Goal: Communication & Community: Answer question/provide support

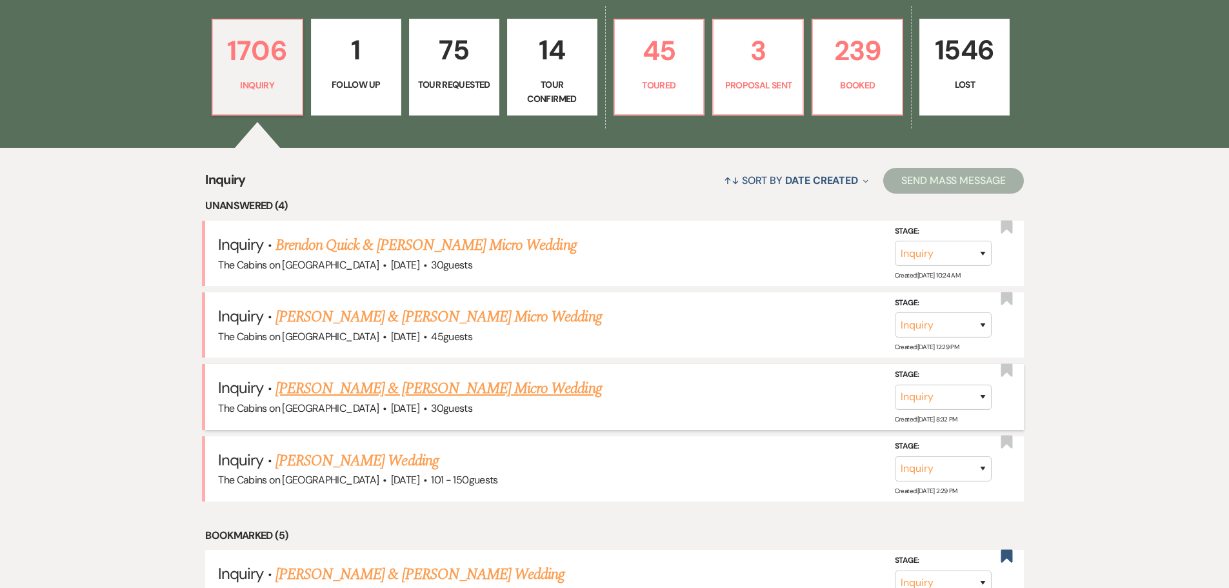
scroll to position [452, 0]
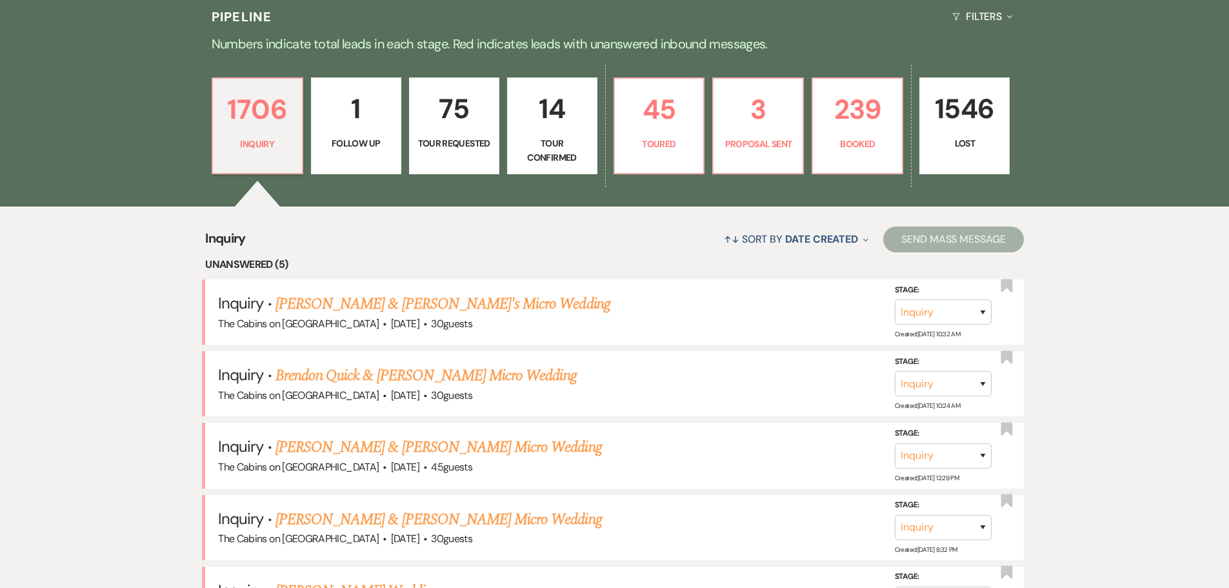
scroll to position [258, 0]
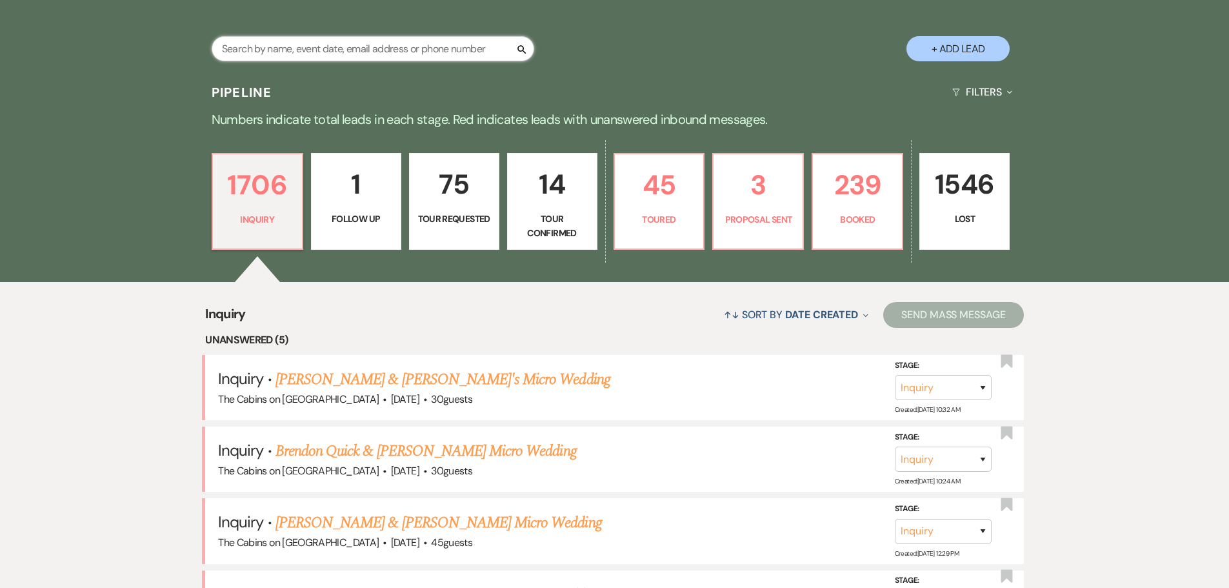
click at [322, 57] on input "text" at bounding box center [373, 48] width 323 height 25
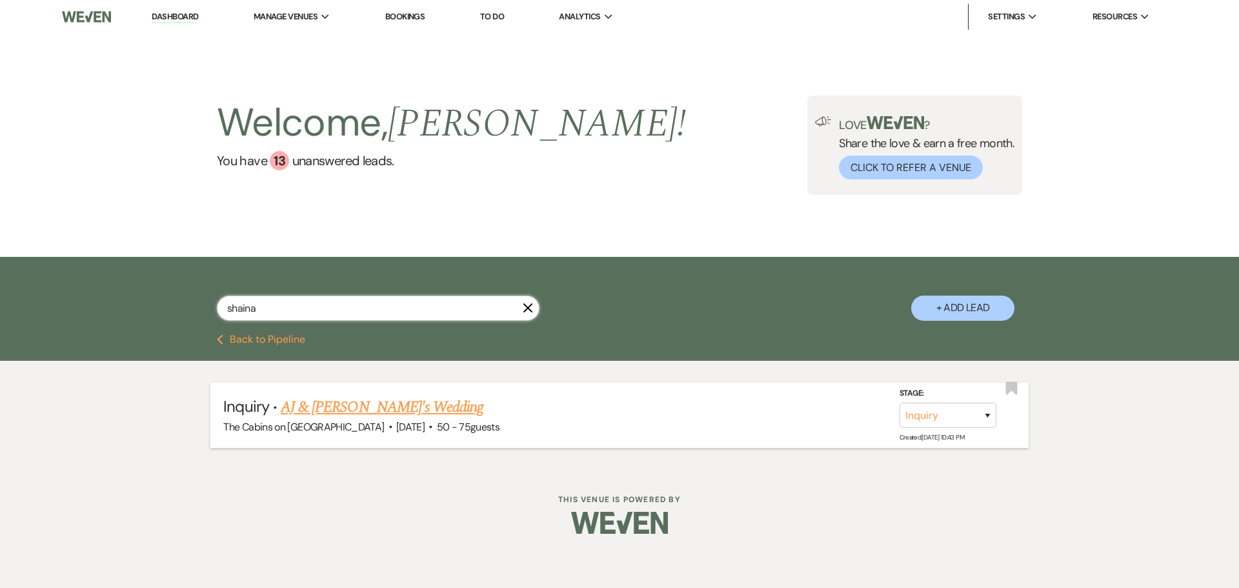
type input "shaina"
click at [903, 427] on select "Inquiry Follow Up Tour Requested Tour Confirmed Toured Proposal Sent Booked Lost" at bounding box center [947, 415] width 97 height 25
select select "5"
click at [899, 415] on select "Inquiry Follow Up Tour Requested Tour Confirmed Toured Proposal Sent Booked Lost" at bounding box center [947, 415] width 97 height 25
click at [955, 428] on button "Save" at bounding box center [970, 415] width 65 height 26
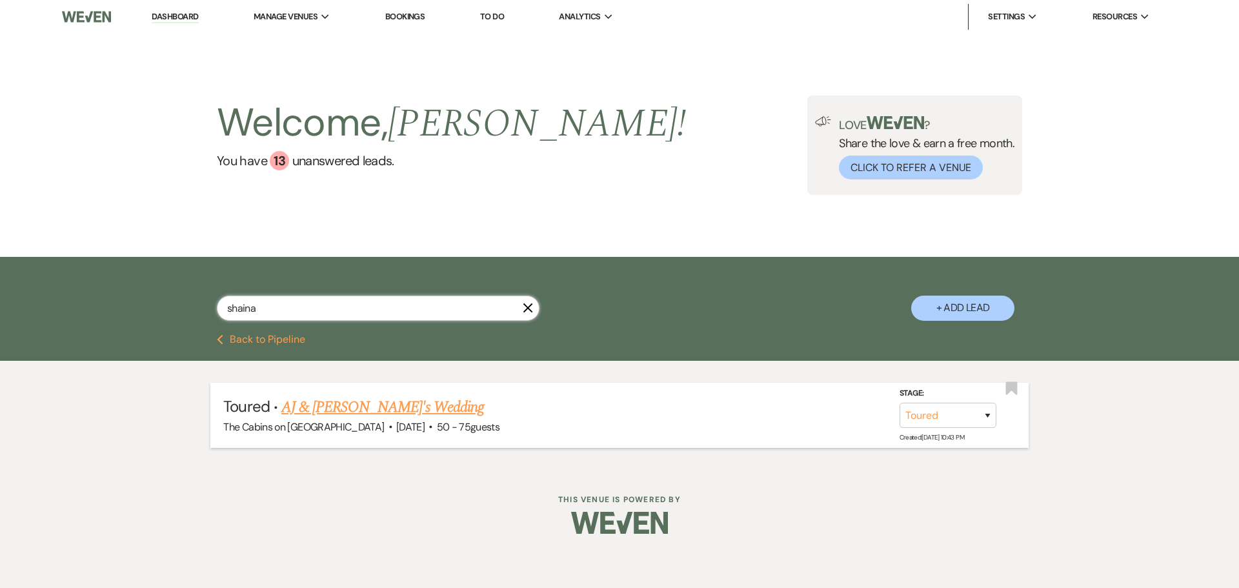
drag, startPoint x: 294, startPoint y: 321, endPoint x: 183, endPoint y: 312, distance: 110.6
click at [183, 312] on div "shaina X + Add Lead" at bounding box center [619, 297] width 929 height 68
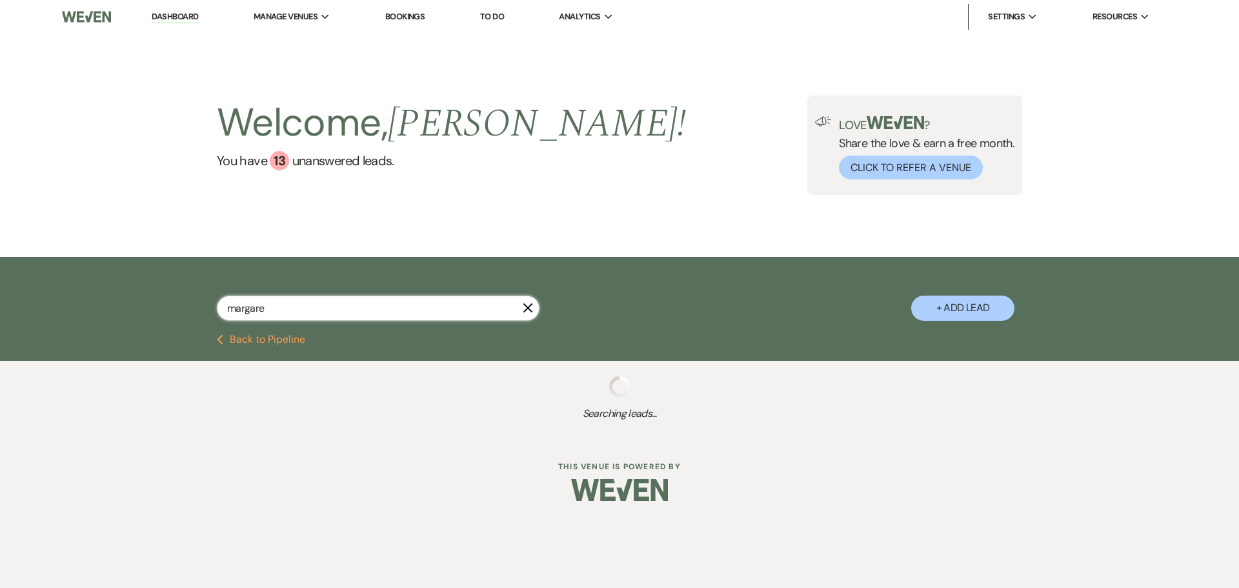
type input "[PERSON_NAME]"
select select "5"
select select "8"
select select "5"
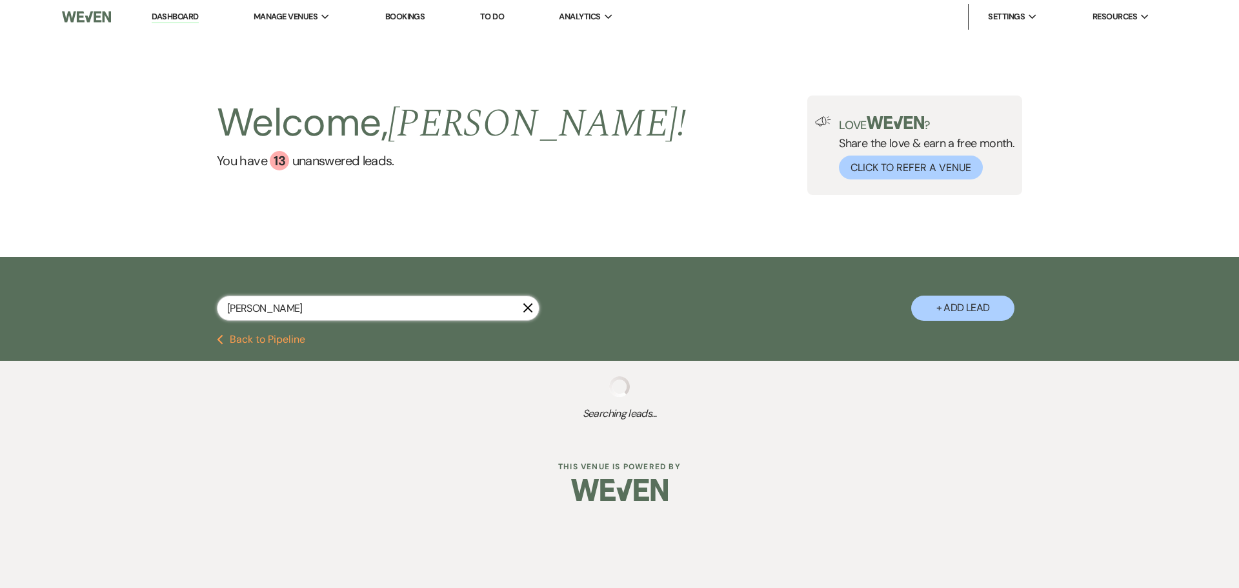
select select "2"
select select "5"
select select "8"
select select "3"
select select "2"
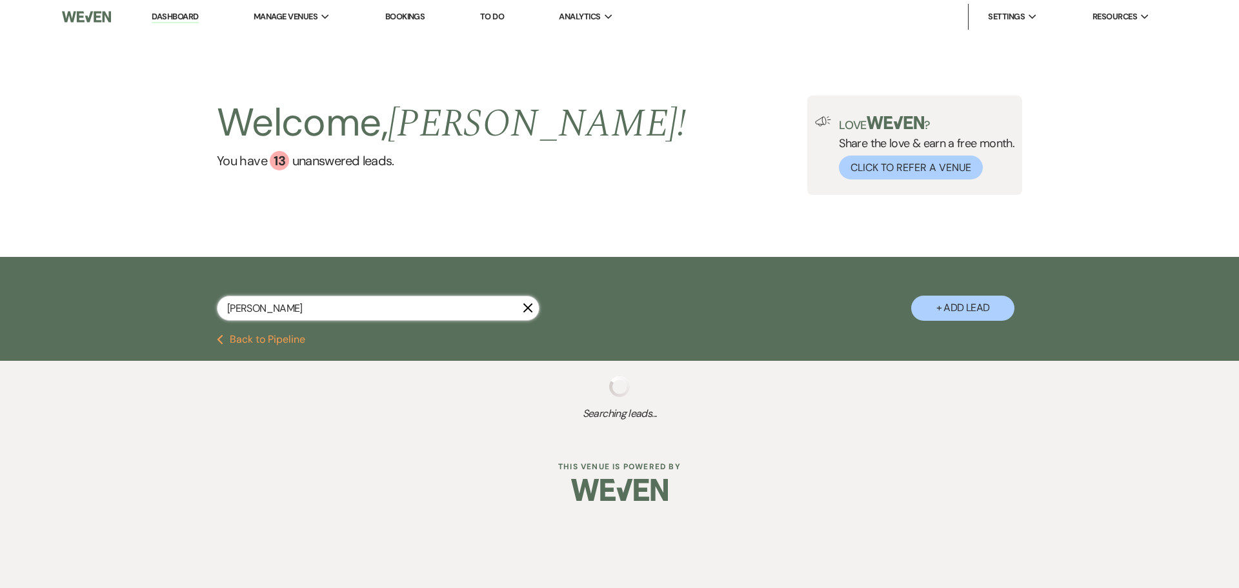
select select "5"
select select "2"
select select "5"
select select "8"
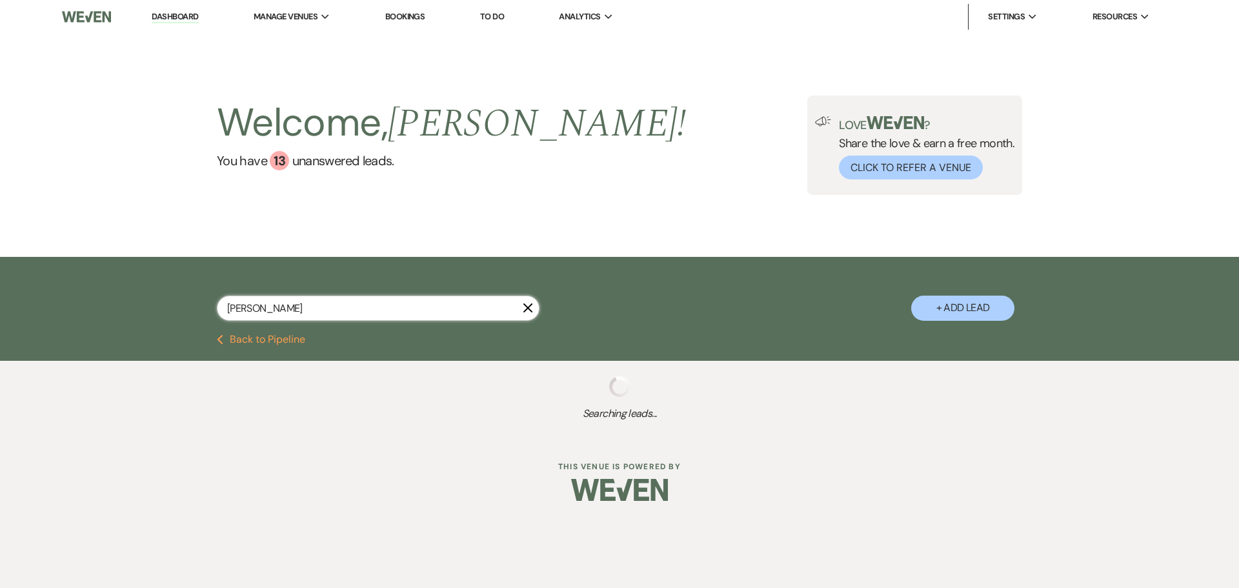
select select "5"
select select "8"
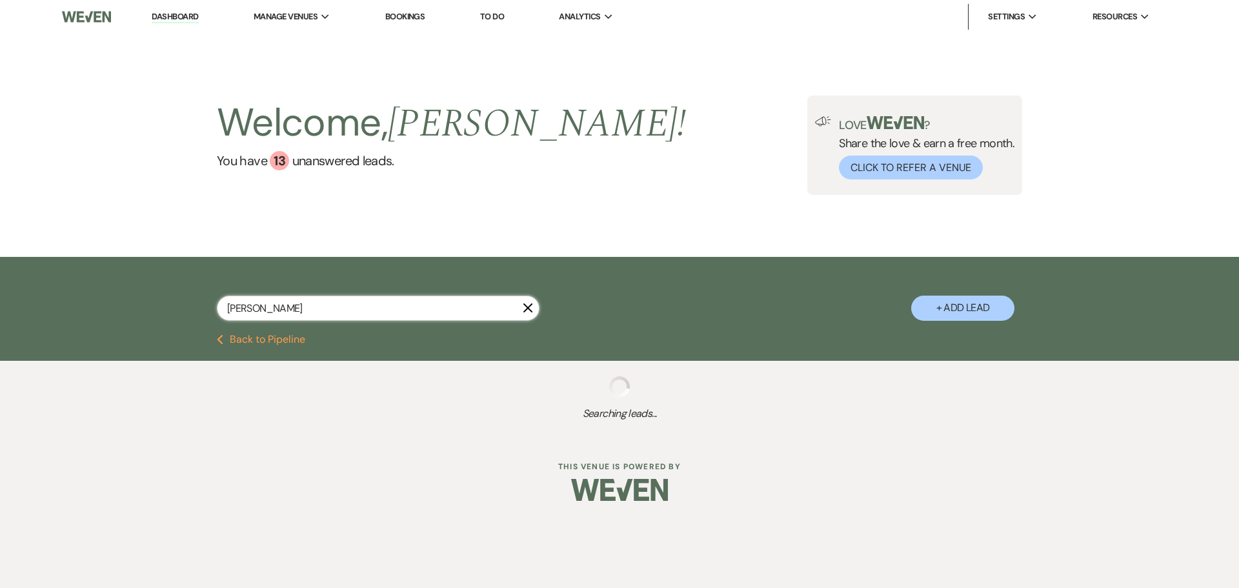
select select "8"
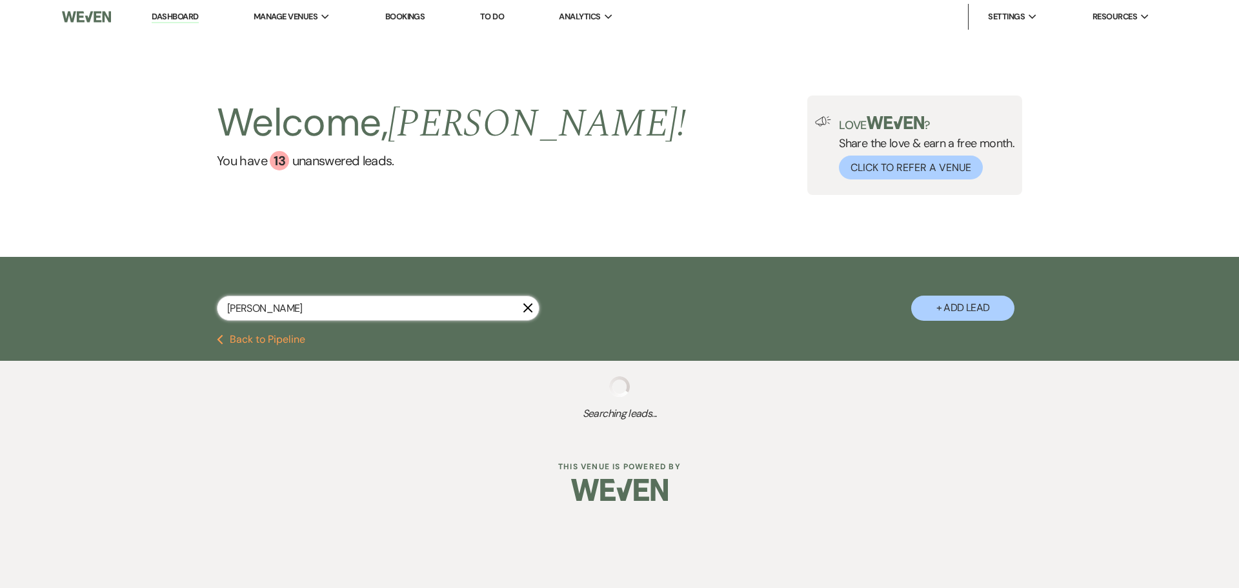
select select "8"
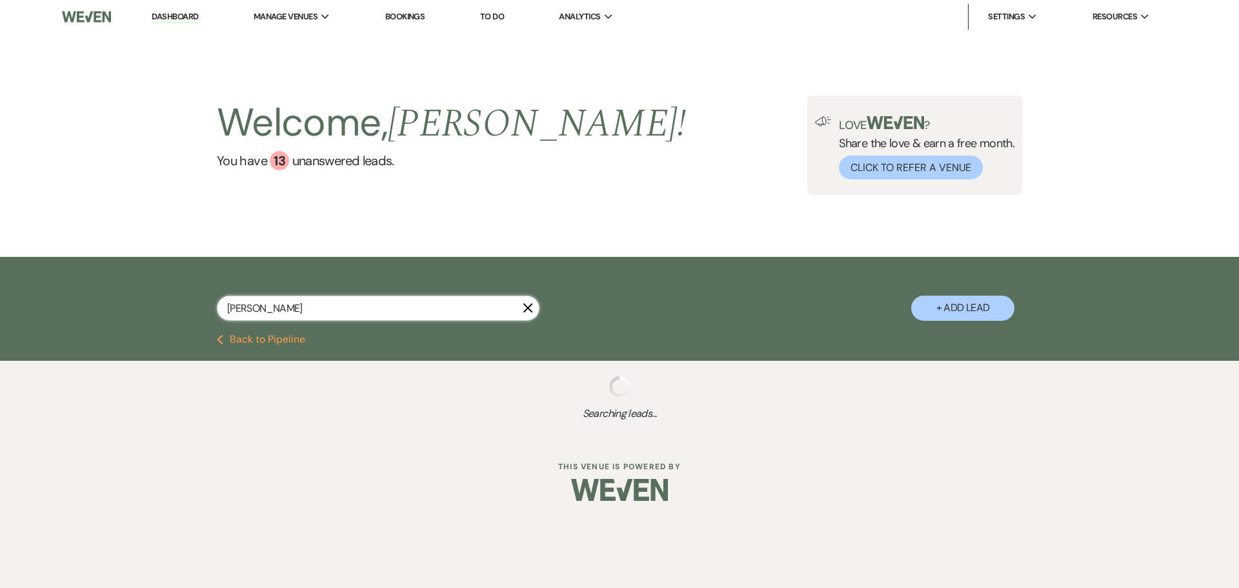
select select "8"
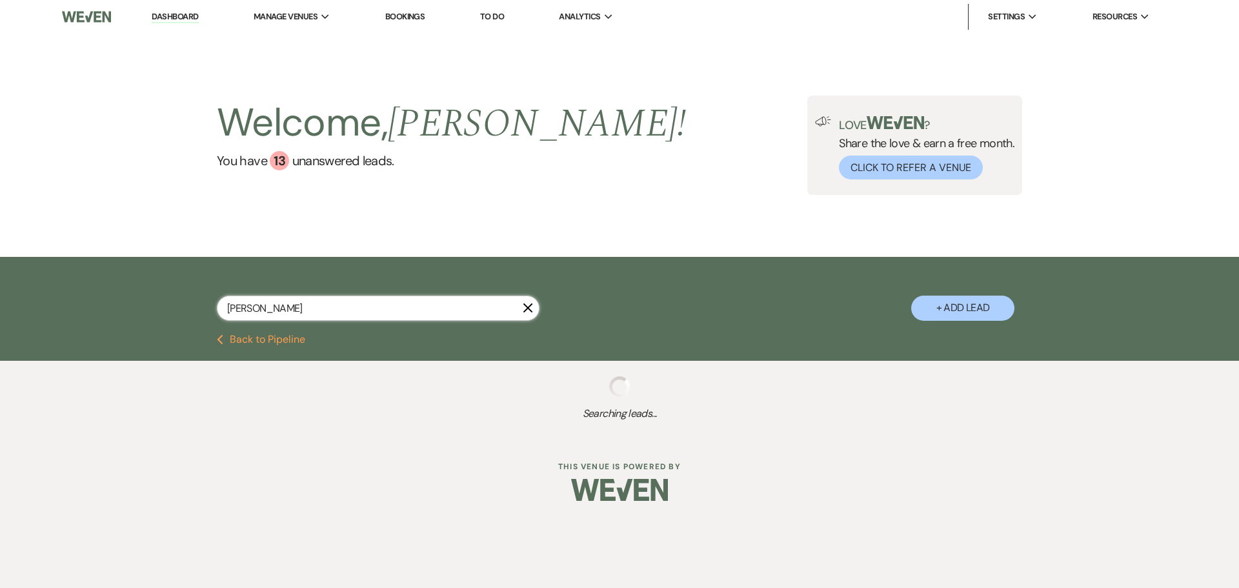
select select "8"
select select "5"
select select "8"
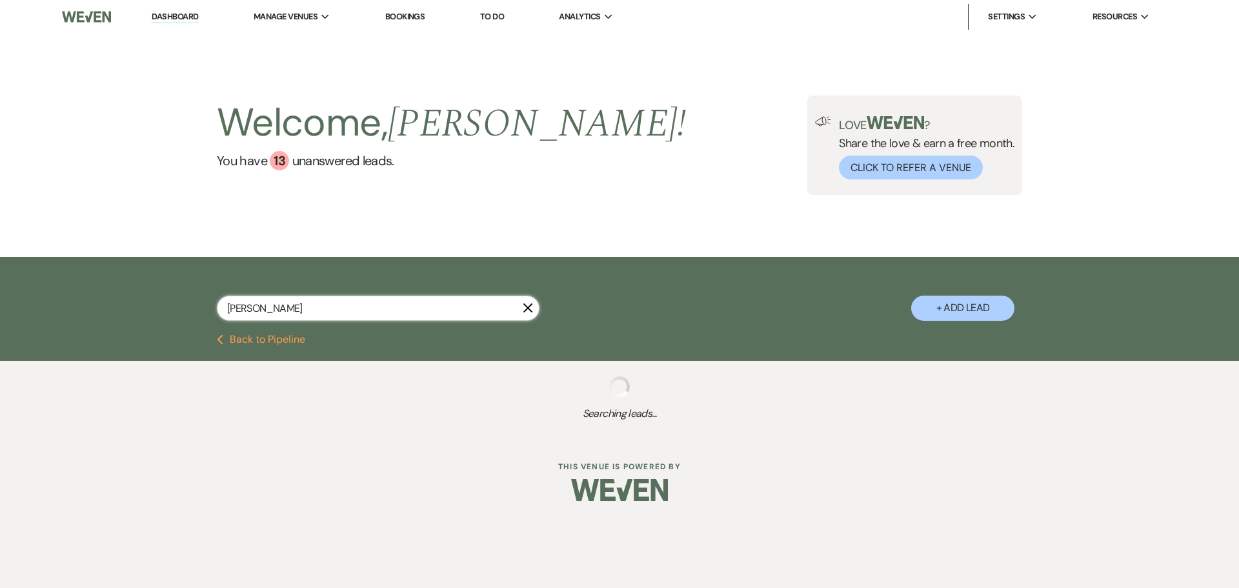
select select "8"
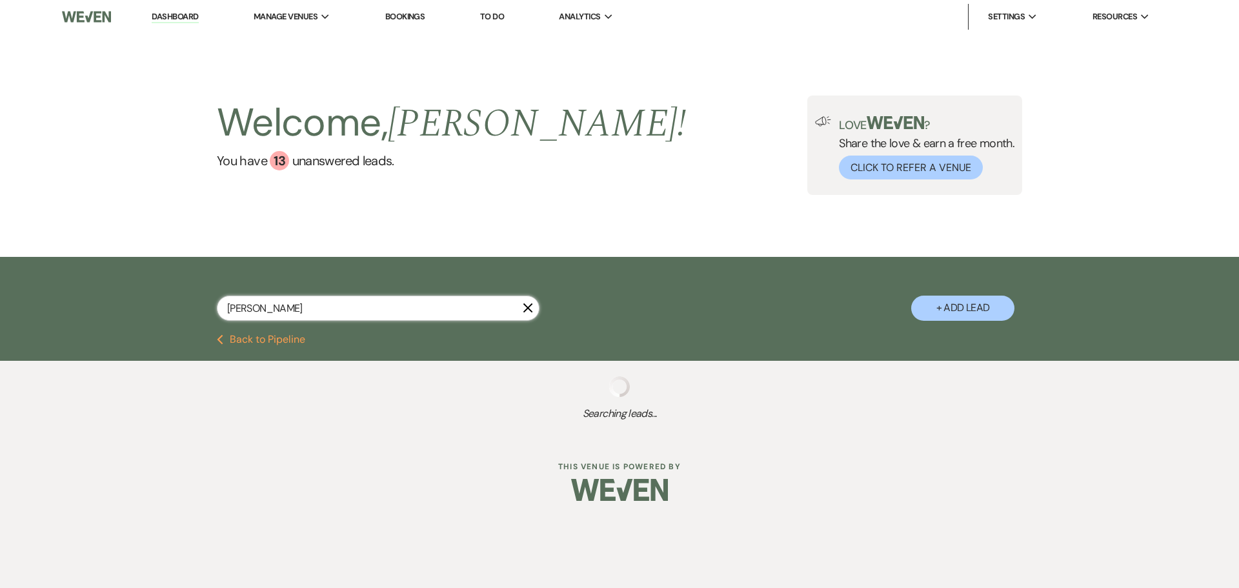
select select "8"
select select "4"
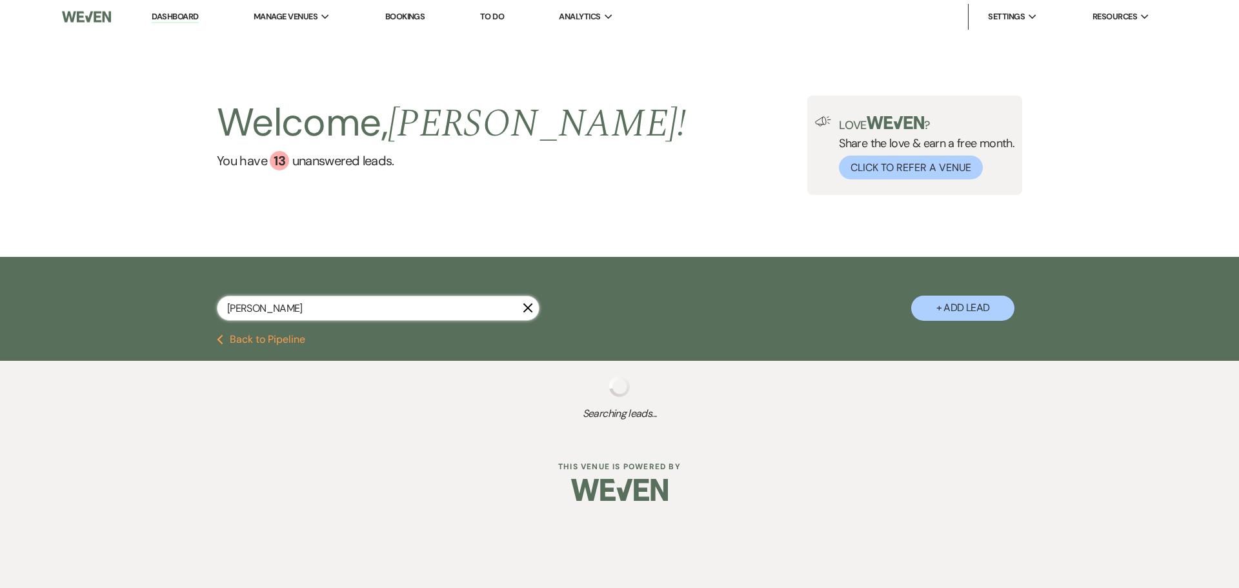
select select "8"
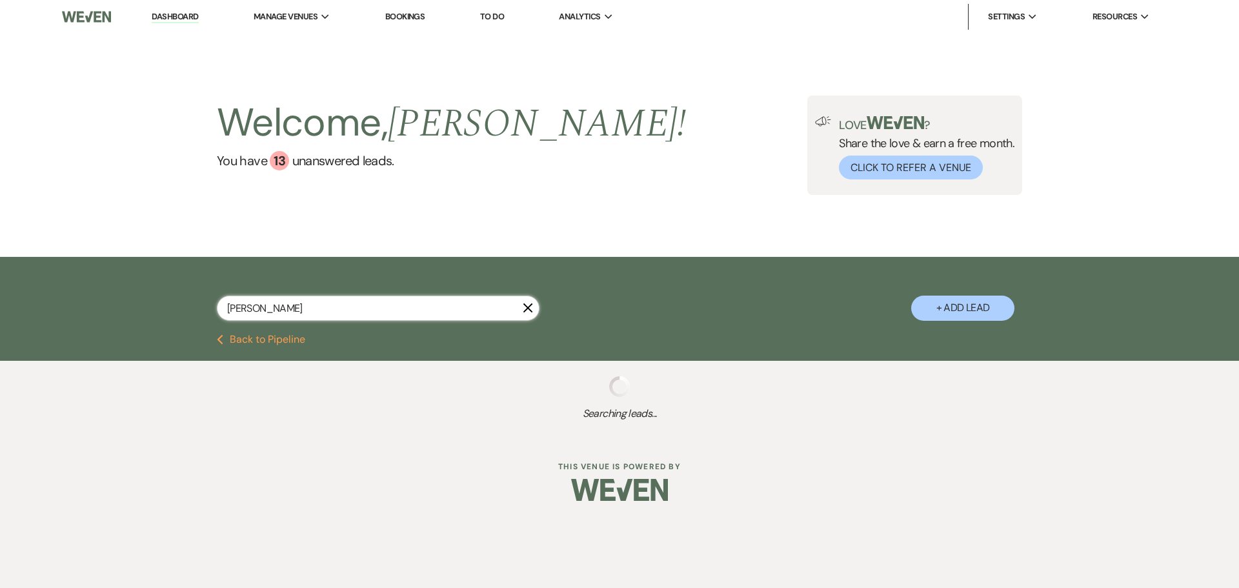
select select "8"
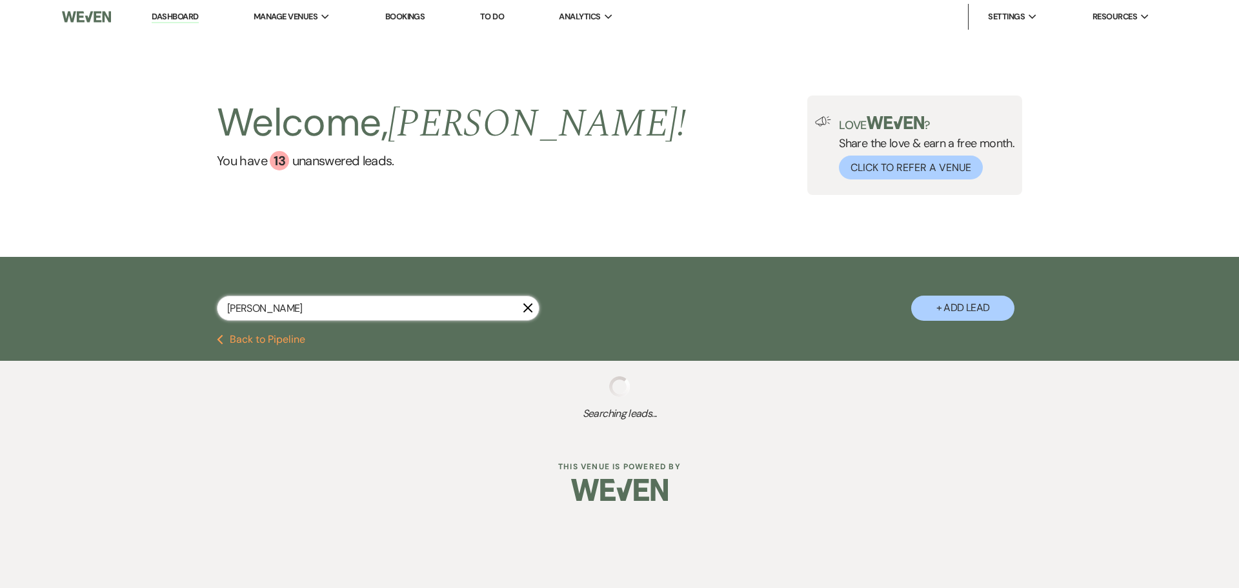
select select "8"
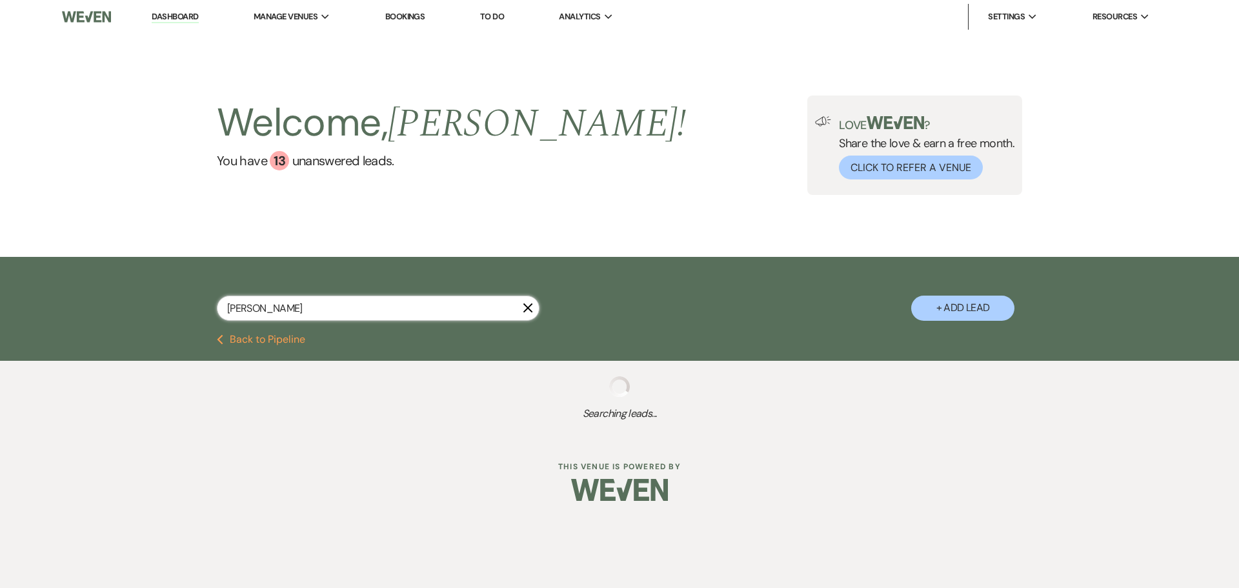
select select "8"
select select "5"
select select "8"
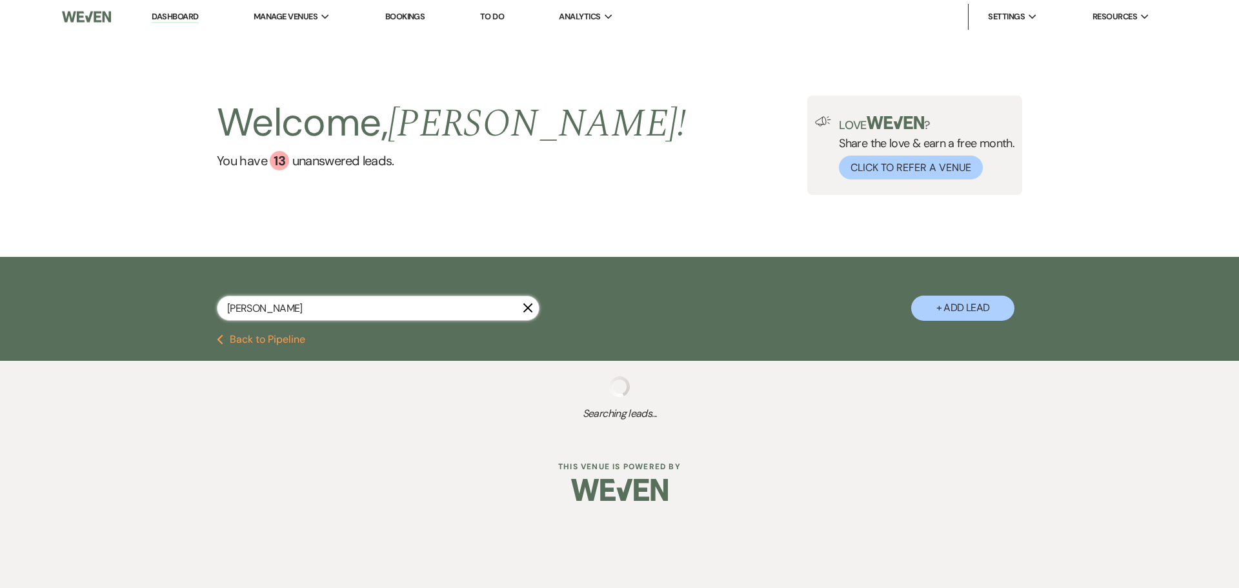
select select "8"
select select "4"
select select "8"
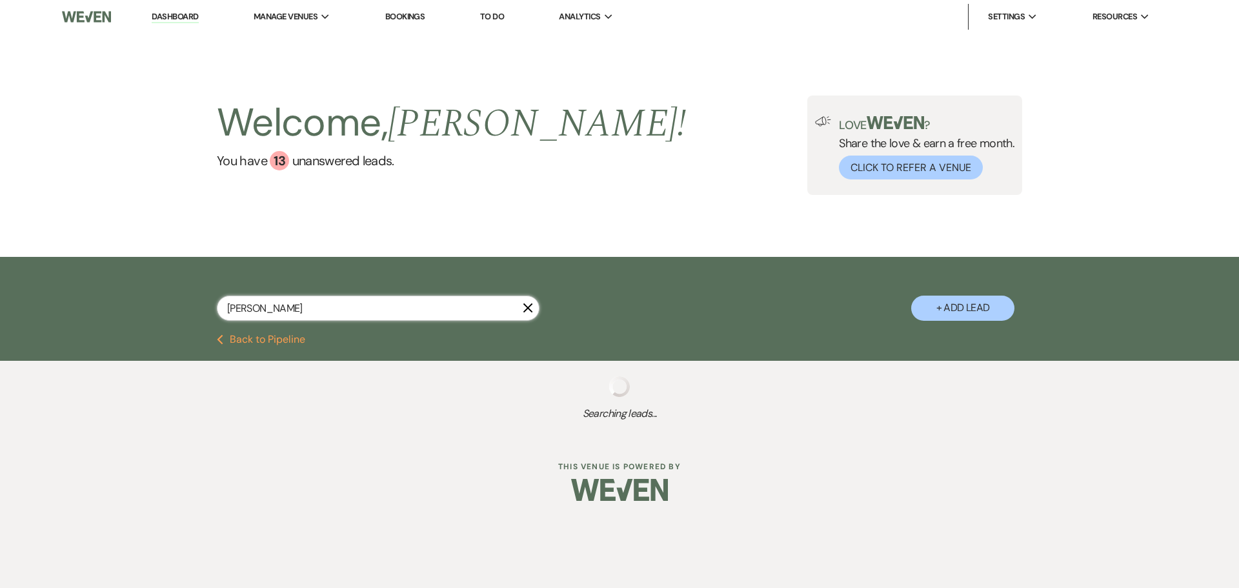
select select "8"
select select "5"
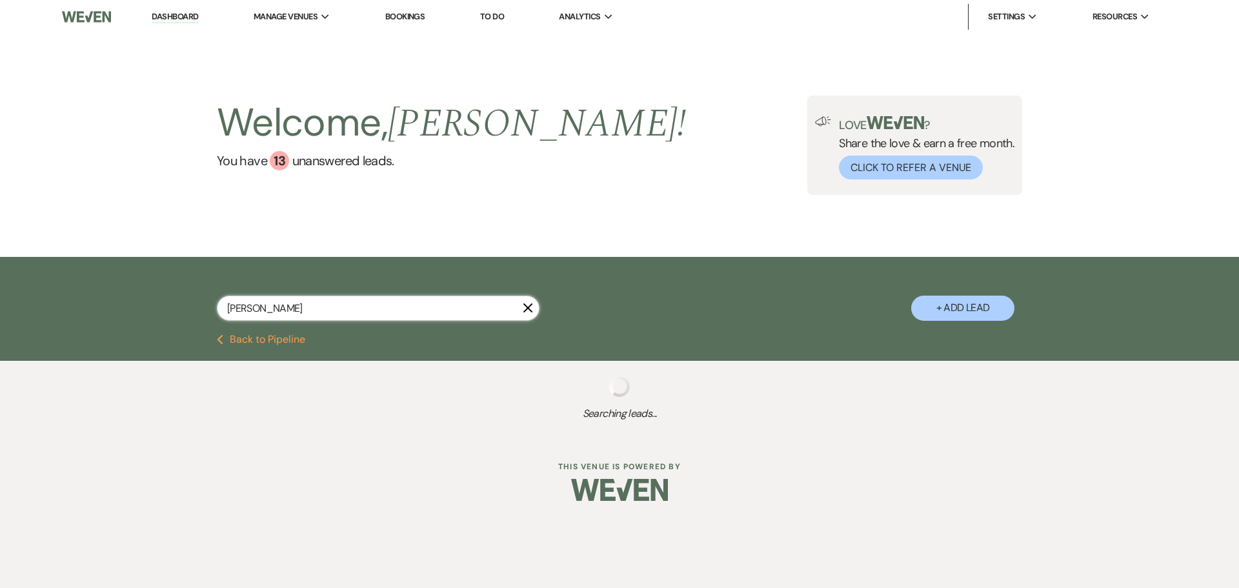
select select "8"
select select "5"
select select "8"
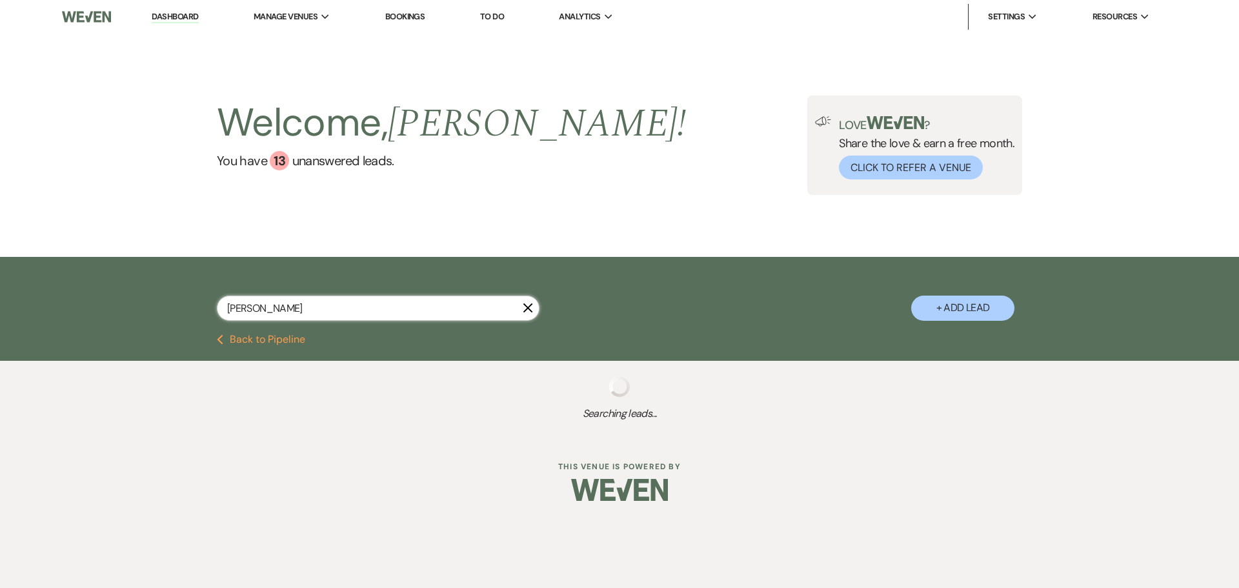
select select "8"
select select "4"
select select "8"
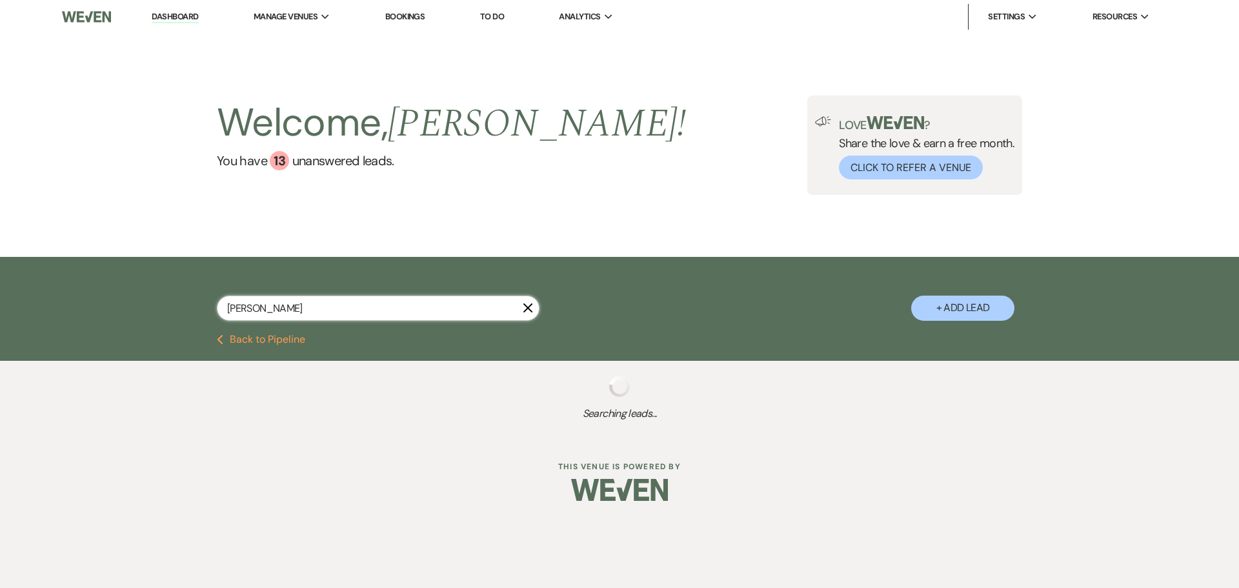
select select "11"
select select "8"
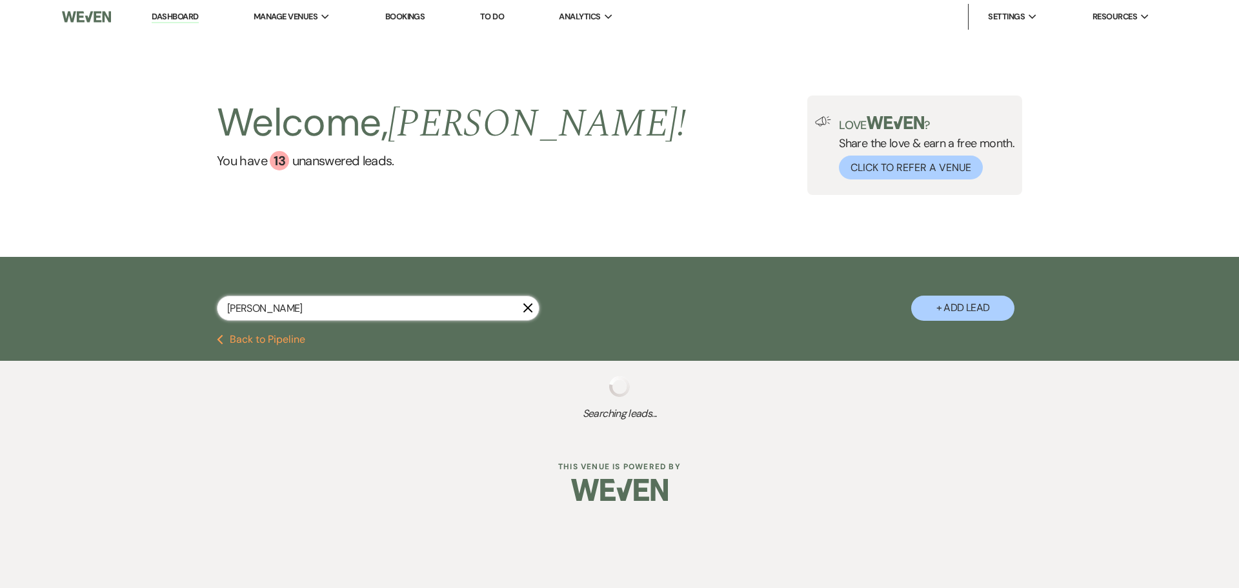
select select "8"
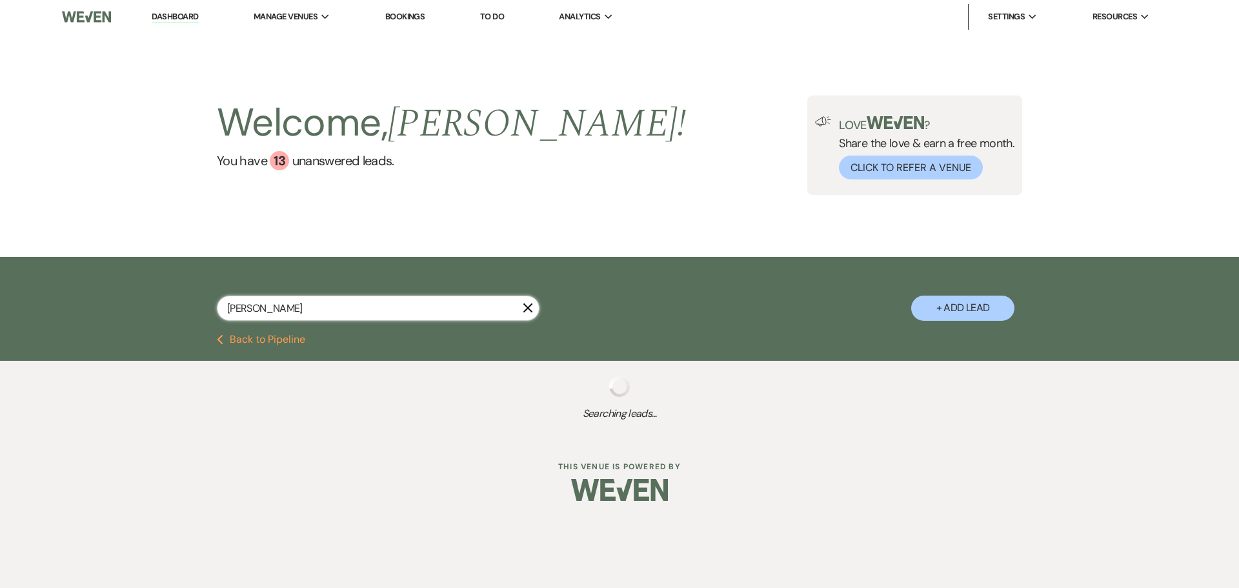
select select "8"
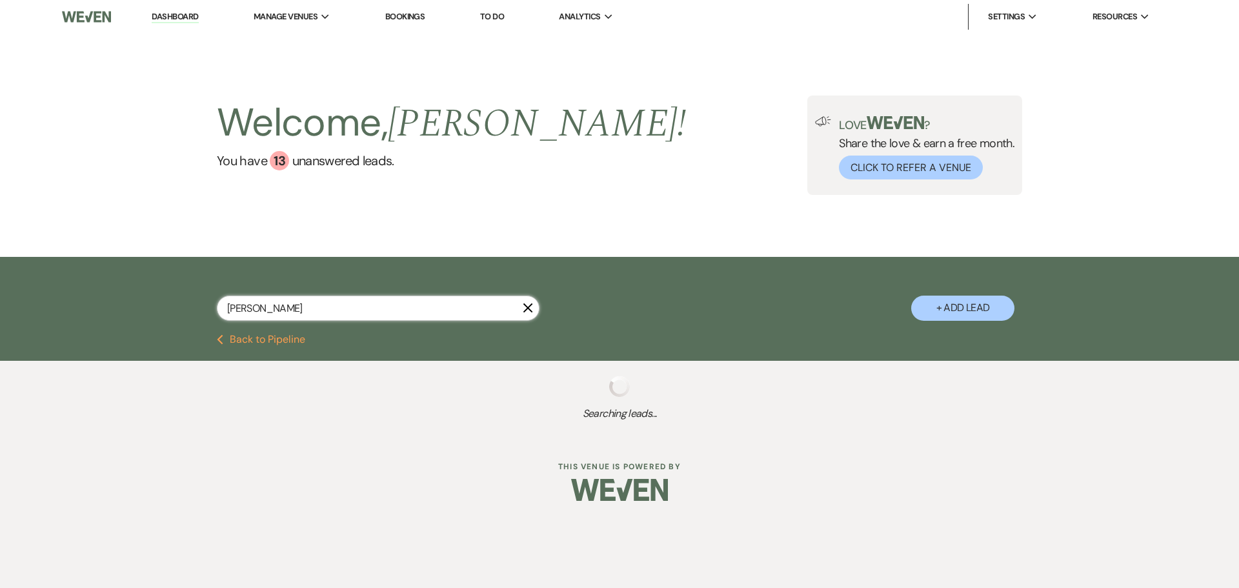
select select "8"
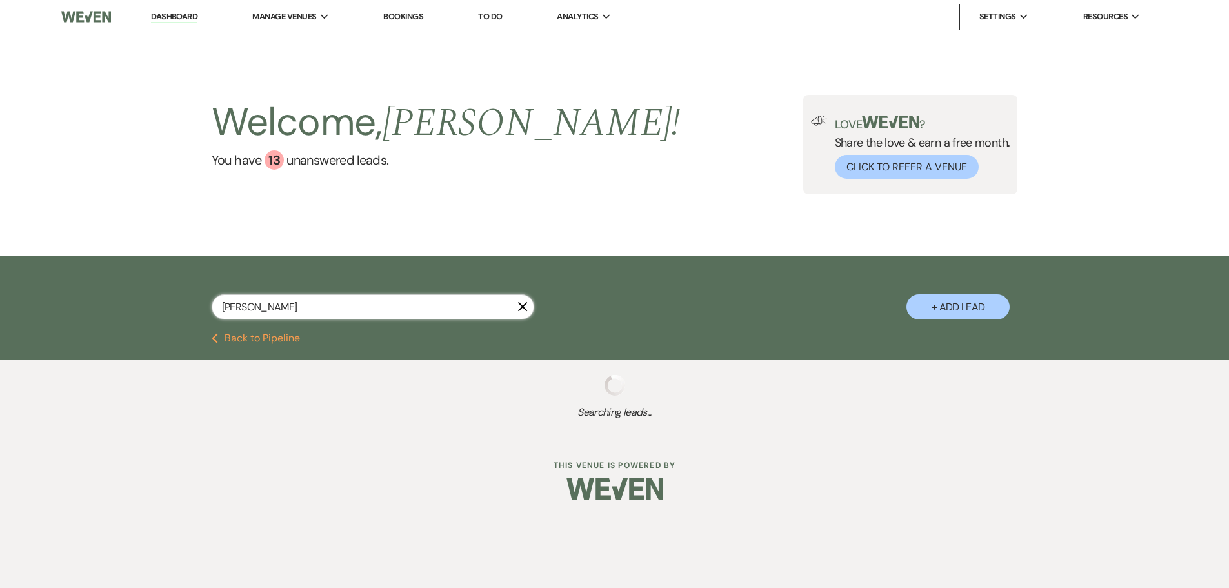
select select "8"
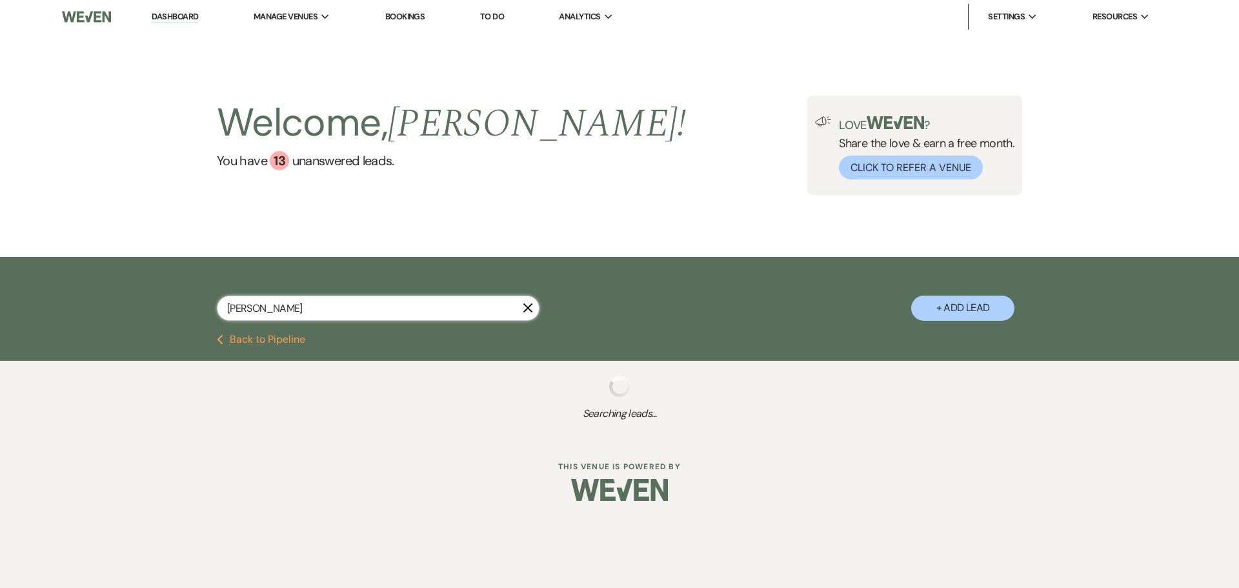
type input "[PERSON_NAME]"
select select "8"
select select "2"
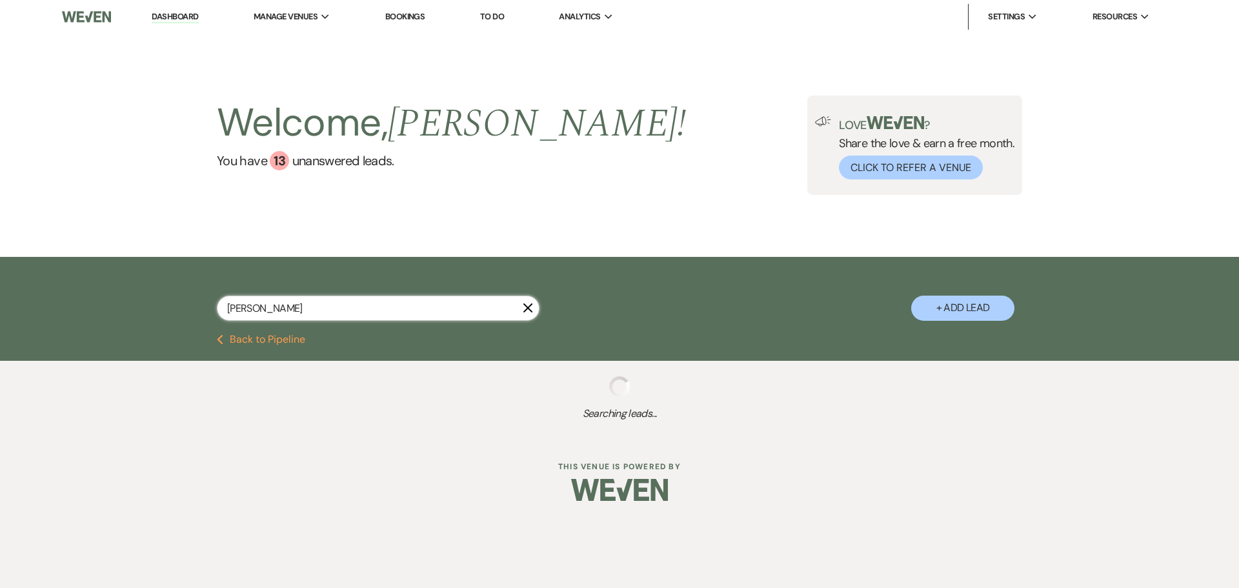
select select "8"
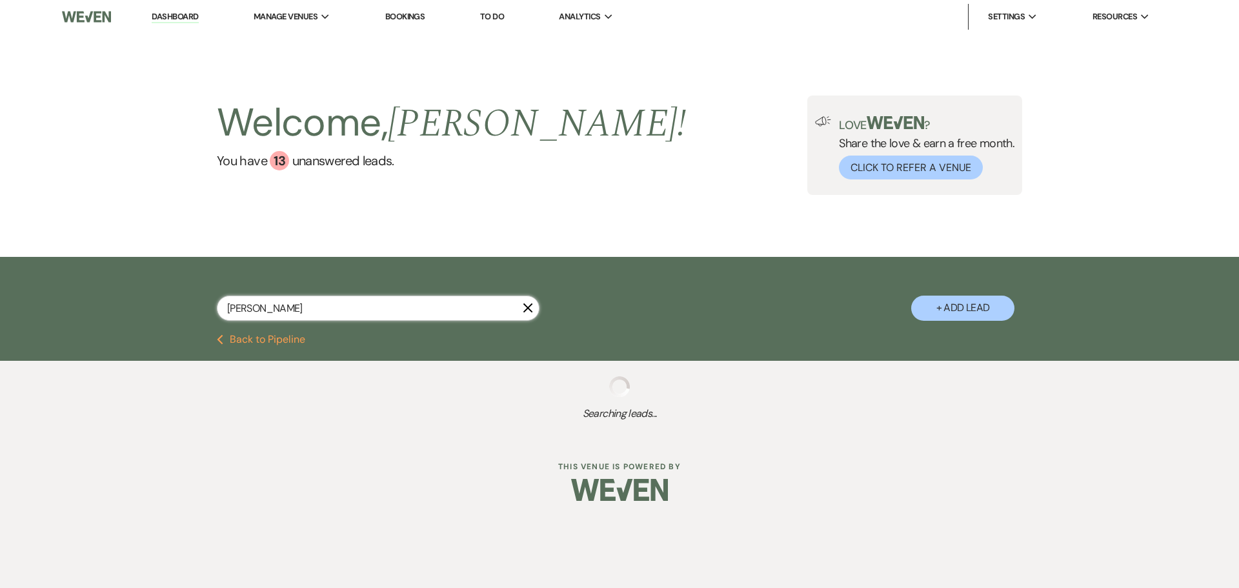
select select "8"
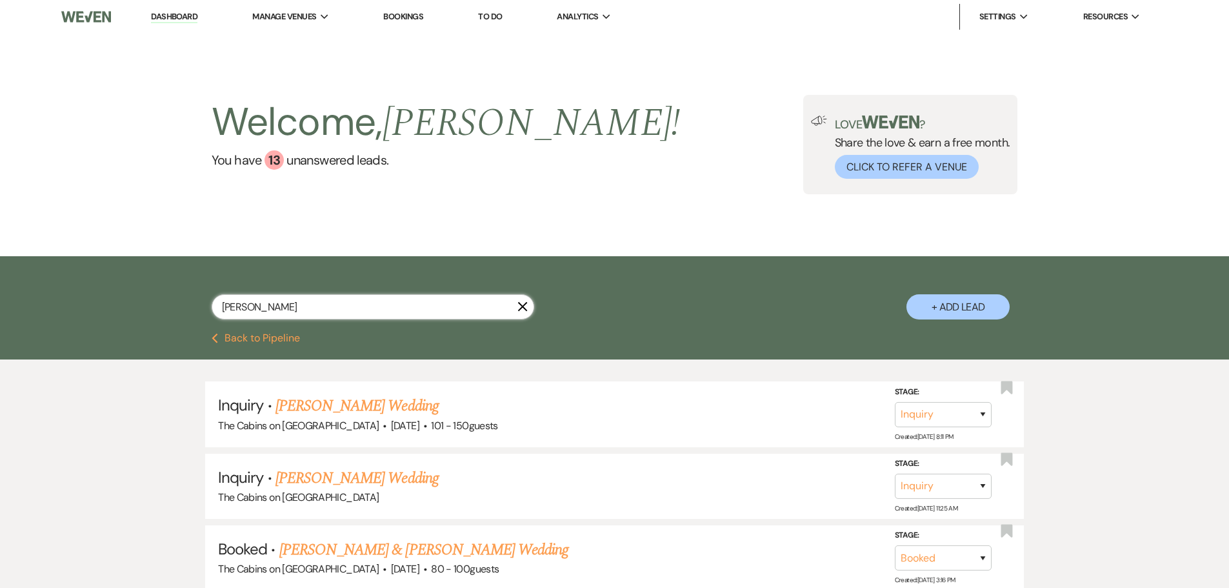
type input "[PERSON_NAME]"
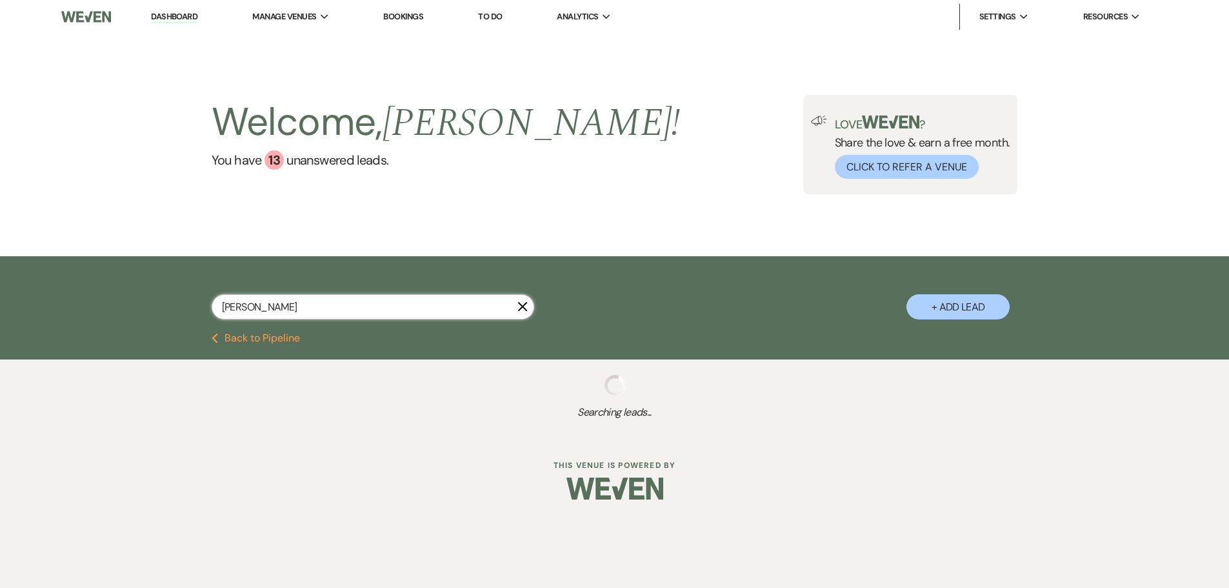
select select "8"
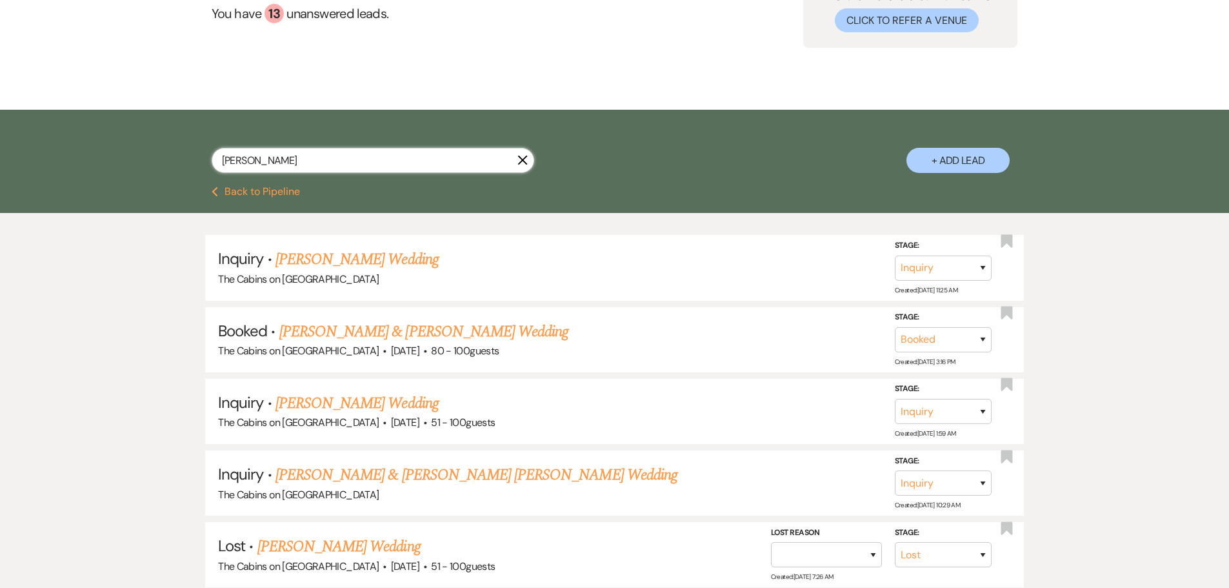
scroll to position [129, 0]
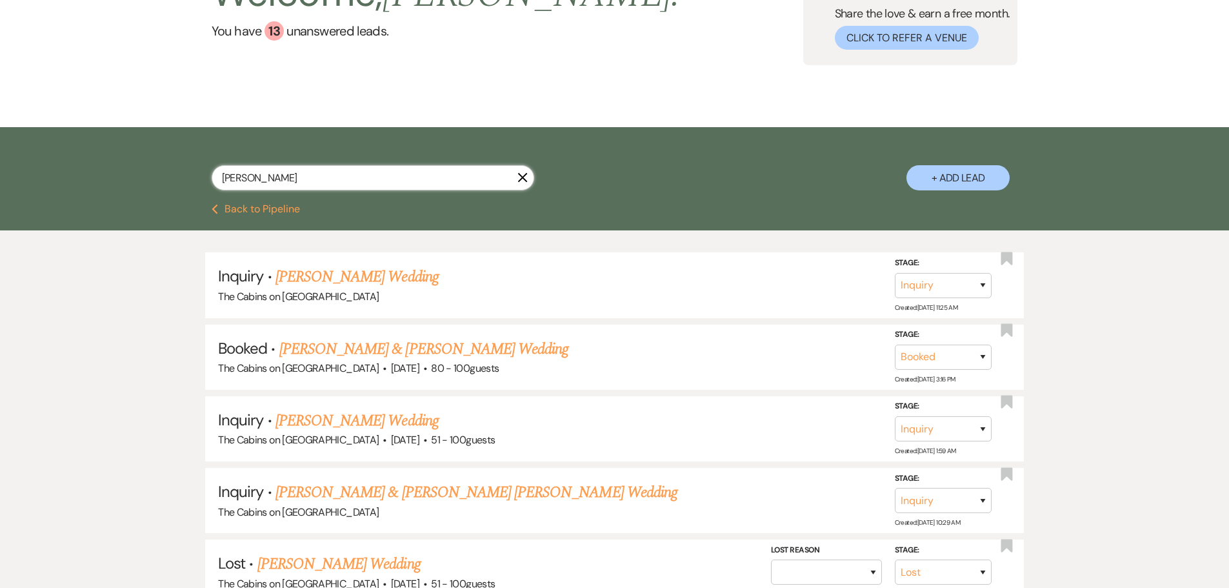
click at [261, 184] on input "[PERSON_NAME]" at bounding box center [373, 177] width 323 height 25
type input "[PERSON_NAME]"
click at [936, 186] on button "+ Add Lead" at bounding box center [957, 177] width 103 height 25
select select "580"
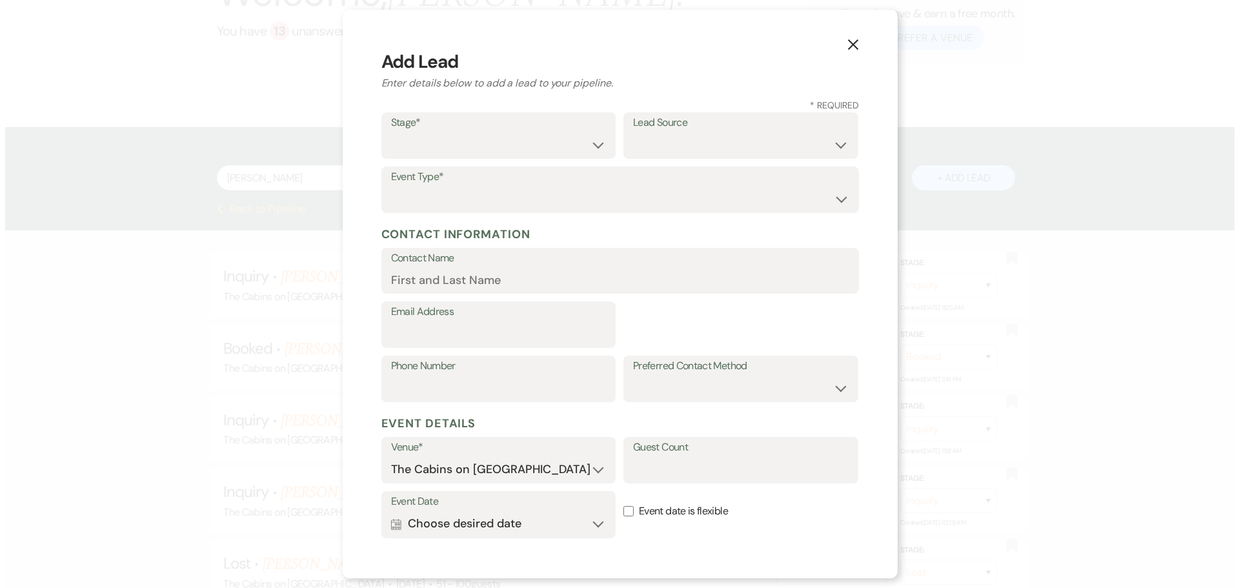
scroll to position [130, 0]
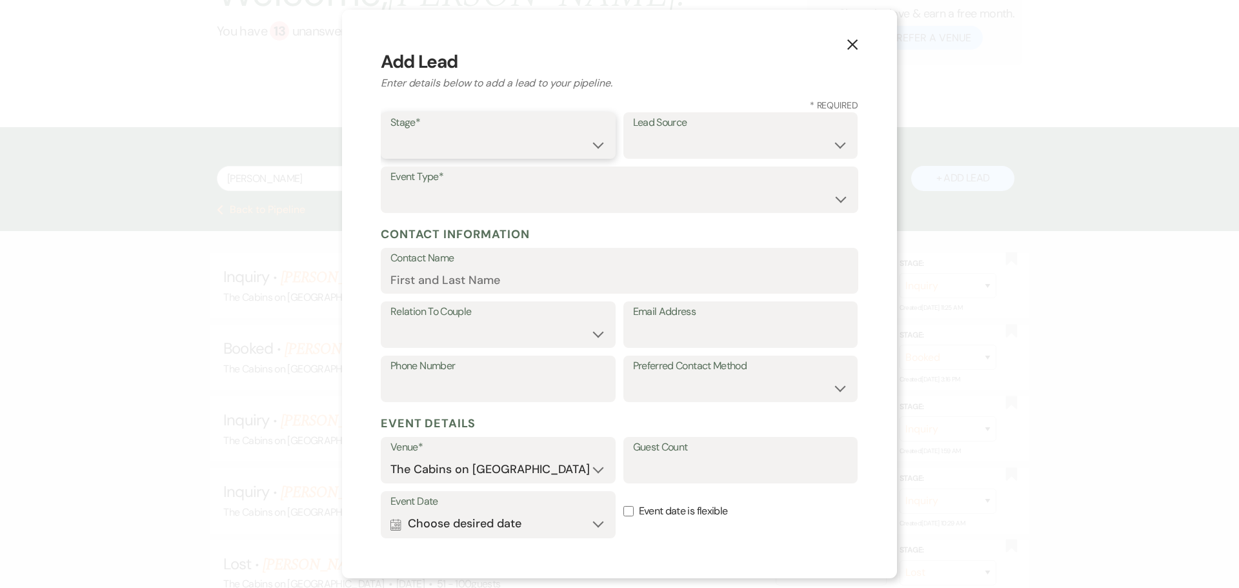
click at [443, 157] on select "Inquiry Follow Up Tour Requested Tour Confirmed Toured Proposal Sent Booked Lost" at bounding box center [497, 144] width 215 height 25
select select "5"
click at [390, 147] on select "Inquiry Follow Up Tour Requested Tour Confirmed Toured Proposal Sent Booked Lost" at bounding box center [497, 144] width 215 height 25
click at [633, 157] on select "Weven Venue Website Instagram Facebook Pinterest Google The Knot Wedding Wire H…" at bounding box center [740, 144] width 215 height 25
select select "5"
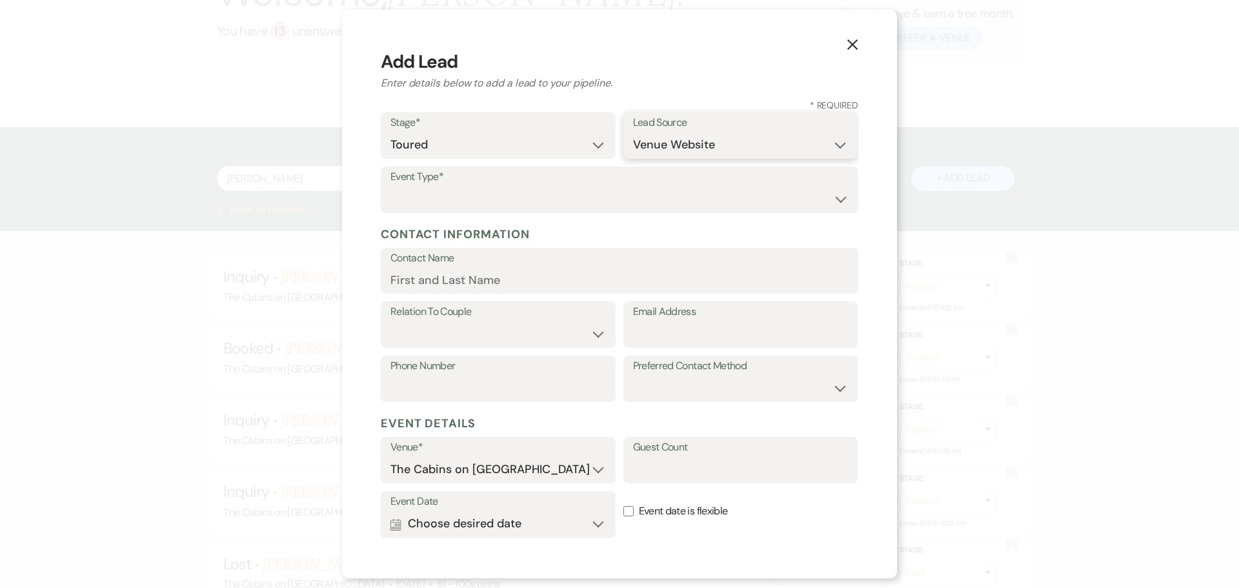
click at [633, 157] on select "Weven Venue Website Instagram Facebook Pinterest Google The Knot Wedding Wire H…" at bounding box center [740, 144] width 215 height 25
click at [426, 212] on select "Wedding Anniversary Party Baby Shower Bachelorette / Bachelor Party Birthday Pa…" at bounding box center [619, 198] width 458 height 25
select select "1"
click at [390, 212] on select "Wedding Anniversary Party Baby Shower Bachelorette / Bachelor Party Birthday Pa…" at bounding box center [619, 198] width 458 height 25
click at [424, 292] on input "Contact Name" at bounding box center [619, 279] width 458 height 25
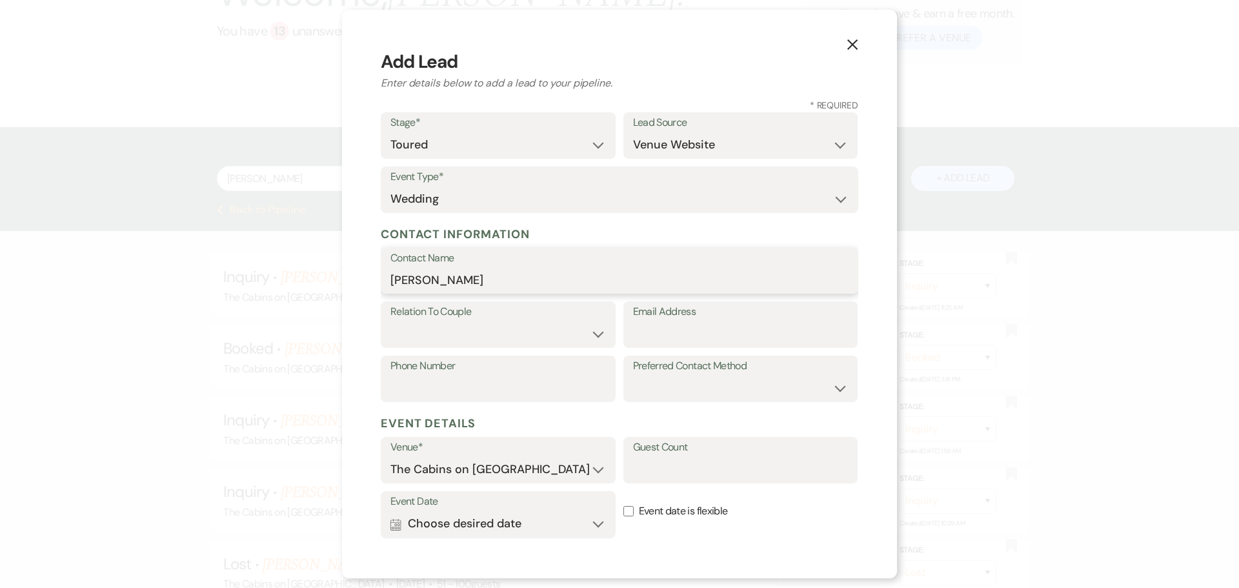
type input "[PERSON_NAME]"
select select "1"
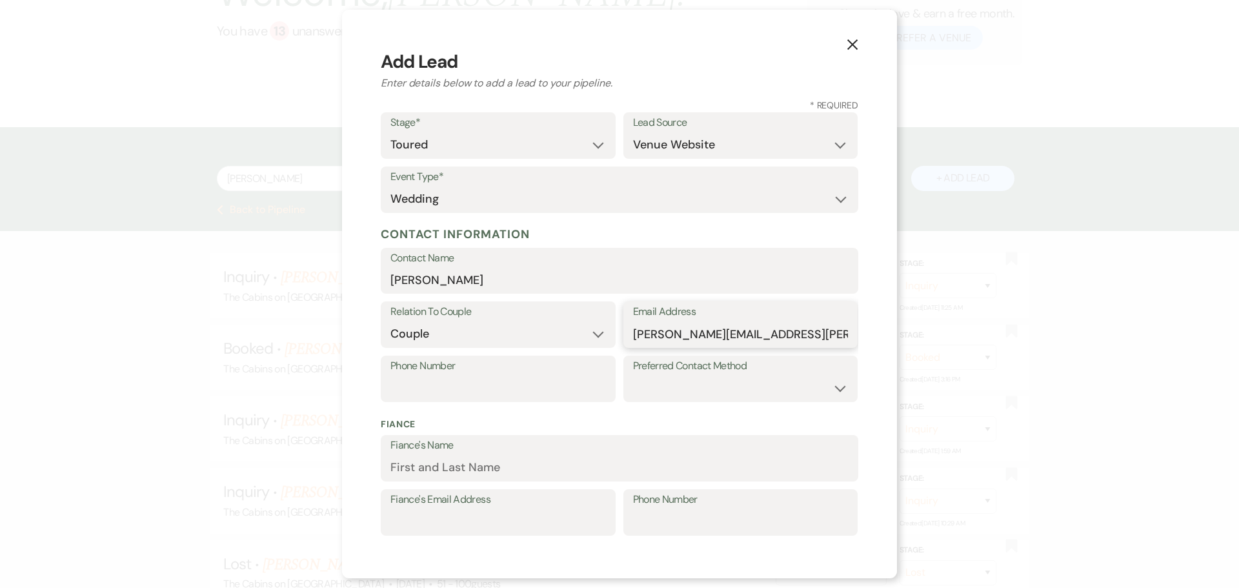
type input "[PERSON_NAME][EMAIL_ADDRESS][PERSON_NAME][DOMAIN_NAME]"
type input "[PHONE_NUMBER]"
click at [826, 401] on select "Email Phone Text" at bounding box center [740, 387] width 215 height 25
select select "email"
click at [633, 401] on select "Email Phone Text" at bounding box center [740, 387] width 215 height 25
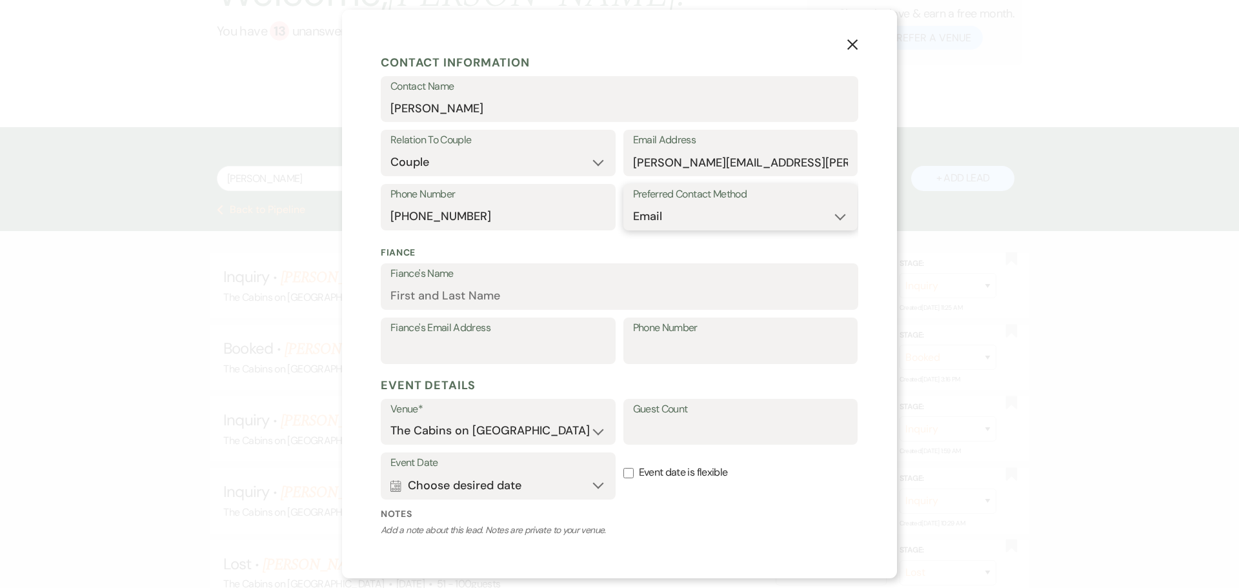
scroll to position [194, 0]
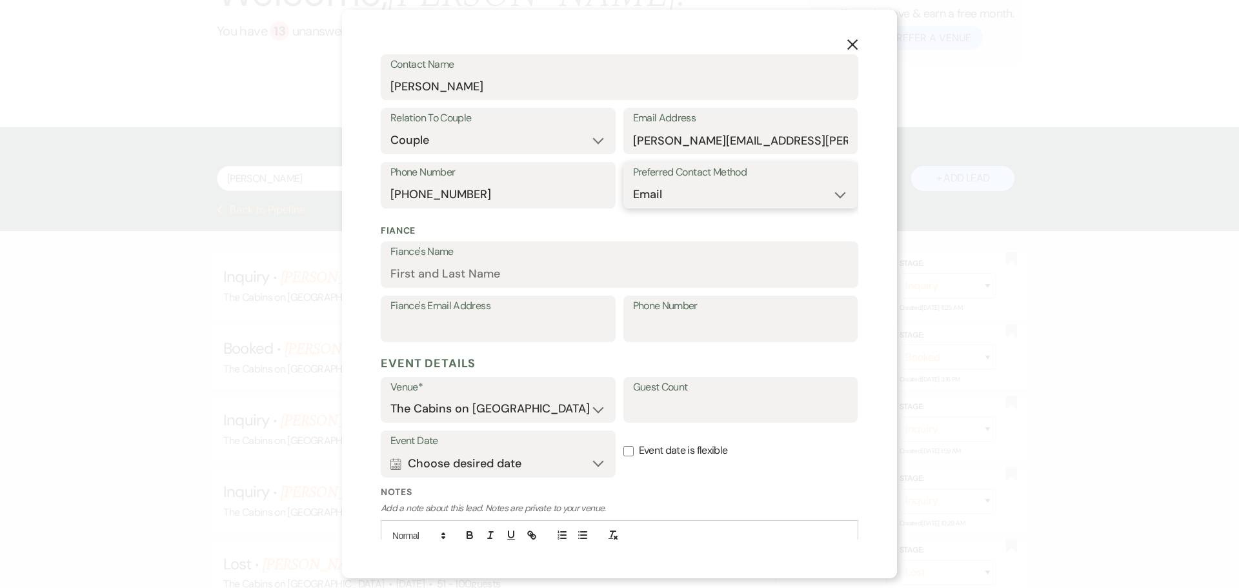
click at [818, 207] on select "Email Phone Text" at bounding box center [740, 194] width 215 height 25
select select
click at [633, 207] on select "Email Phone Text" at bounding box center [740, 194] width 215 height 25
click at [411, 286] on input "Fiance's Name" at bounding box center [619, 273] width 458 height 25
type input "[PERSON_NAME]"
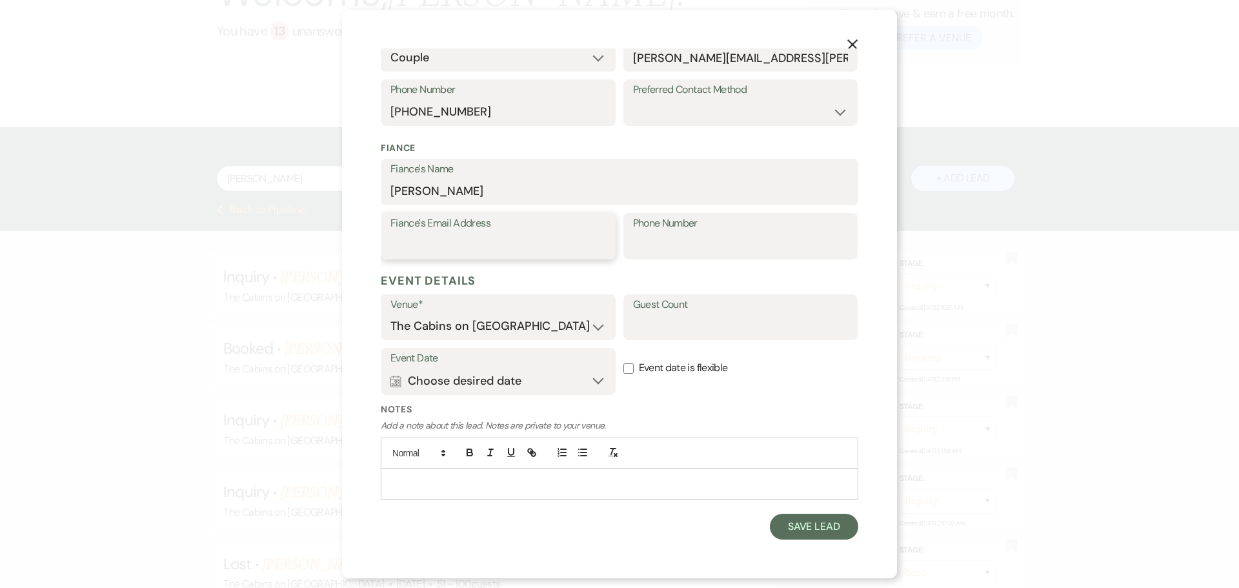
scroll to position [452, 0]
click at [468, 377] on button "Calendar Choose desired date Expand" at bounding box center [497, 381] width 215 height 26
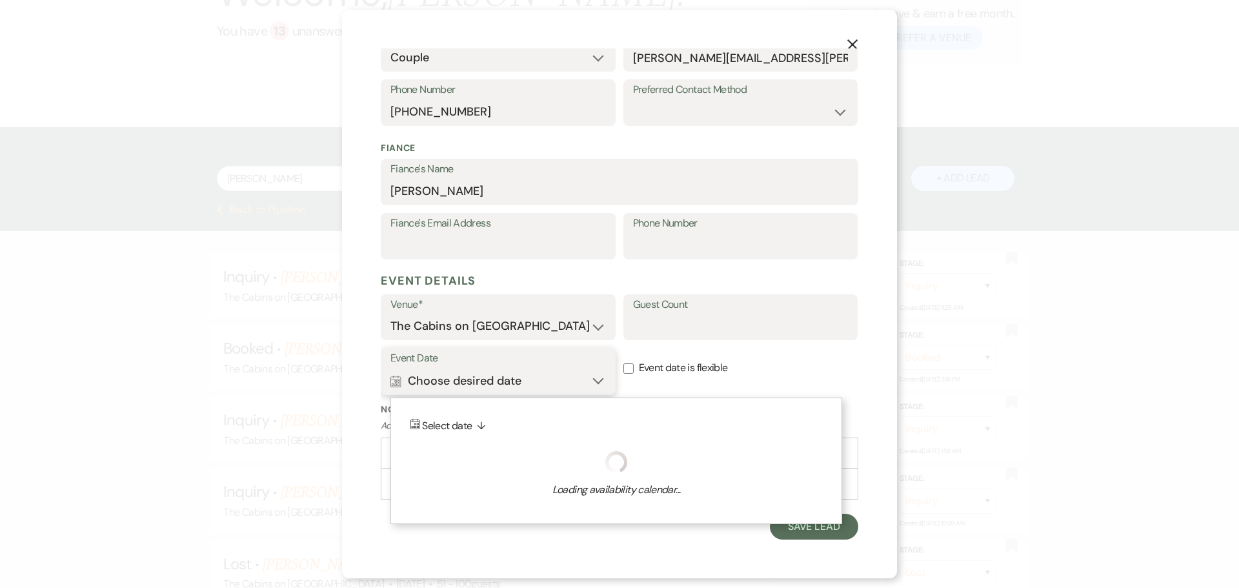
scroll to position [455, 0]
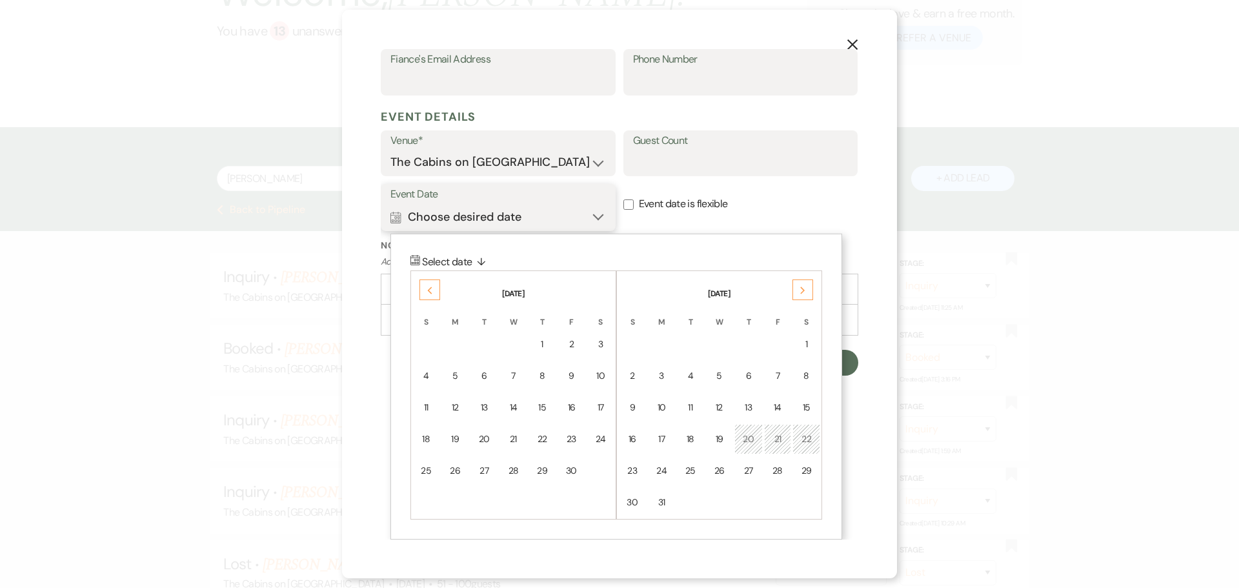
click at [468, 230] on button "Calendar Choose desired date Collapse" at bounding box center [497, 217] width 215 height 26
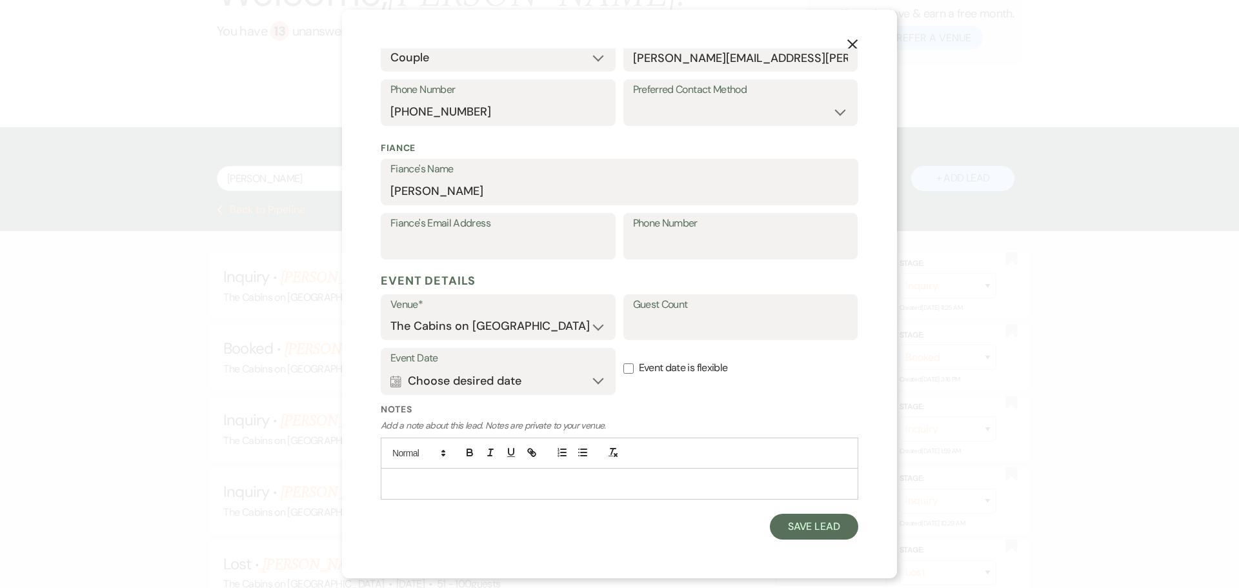
click at [512, 476] on p at bounding box center [619, 483] width 457 height 14
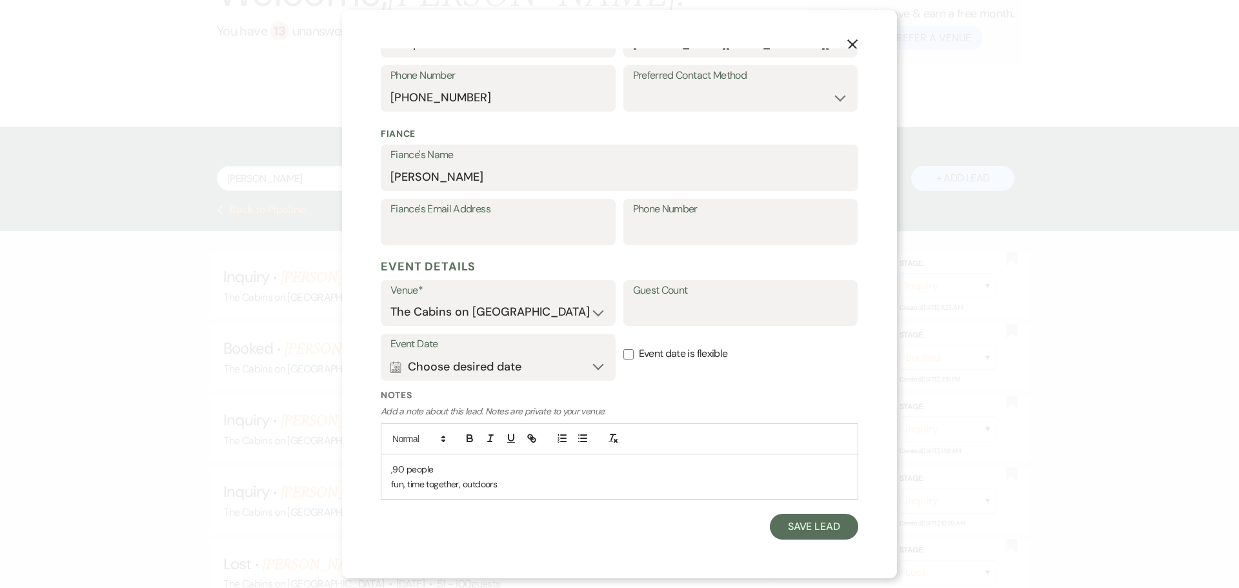
click at [393, 476] on p ",90 people" at bounding box center [619, 469] width 457 height 14
click at [781, 515] on button "Save Lead" at bounding box center [814, 526] width 88 height 26
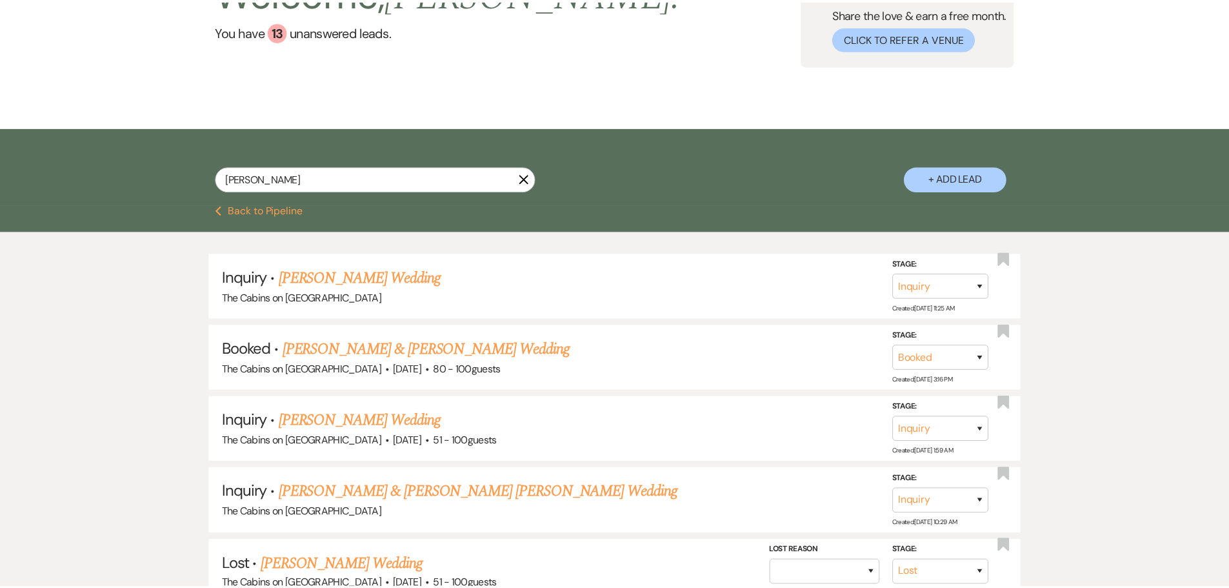
scroll to position [129, 0]
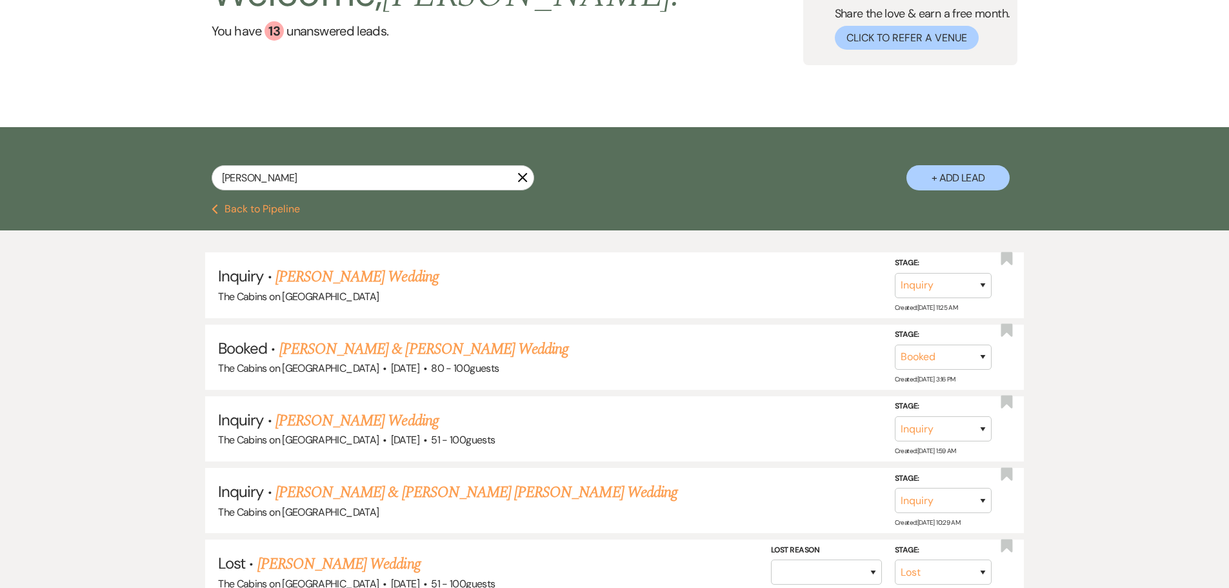
click at [262, 214] on button "Previous Back to Pipeline" at bounding box center [256, 209] width 88 height 10
select select "5"
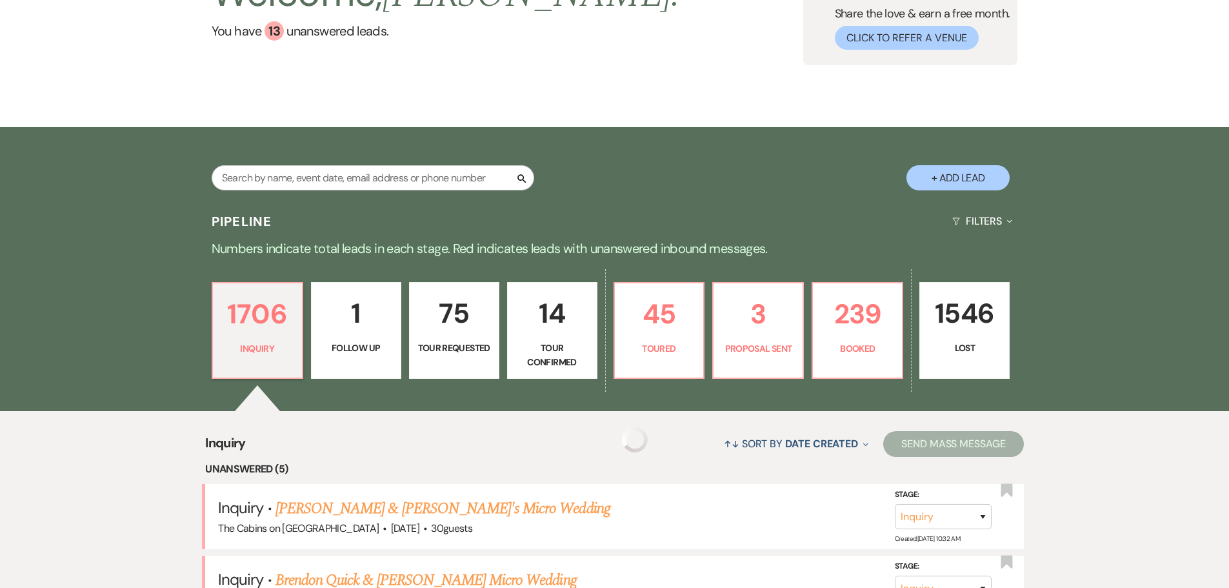
scroll to position [258, 0]
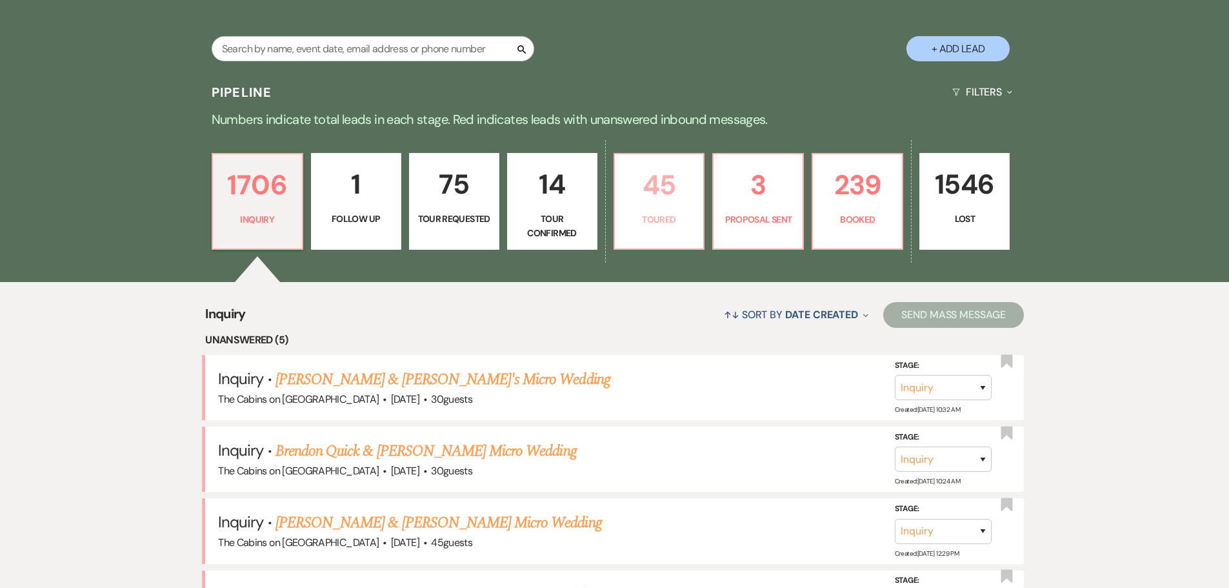
click at [650, 206] on p "45" at bounding box center [659, 184] width 74 height 43
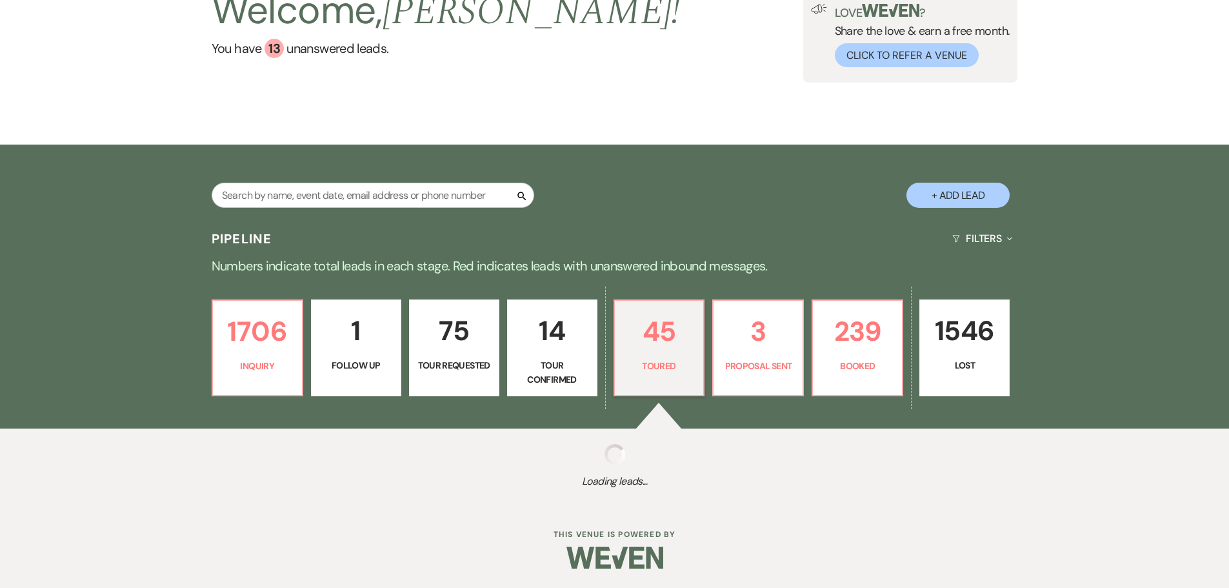
select select "5"
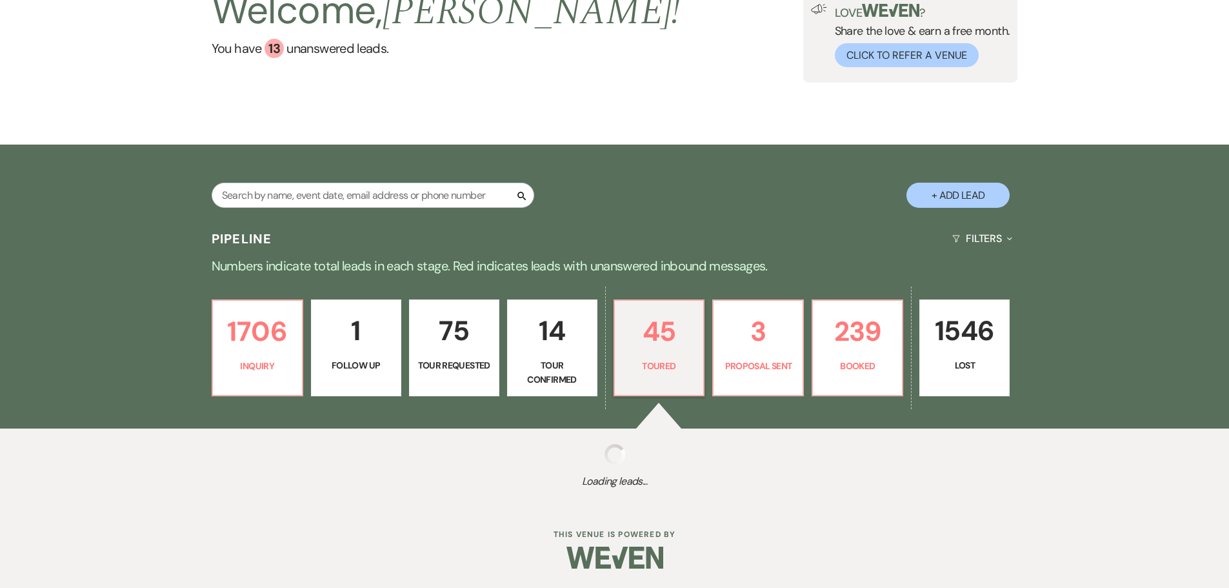
select select "5"
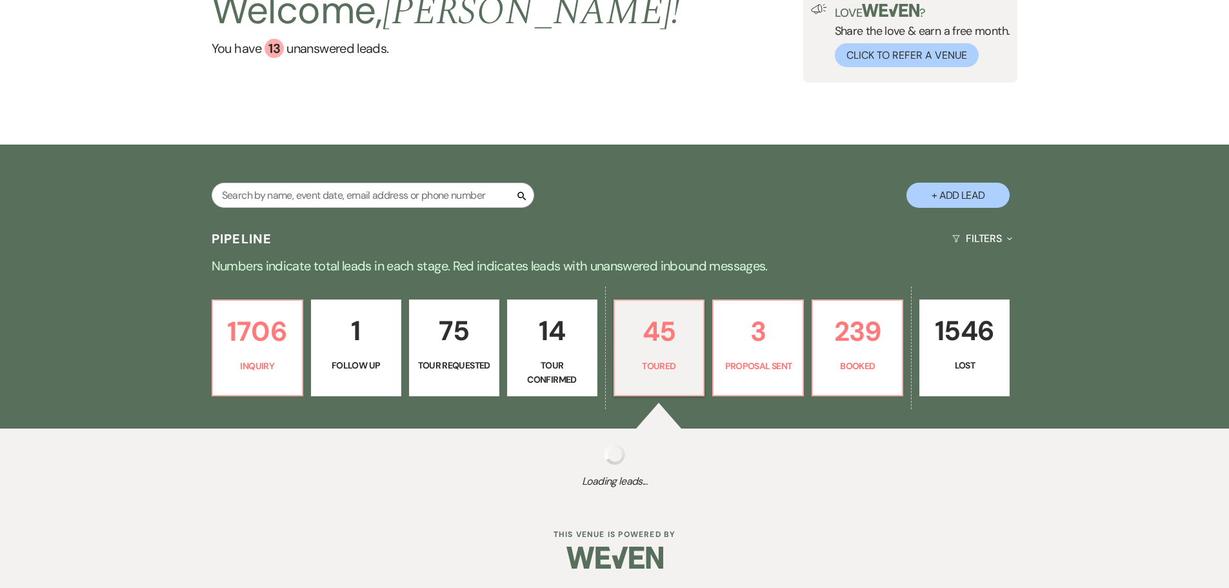
select select "5"
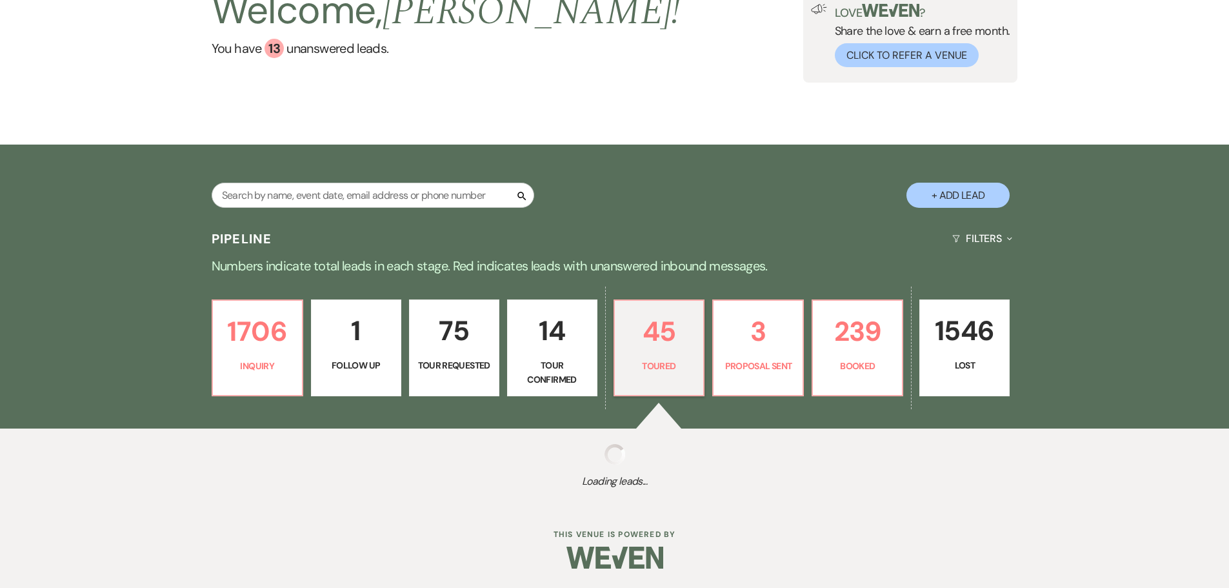
select select "5"
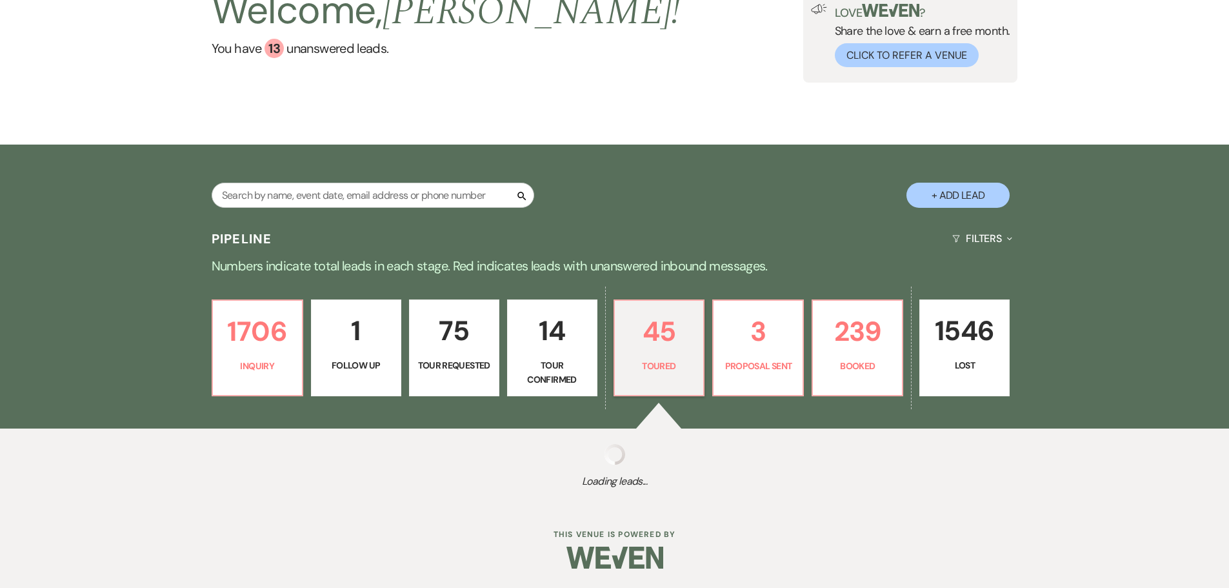
select select "5"
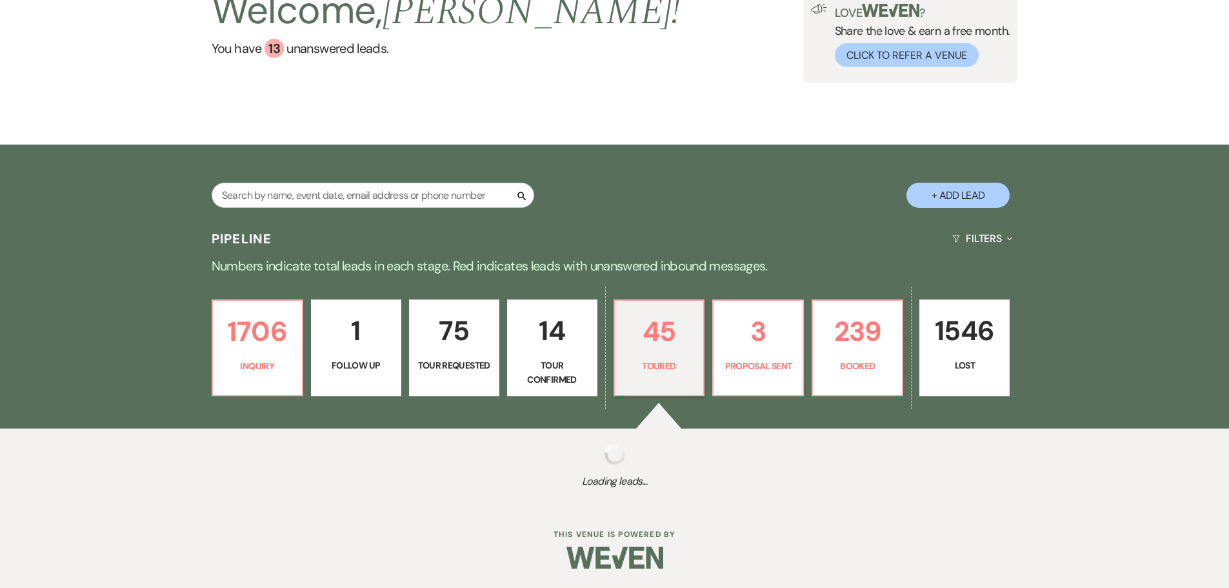
select select "5"
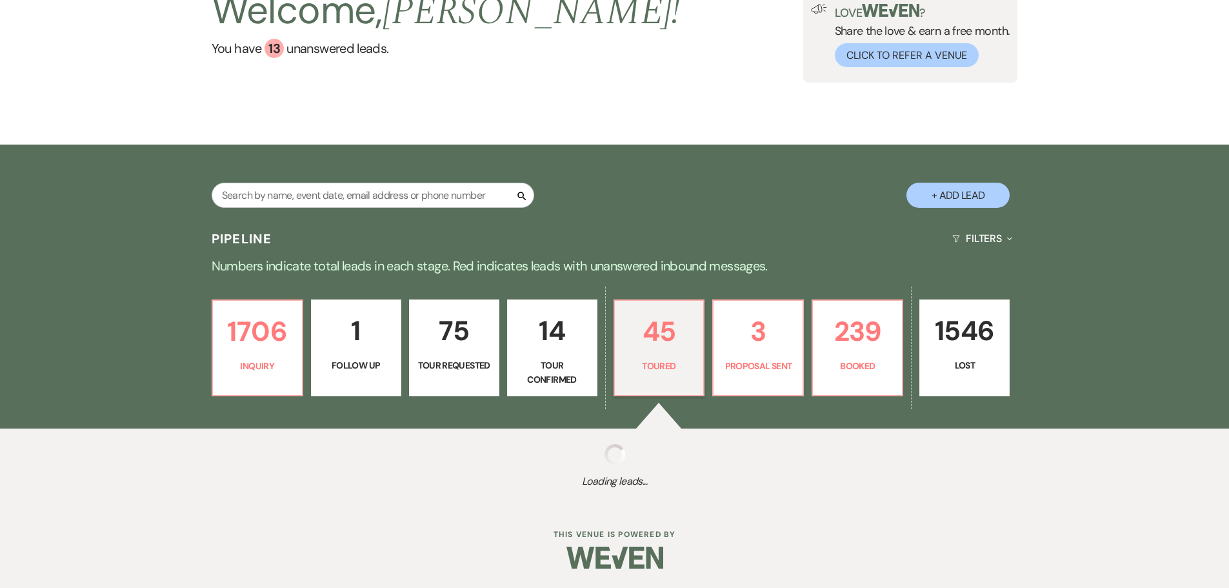
select select "5"
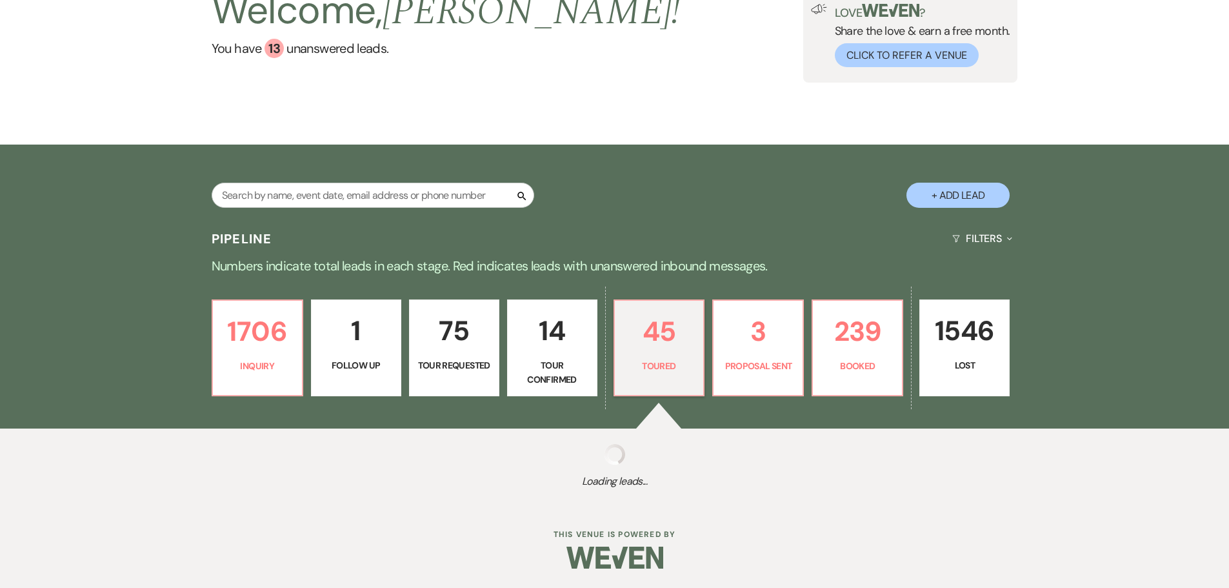
select select "5"
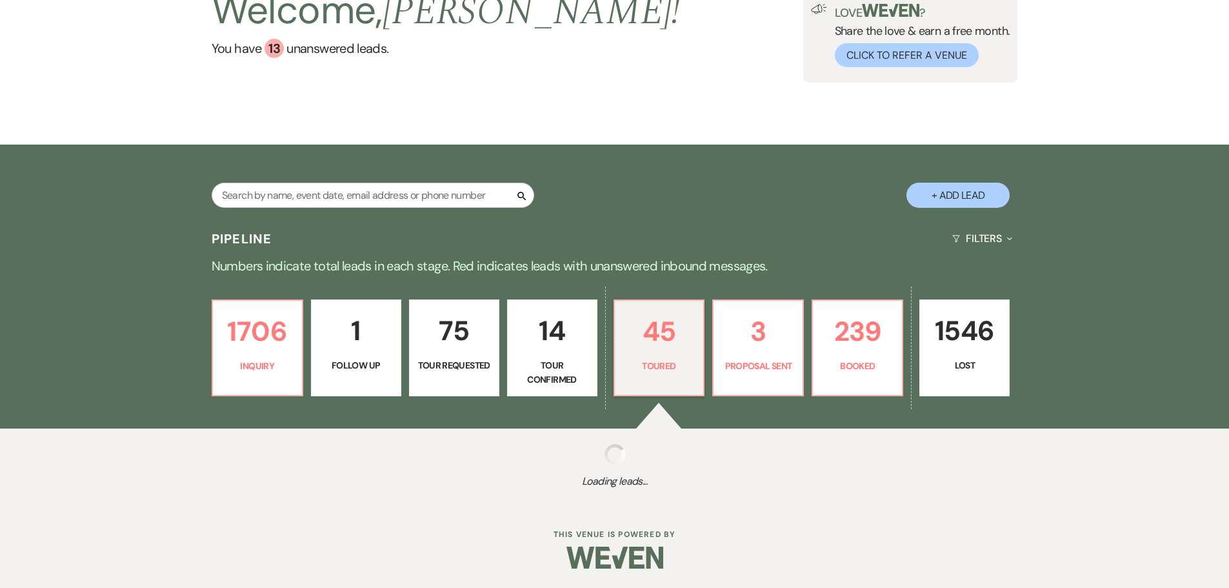
select select "5"
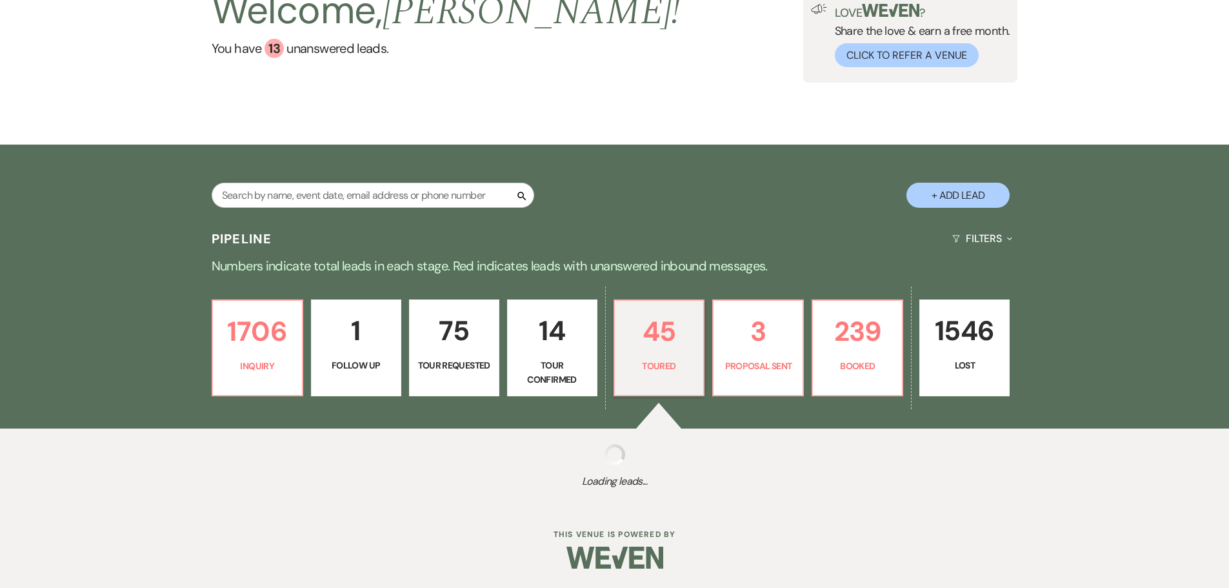
select select "5"
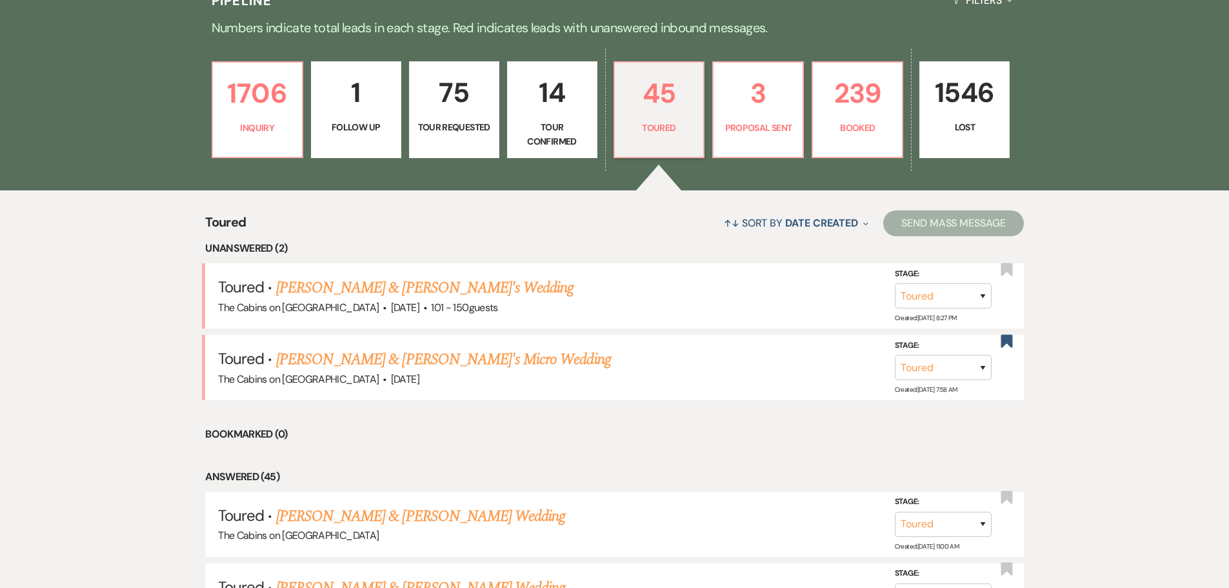
scroll to position [452, 0]
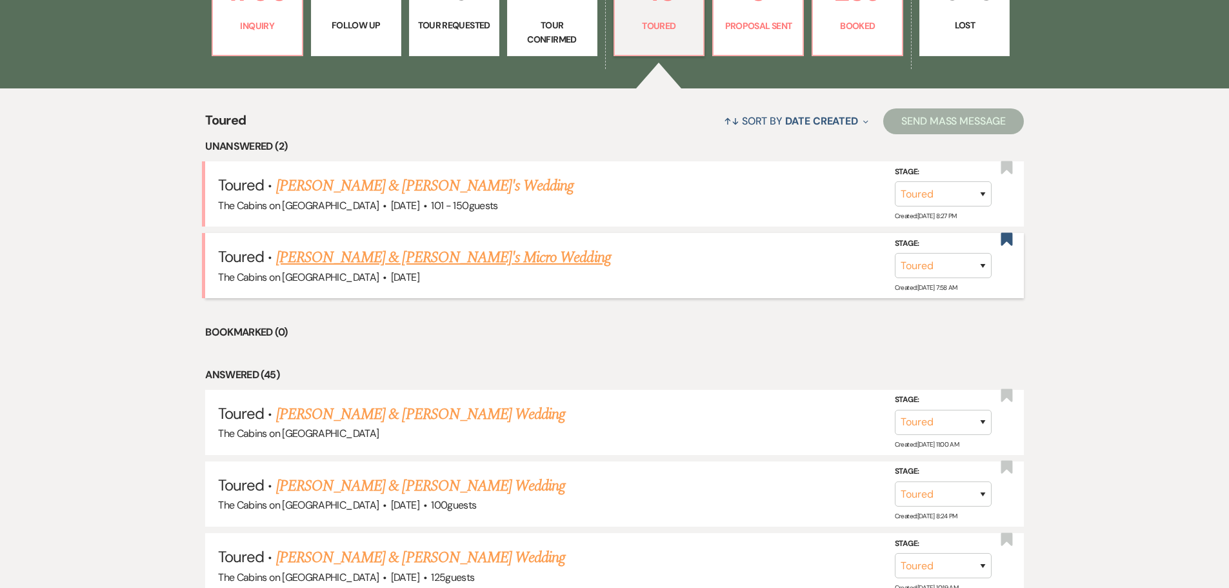
click at [375, 269] on link "[PERSON_NAME] & [PERSON_NAME]'s Micro Wedding" at bounding box center [443, 257] width 335 height 23
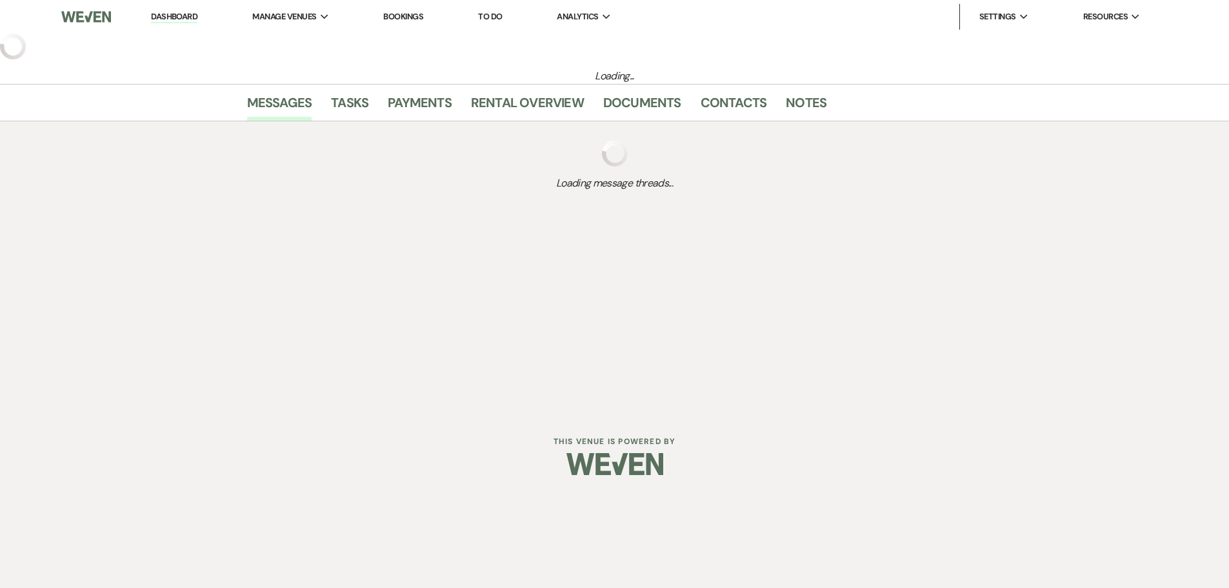
select select "5"
select select "16"
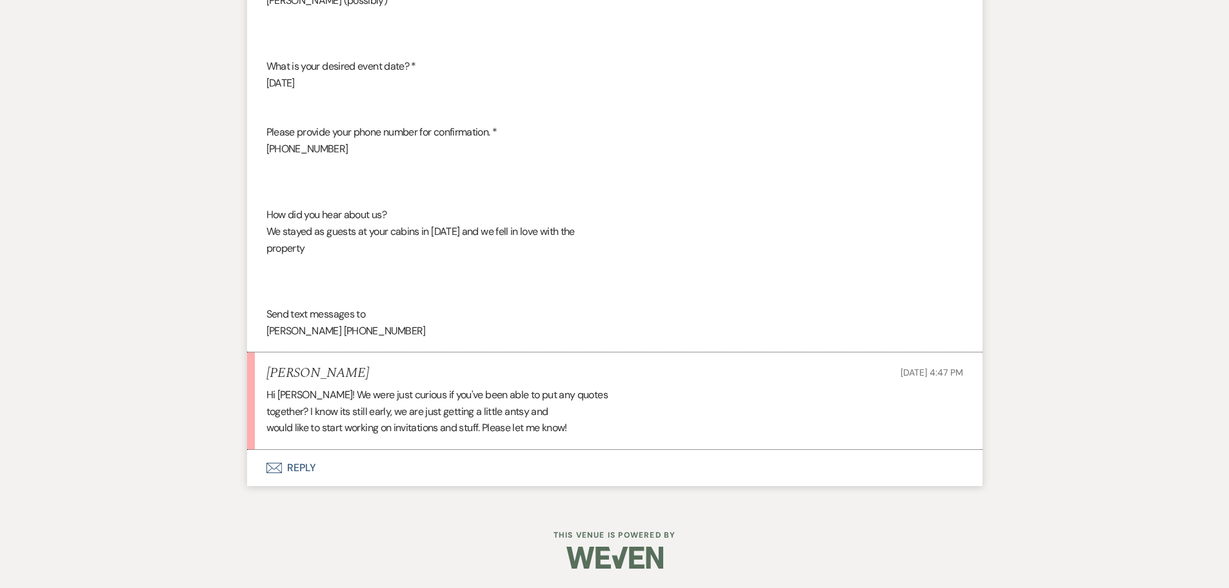
scroll to position [2738, 0]
click at [314, 461] on button "Envelope Reply" at bounding box center [614, 468] width 735 height 36
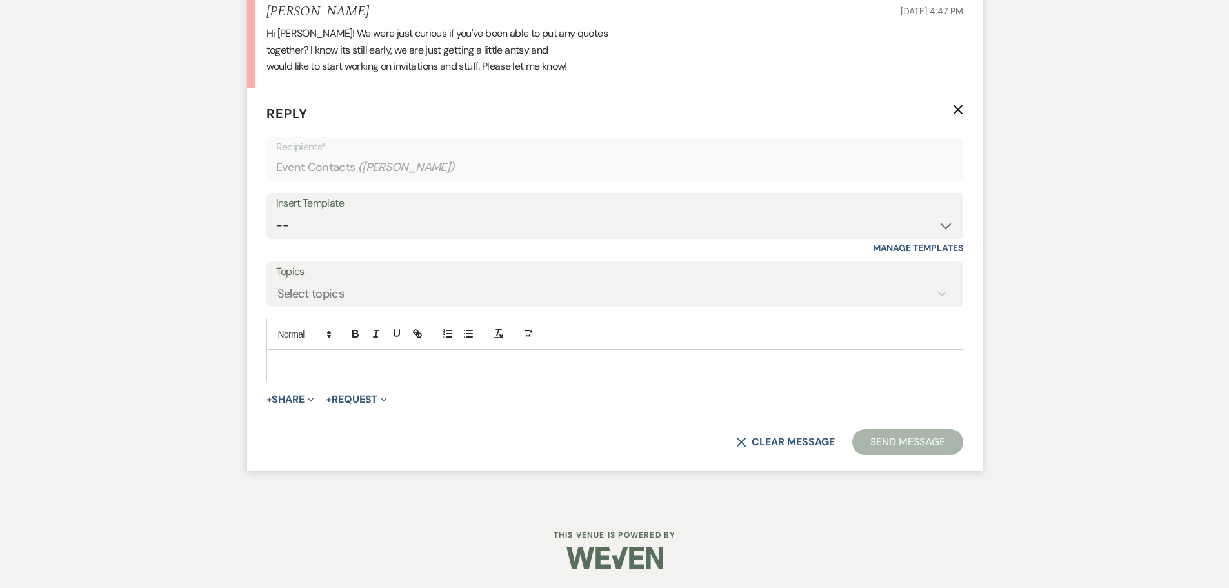
scroll to position [3109, 0]
click at [297, 378] on div at bounding box center [614, 365] width 695 height 30
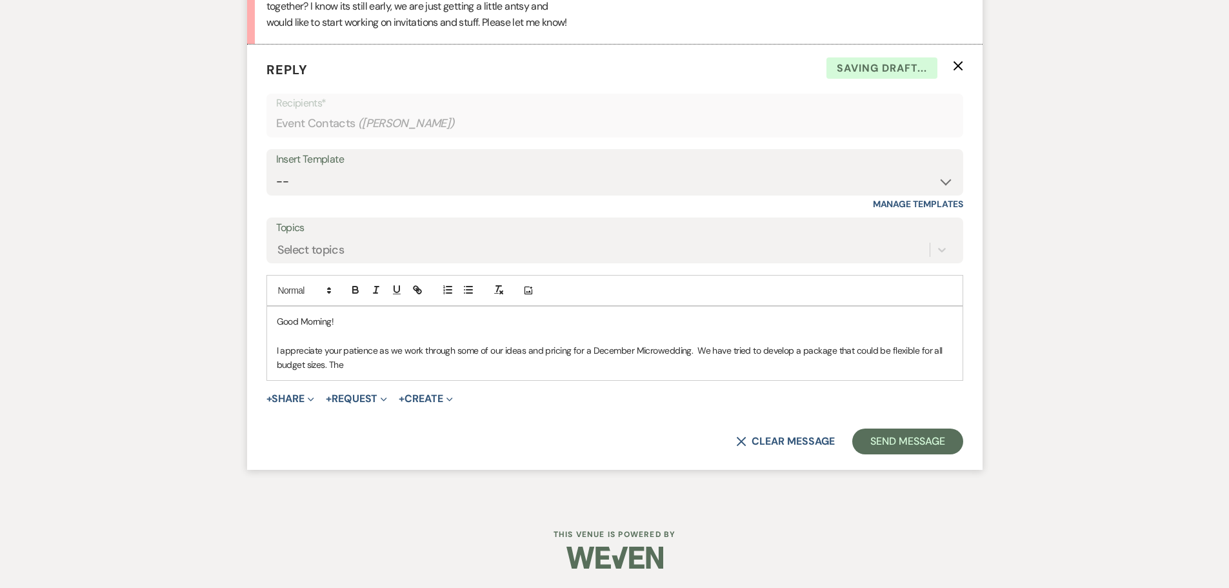
click at [327, 372] on p "I appreciate your patience as we work through some of our ideas and pricing for…" at bounding box center [615, 357] width 676 height 29
click at [450, 372] on p "I appreciate your patience as we work through some of our ideas and pricing for…" at bounding box center [615, 357] width 676 height 29
click at [496, 372] on p "I appreciate your patience as we work through some of our ideas and pricing for…" at bounding box center [615, 357] width 676 height 29
click at [690, 372] on p "I appreciate your patience as we work through some of our ideas and pricing for…" at bounding box center [615, 357] width 676 height 29
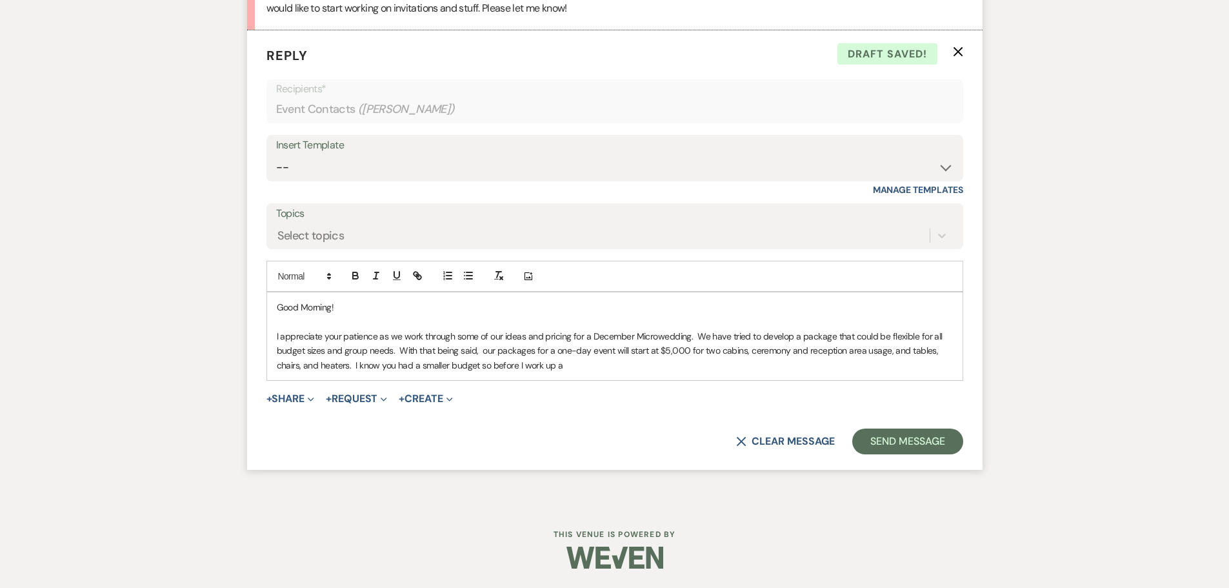
click at [566, 372] on p "I appreciate your patience as we work through some of our ideas and pricing for…" at bounding box center [615, 350] width 676 height 43
click at [936, 372] on p "I appreciate your patience as we work through some of our ideas and pricing for…" at bounding box center [615, 350] width 676 height 43
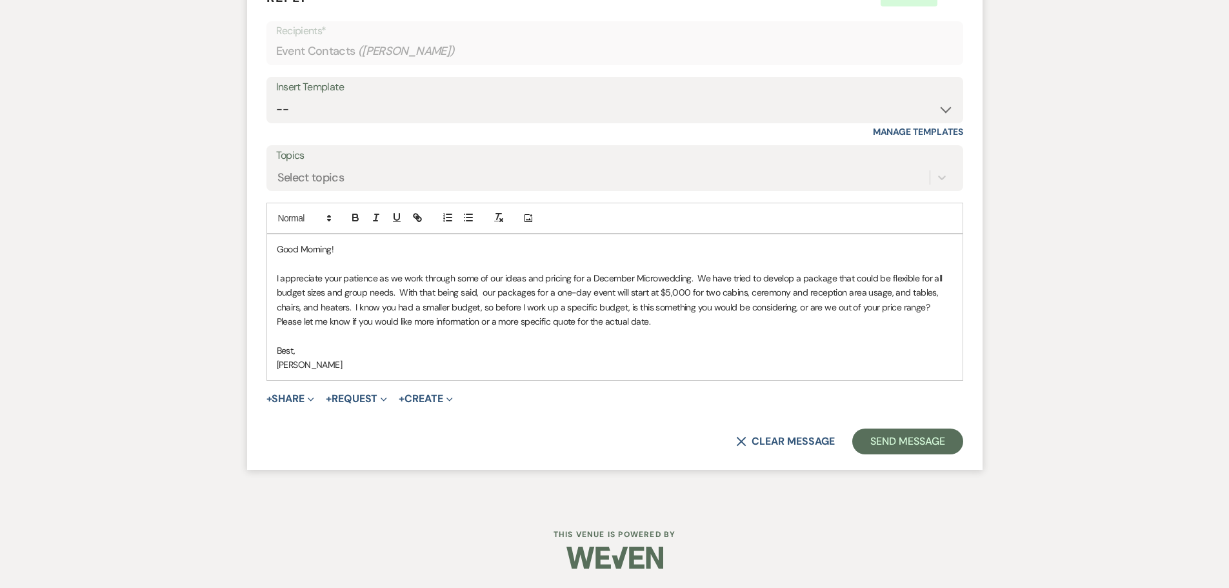
scroll to position [3174, 0]
click at [656, 329] on p "I appreciate your patience as we work through some of our ideas and pricing for…" at bounding box center [615, 300] width 676 height 58
click at [874, 454] on button "Send Message" at bounding box center [907, 441] width 110 height 26
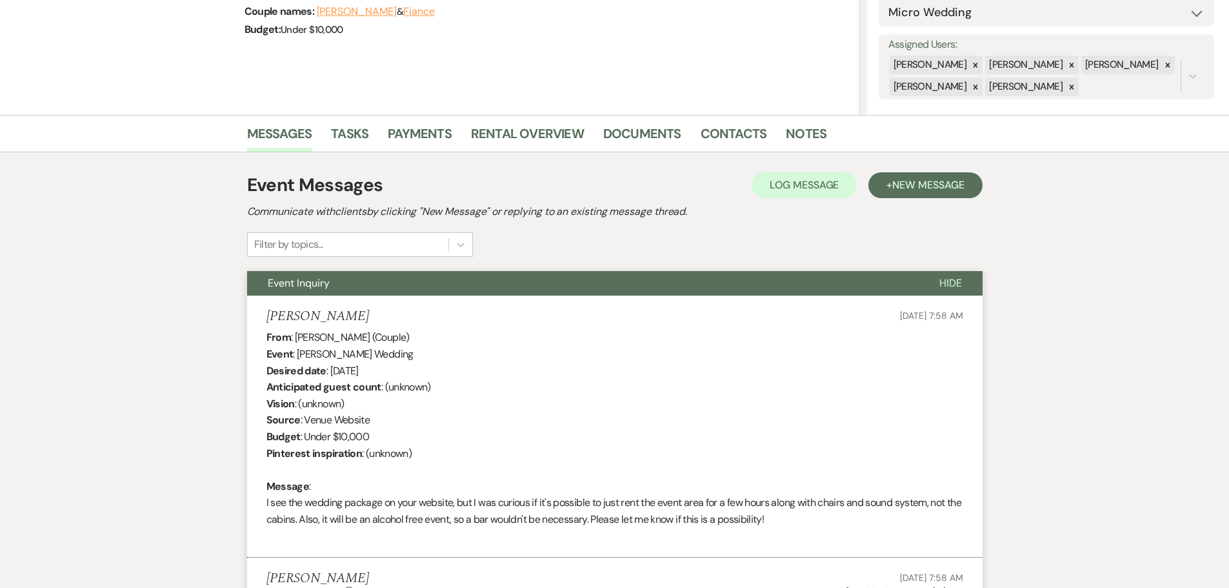
scroll to position [0, 0]
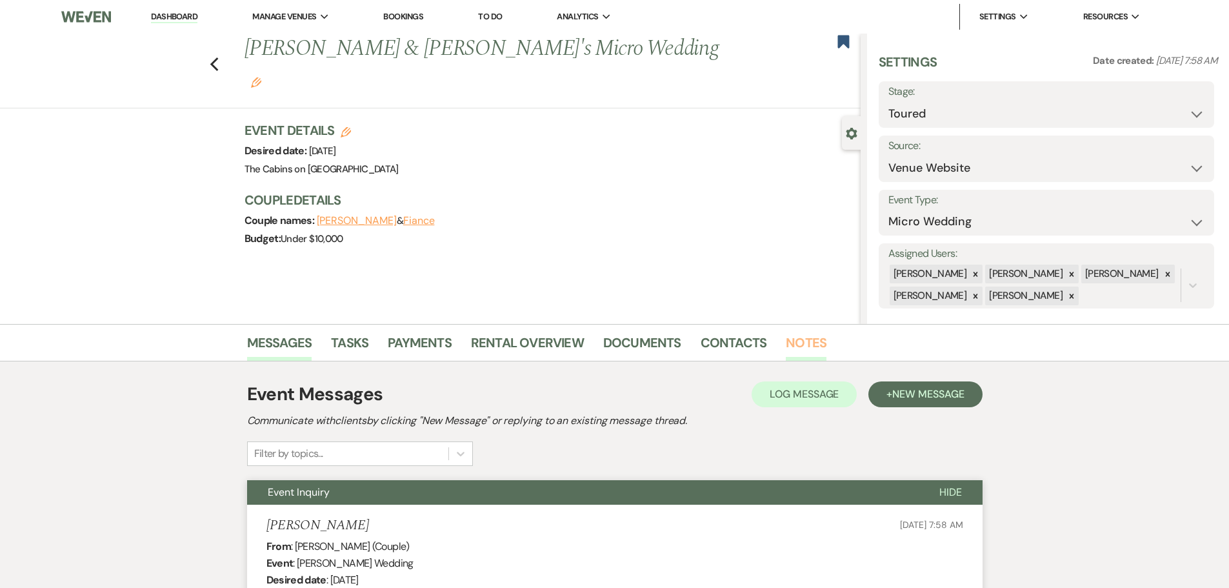
click at [803, 338] on link "Notes" at bounding box center [806, 346] width 41 height 28
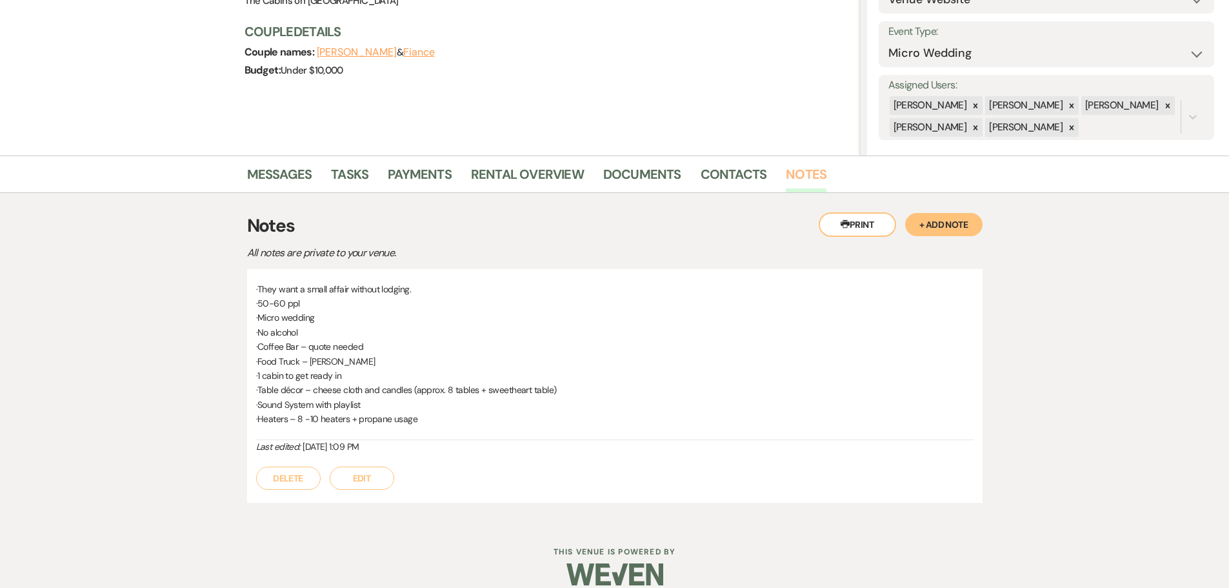
scroll to position [196, 0]
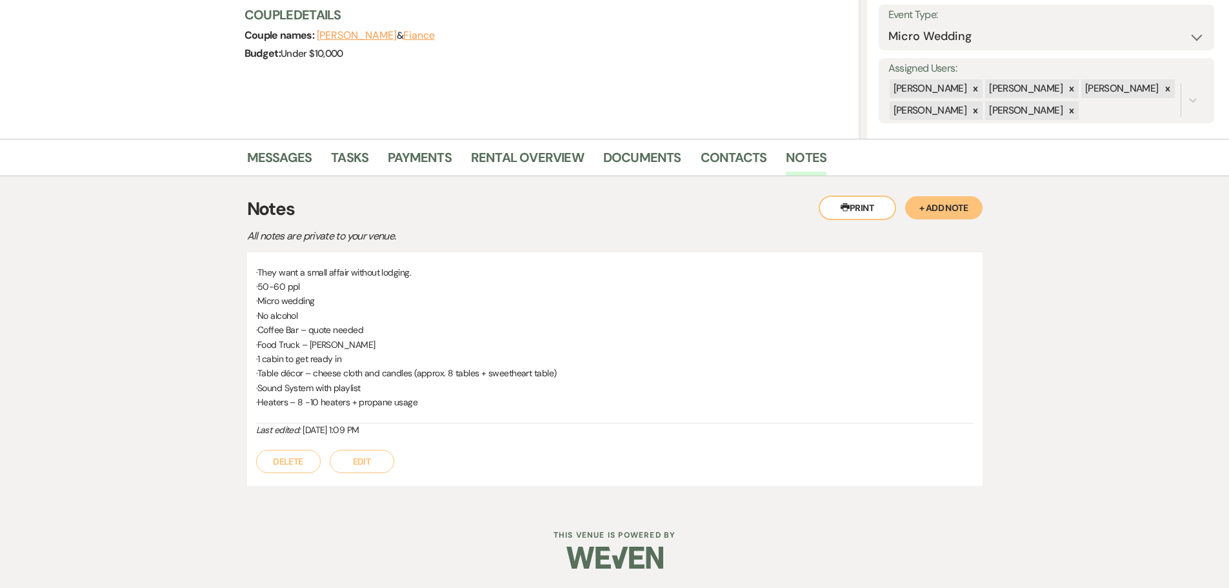
click at [356, 460] on button "Edit" at bounding box center [362, 461] width 65 height 23
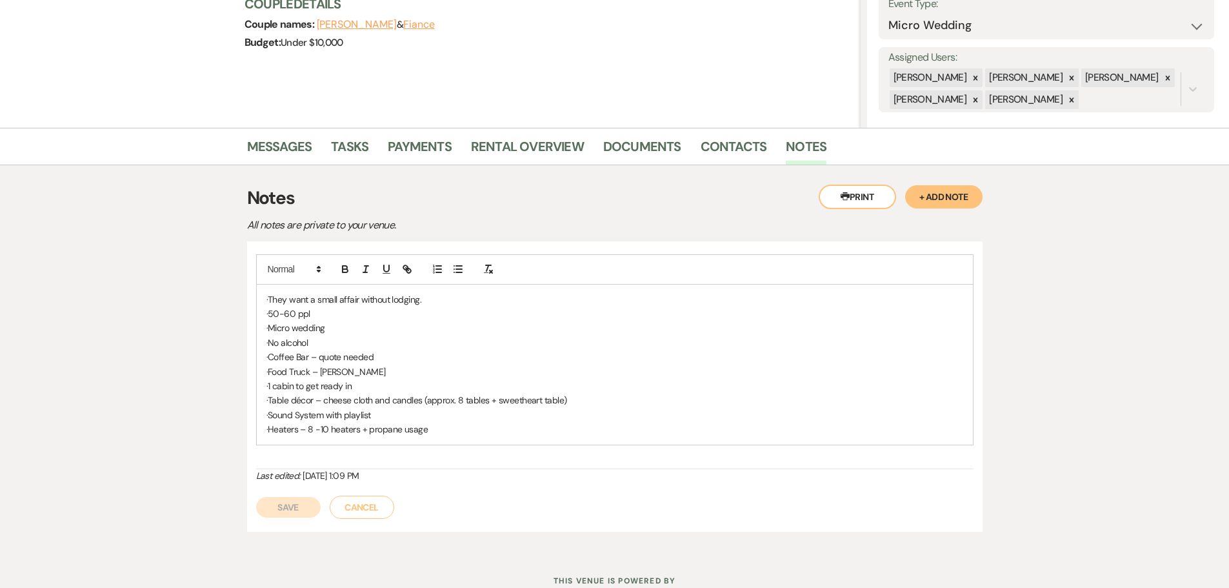
click at [940, 199] on button "+ Add Note" at bounding box center [943, 196] width 77 height 23
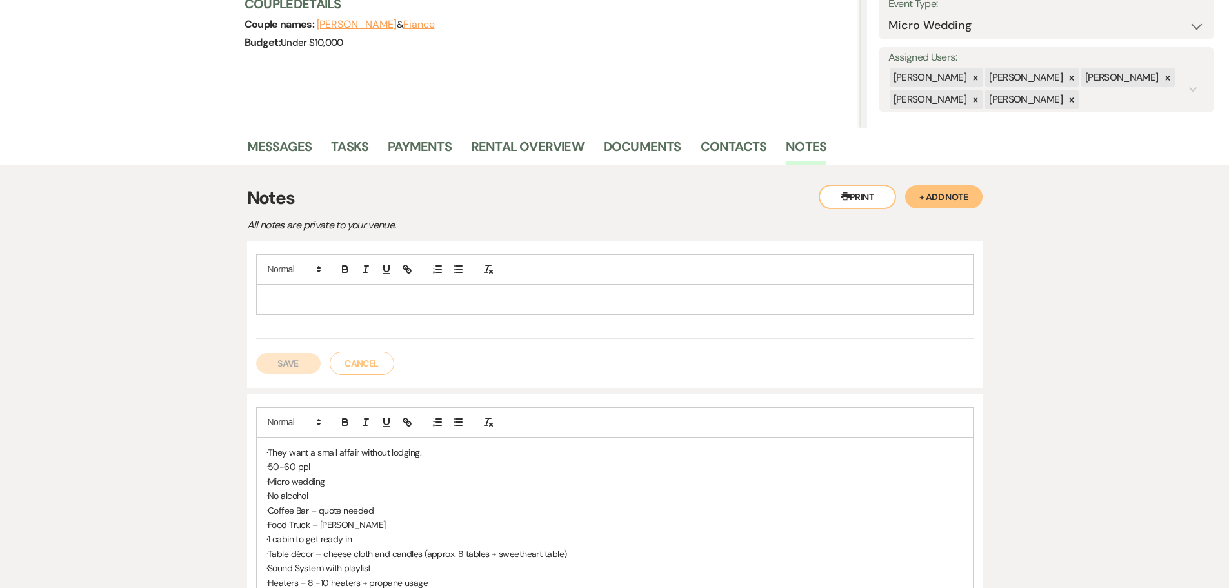
click at [334, 306] on p at bounding box center [614, 299] width 697 height 14
click at [301, 373] on button "Save" at bounding box center [288, 363] width 65 height 21
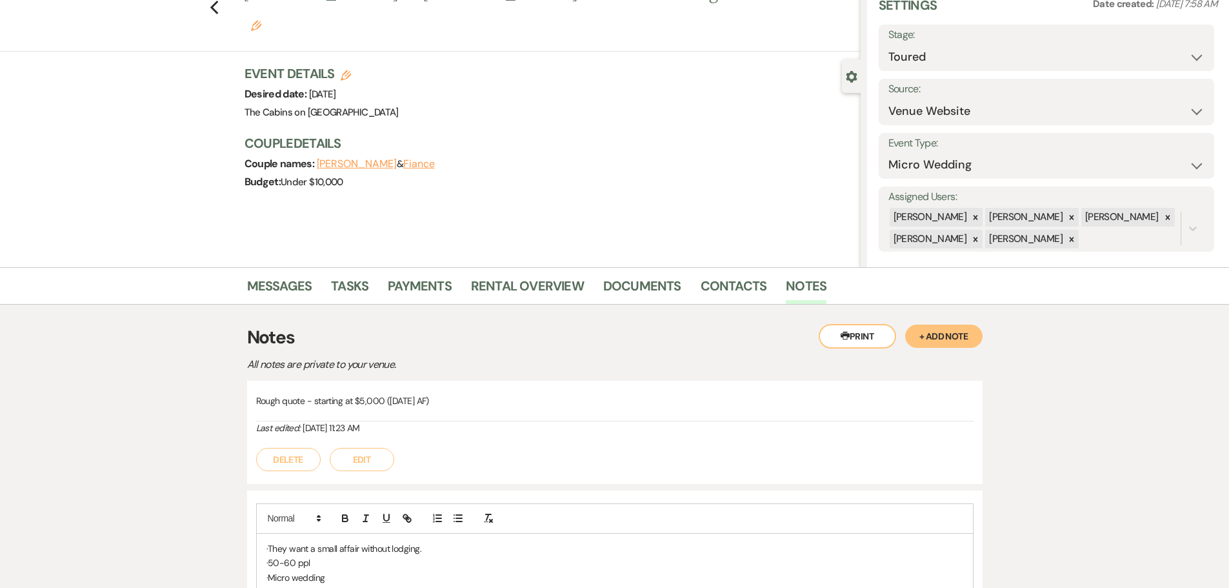
scroll to position [0, 0]
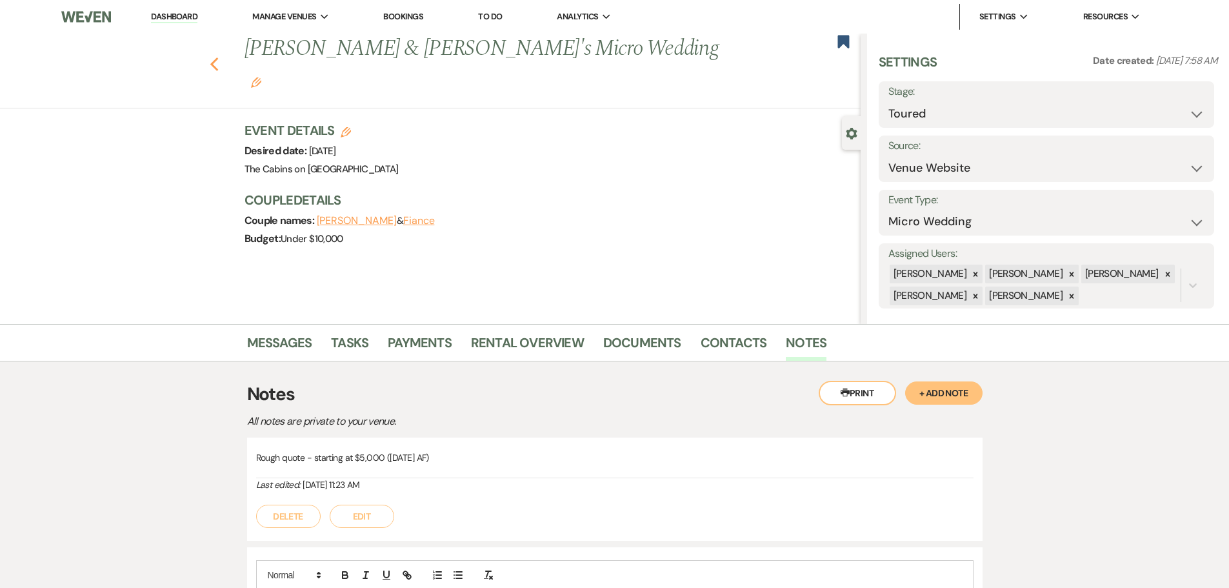
click at [218, 57] on use "button" at bounding box center [214, 64] width 8 height 14
select select "5"
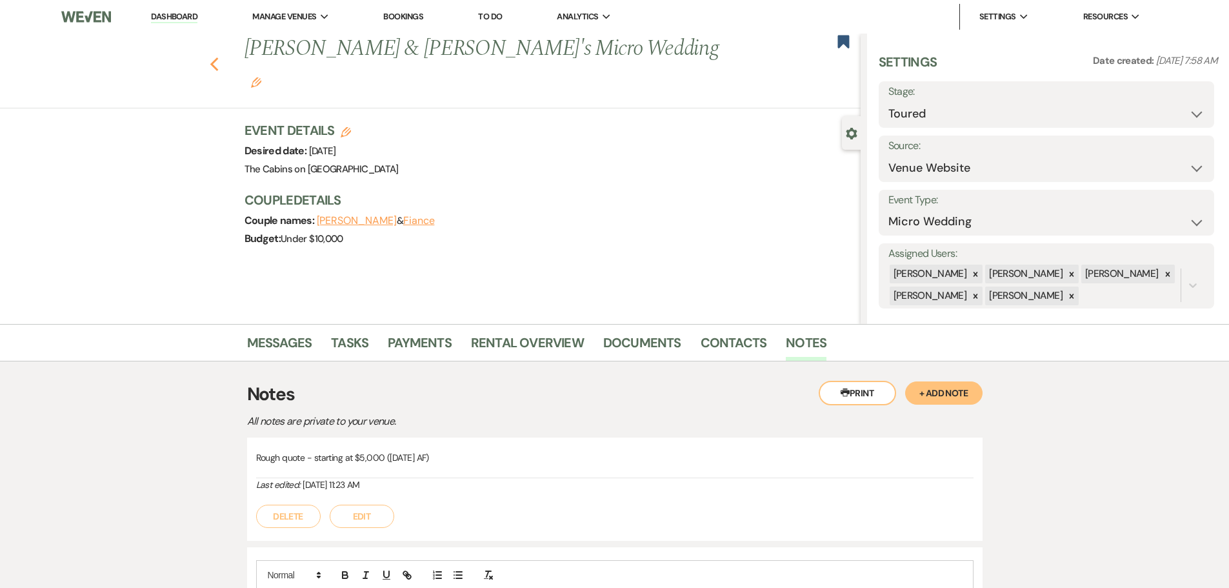
select select "5"
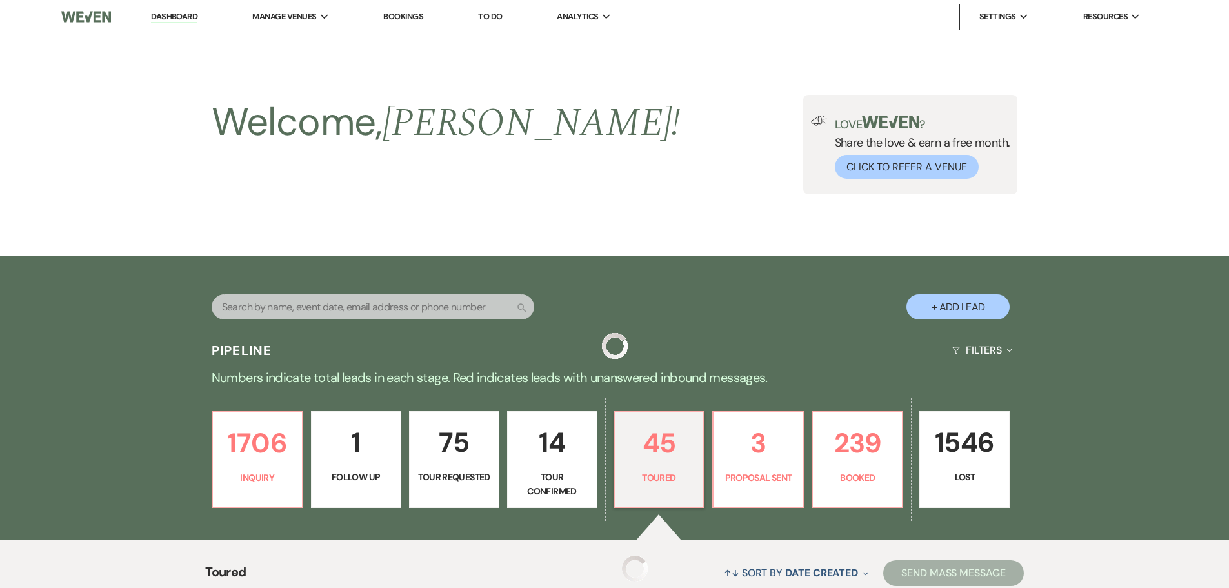
scroll to position [452, 0]
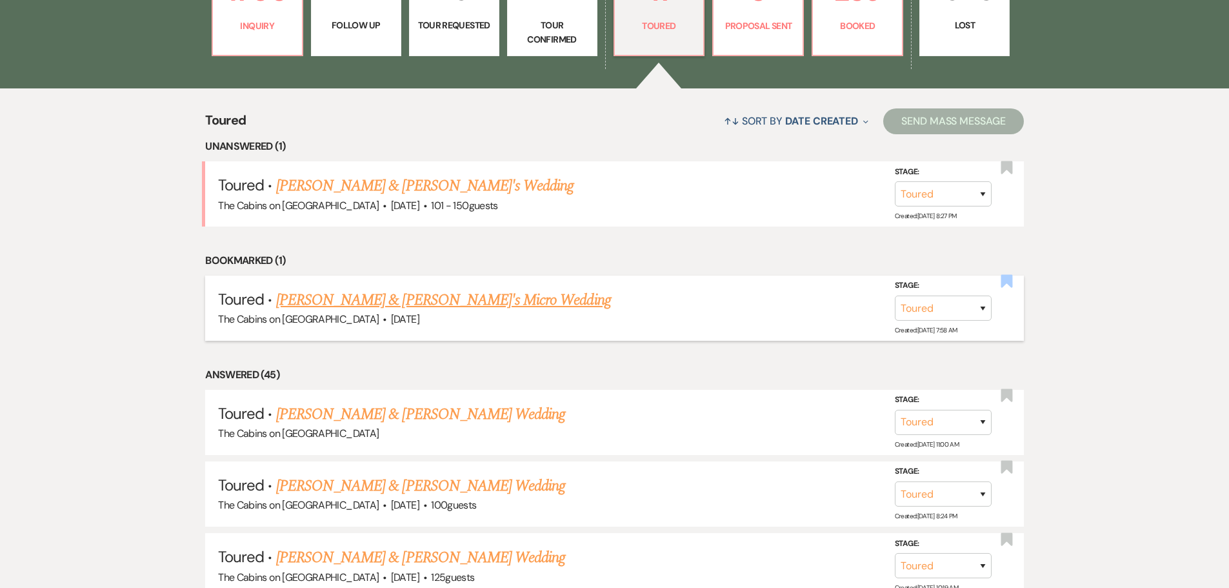
click at [1006, 288] on use "button" at bounding box center [1007, 281] width 12 height 13
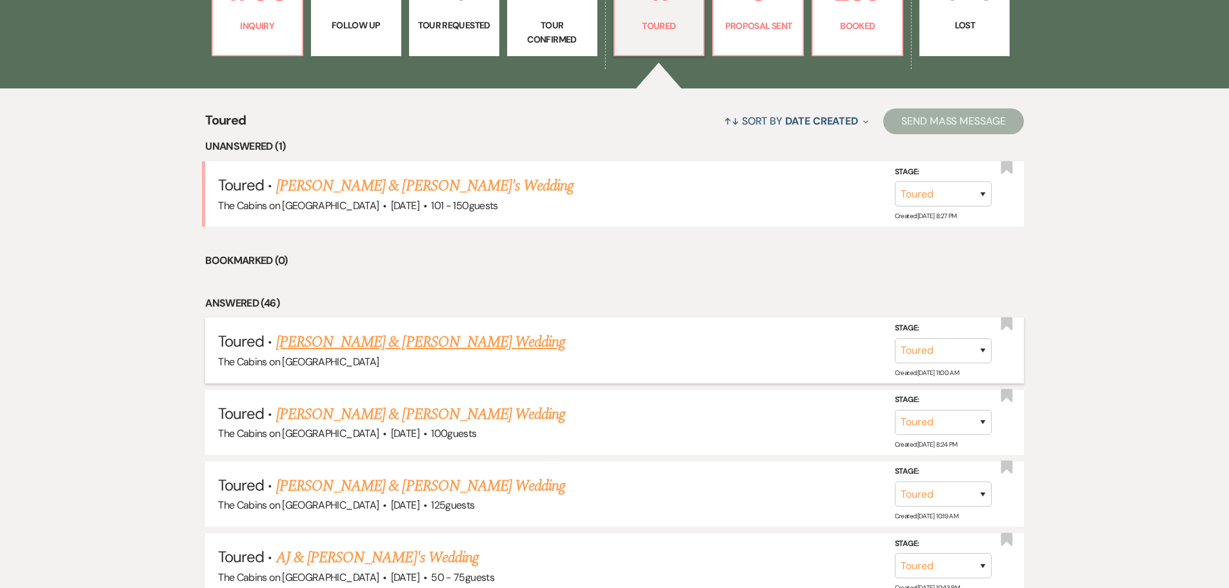
click at [385, 354] on link "[PERSON_NAME] & [PERSON_NAME] Wedding" at bounding box center [420, 341] width 289 height 23
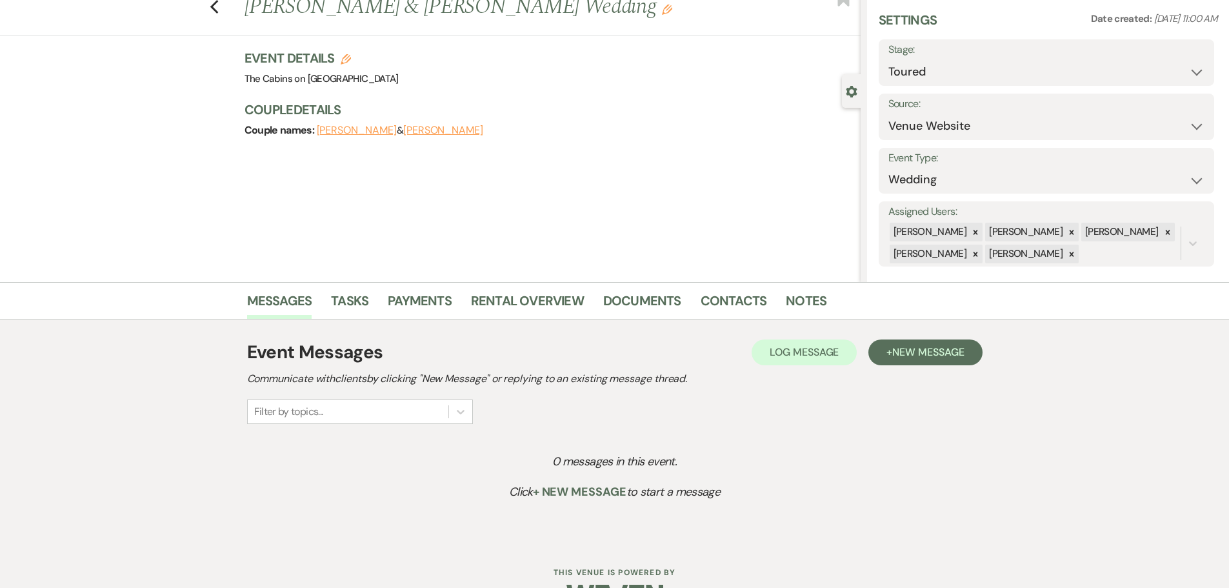
scroll to position [65, 0]
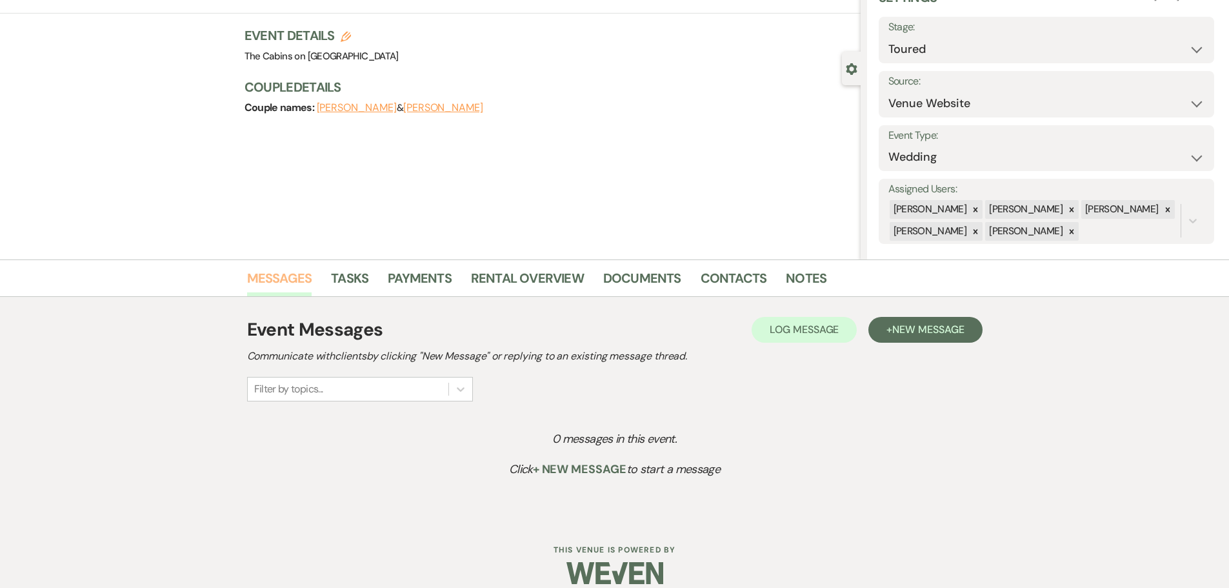
click at [272, 272] on link "Messages" at bounding box center [279, 282] width 65 height 28
click at [928, 334] on span "New Message" at bounding box center [928, 330] width 72 height 14
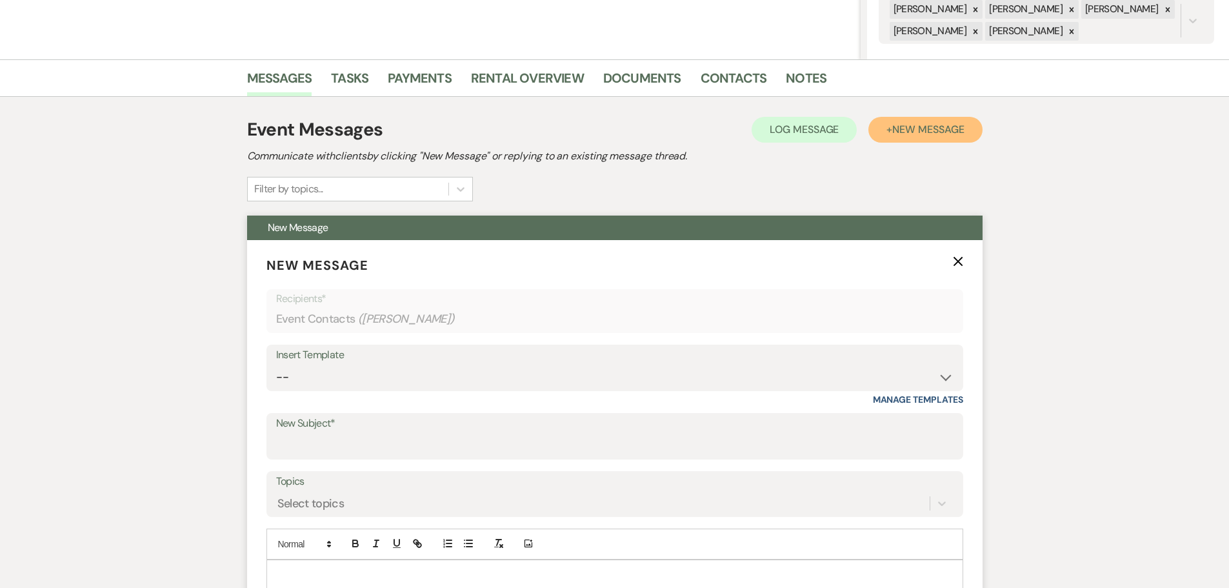
scroll to position [387, 0]
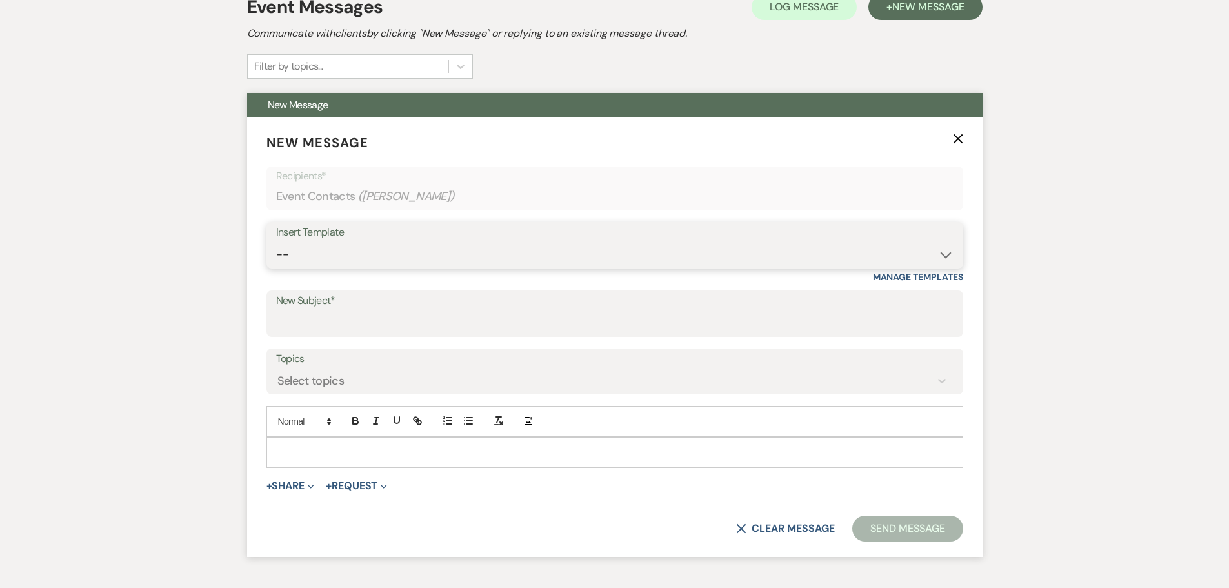
click at [313, 267] on select "-- Initial Inquiry Response Tour Request Response Follow Up Copy of Initial Inq…" at bounding box center [614, 254] width 677 height 25
click at [276, 267] on select "-- Initial Inquiry Response Tour Request Response Follow Up Copy of Initial Inq…" at bounding box center [614, 254] width 677 height 25
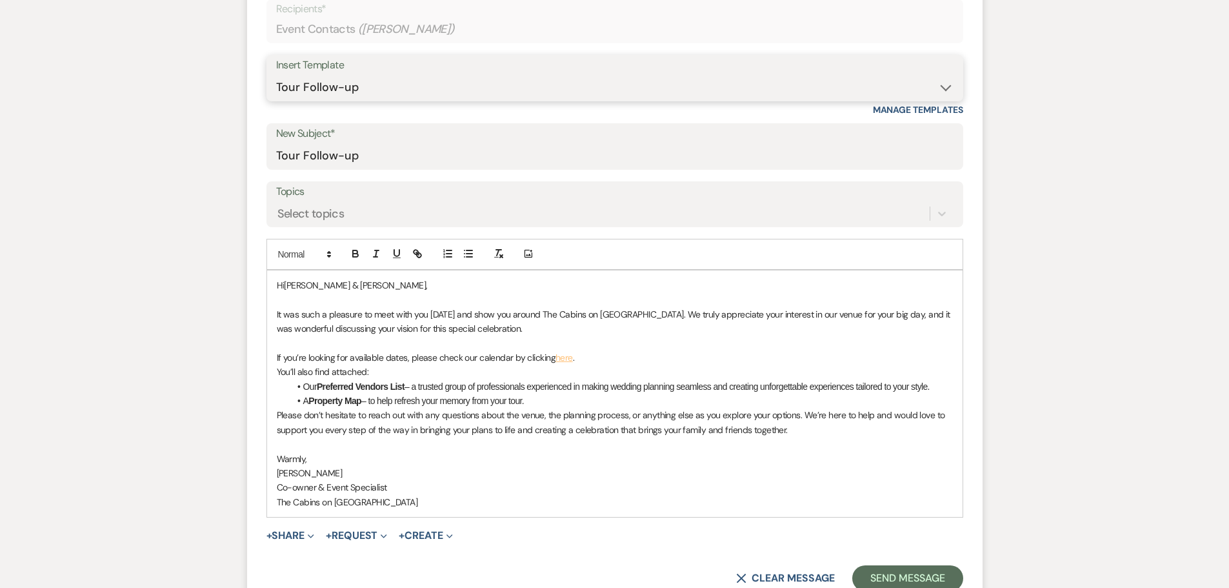
scroll to position [710, 0]
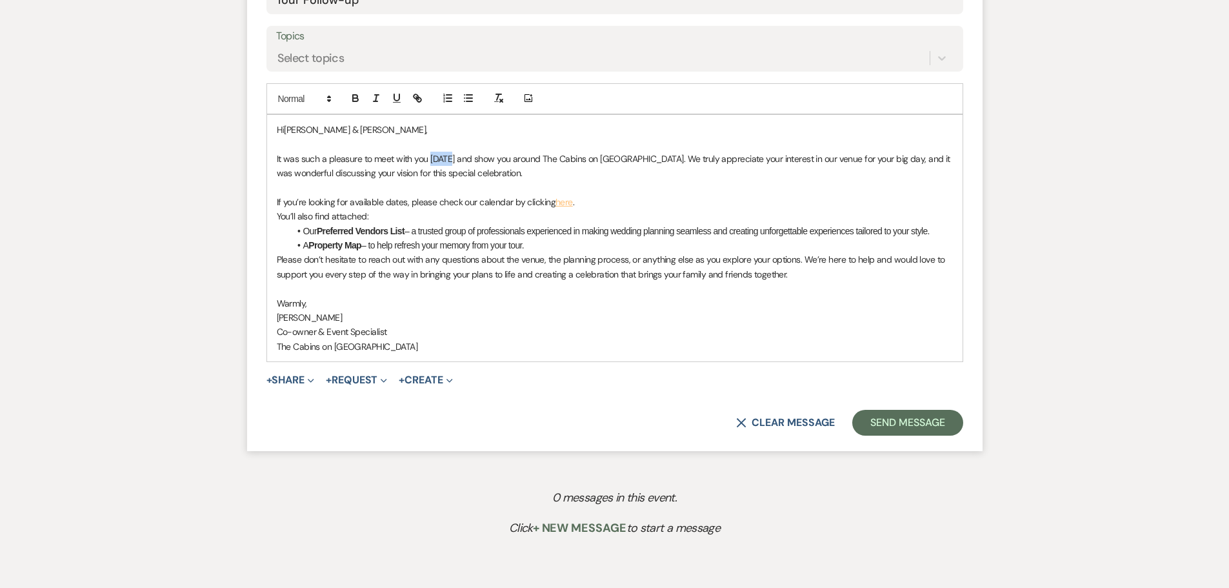
drag, startPoint x: 429, startPoint y: 237, endPoint x: 450, endPoint y: 233, distance: 21.6
click at [450, 181] on p "It was such a pleasure to meet with you [DATE] and show you around The Cabins o…" at bounding box center [615, 166] width 676 height 29
click at [595, 209] on p "If you’re looking for available dates, please check our calendar by clicking he…" at bounding box center [615, 202] width 676 height 14
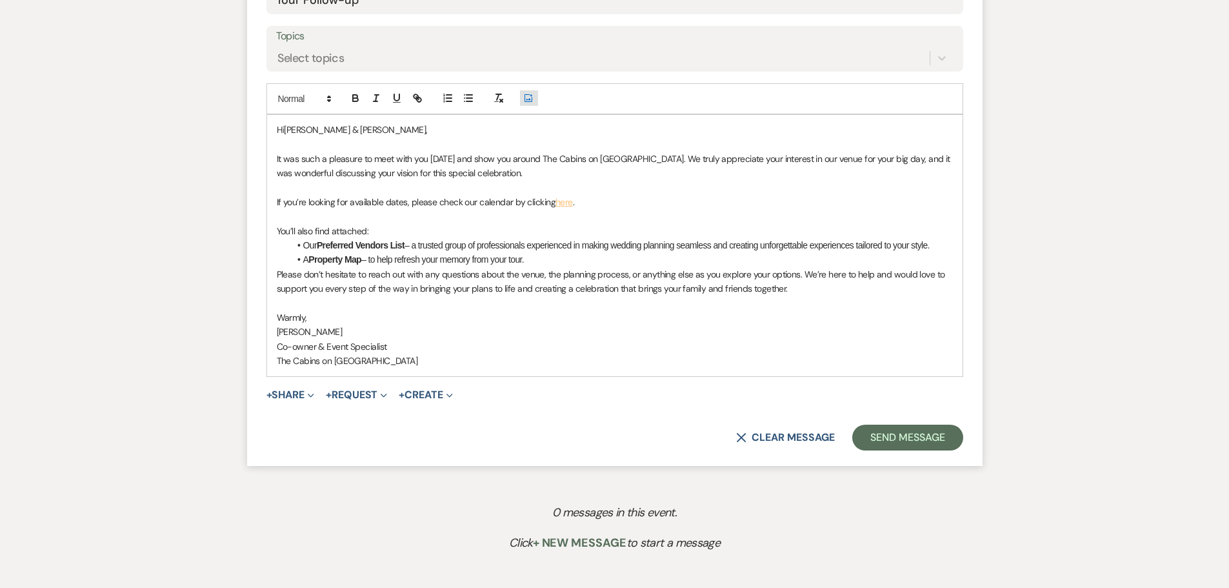
click at [526, 104] on icon "Add Photo" at bounding box center [528, 98] width 10 height 12
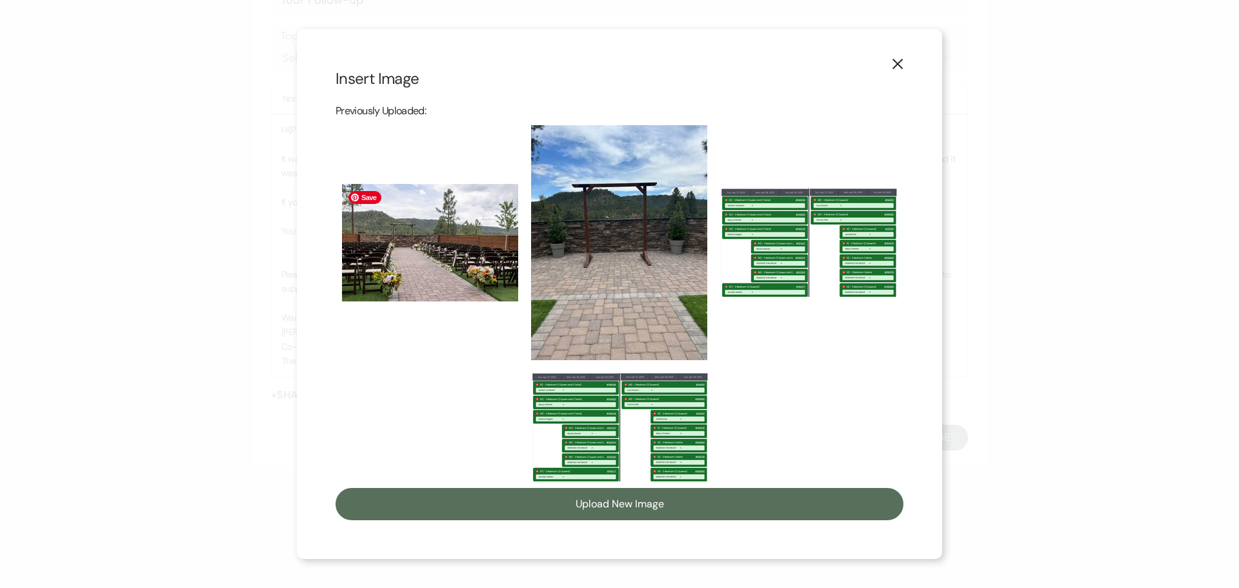
click at [447, 237] on img at bounding box center [430, 242] width 176 height 117
click at [0, 0] on input "checkbox" at bounding box center [0, 0] width 0 height 0
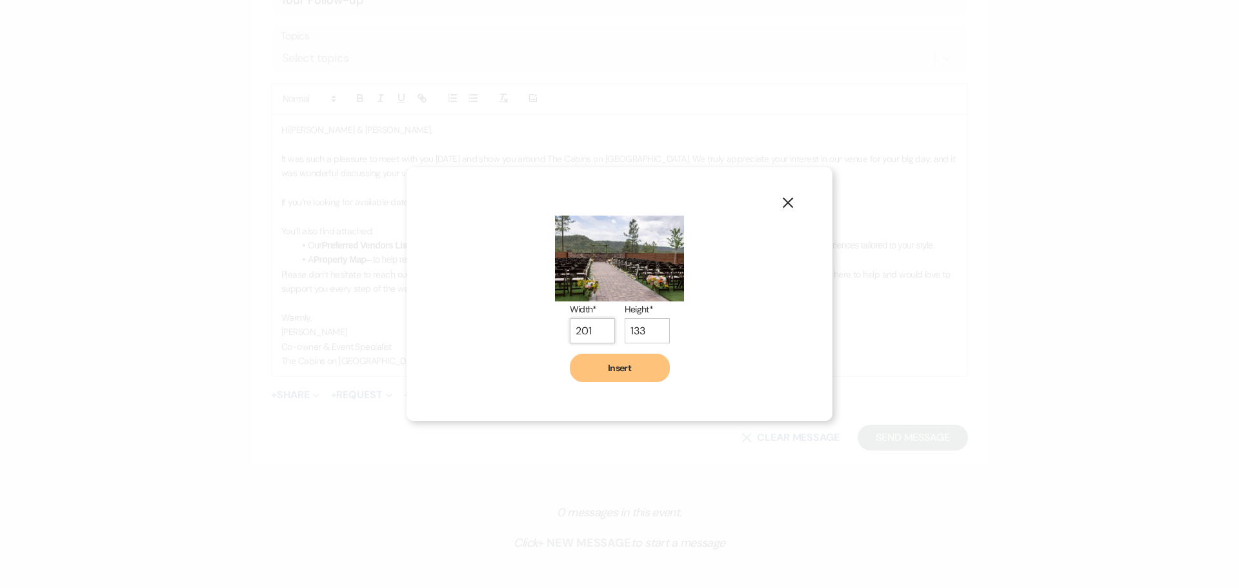
click at [603, 326] on input "201" at bounding box center [592, 330] width 45 height 25
click at [603, 326] on input "202" at bounding box center [592, 330] width 45 height 25
click at [603, 326] on input "203" at bounding box center [592, 330] width 45 height 25
click at [603, 326] on input "204" at bounding box center [592, 330] width 45 height 25
click at [603, 326] on input "205" at bounding box center [592, 330] width 45 height 25
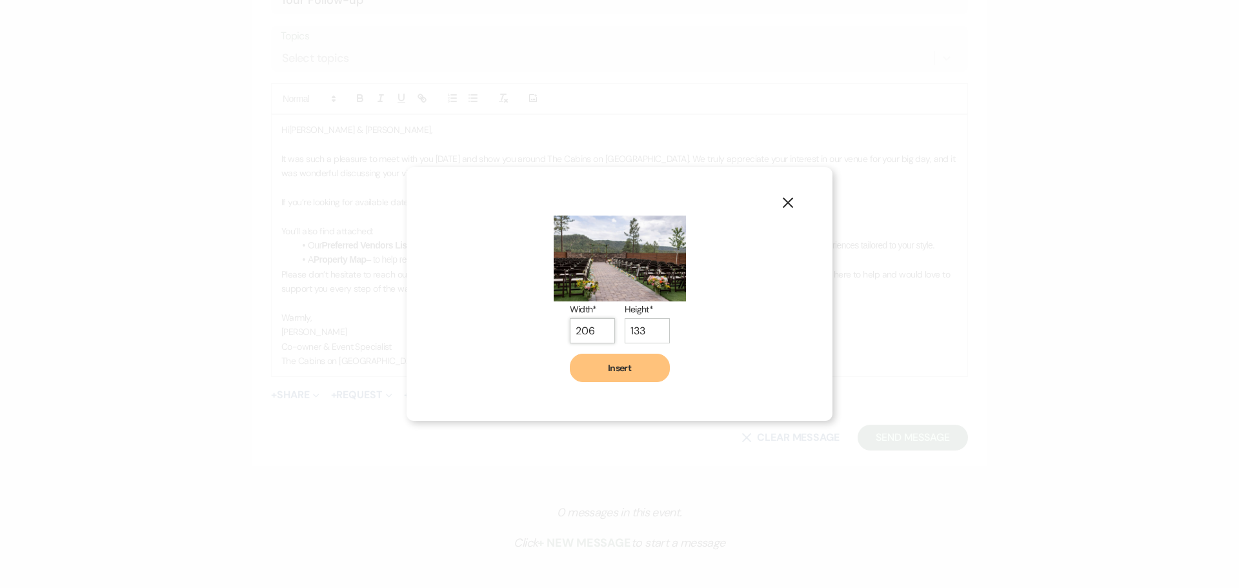
click at [603, 326] on input "206" at bounding box center [592, 330] width 45 height 25
click at [603, 326] on input "207" at bounding box center [592, 330] width 45 height 25
click at [603, 326] on input "208" at bounding box center [592, 330] width 45 height 25
click at [603, 326] on input "209" at bounding box center [592, 330] width 45 height 25
click at [603, 326] on input "210" at bounding box center [592, 330] width 45 height 25
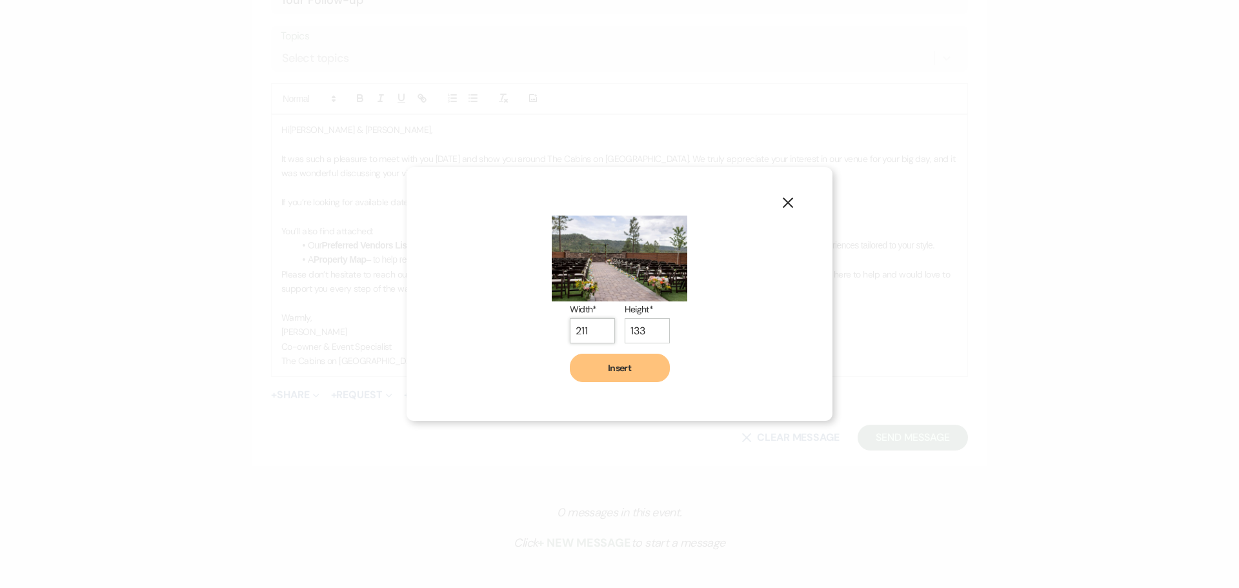
click at [603, 326] on input "211" at bounding box center [592, 330] width 45 height 25
click at [603, 326] on input "212" at bounding box center [592, 330] width 45 height 25
click at [603, 326] on input "213" at bounding box center [592, 330] width 45 height 25
click at [603, 326] on input "214" at bounding box center [592, 330] width 45 height 25
click at [603, 326] on input "215" at bounding box center [592, 330] width 45 height 25
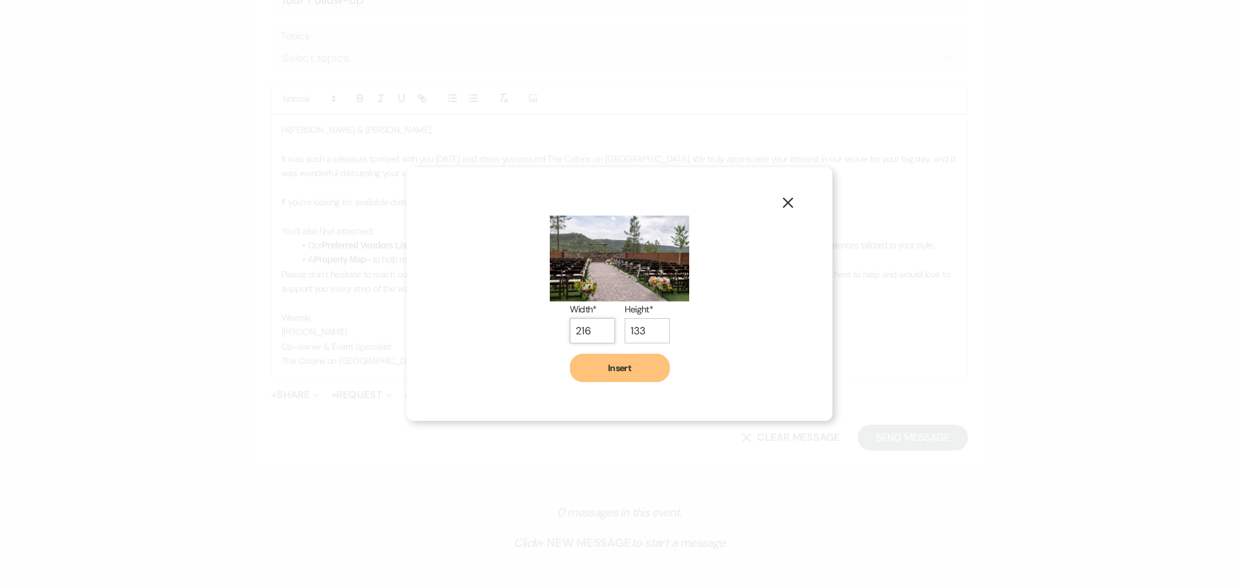
click at [603, 326] on input "216" at bounding box center [592, 330] width 45 height 25
click at [603, 326] on input "217" at bounding box center [592, 330] width 45 height 25
click at [603, 326] on input "218" at bounding box center [592, 330] width 45 height 25
click at [603, 326] on input "219" at bounding box center [592, 330] width 45 height 25
click at [603, 326] on input "220" at bounding box center [592, 330] width 45 height 25
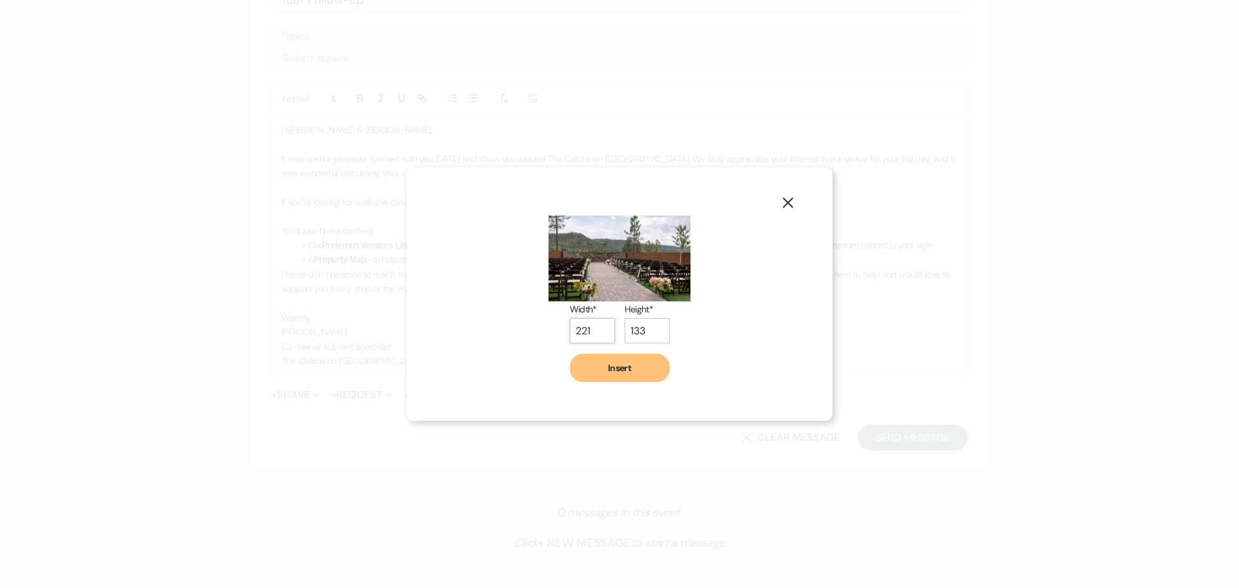
click at [603, 326] on input "221" at bounding box center [592, 330] width 45 height 25
click at [603, 326] on input "222" at bounding box center [592, 330] width 45 height 25
click at [622, 371] on button "Insert" at bounding box center [620, 368] width 100 height 28
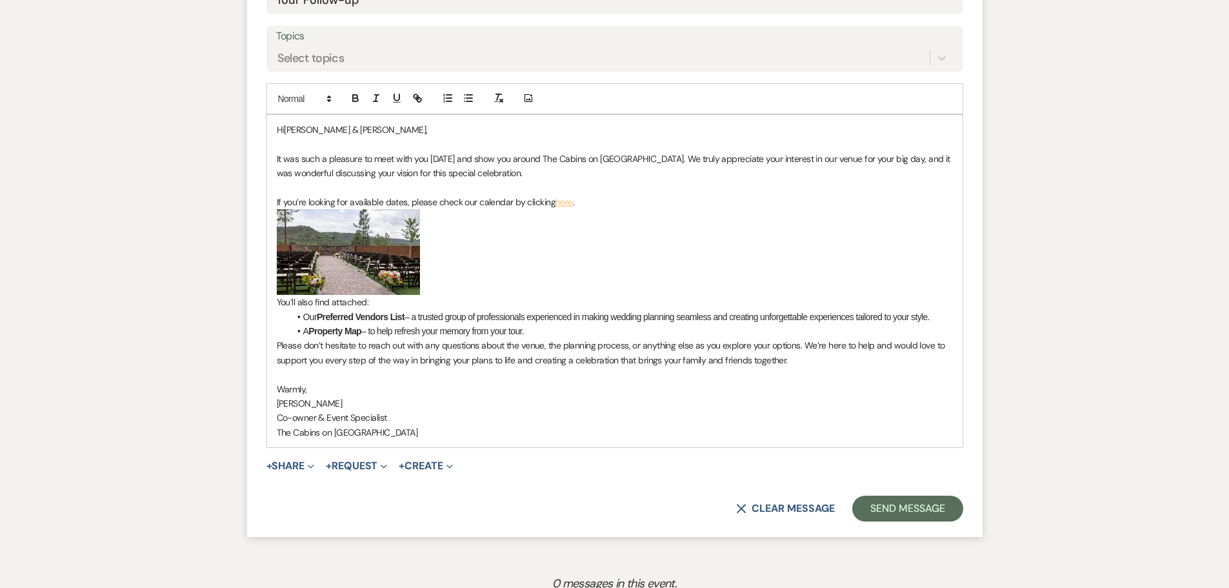
click at [596, 209] on p "If you’re looking for available dates, please check our calendar by clicking he…" at bounding box center [615, 202] width 676 height 14
drag, startPoint x: 758, startPoint y: 281, endPoint x: 778, endPoint y: 275, distance: 20.7
click at [778, 209] on p "If you’re looking for available dates, please check our calendar by clicking he…" at bounding box center [615, 202] width 676 height 14
click at [420, 104] on icon "button" at bounding box center [418, 98] width 12 height 12
paste input "[URL][DOMAIN_NAME]"
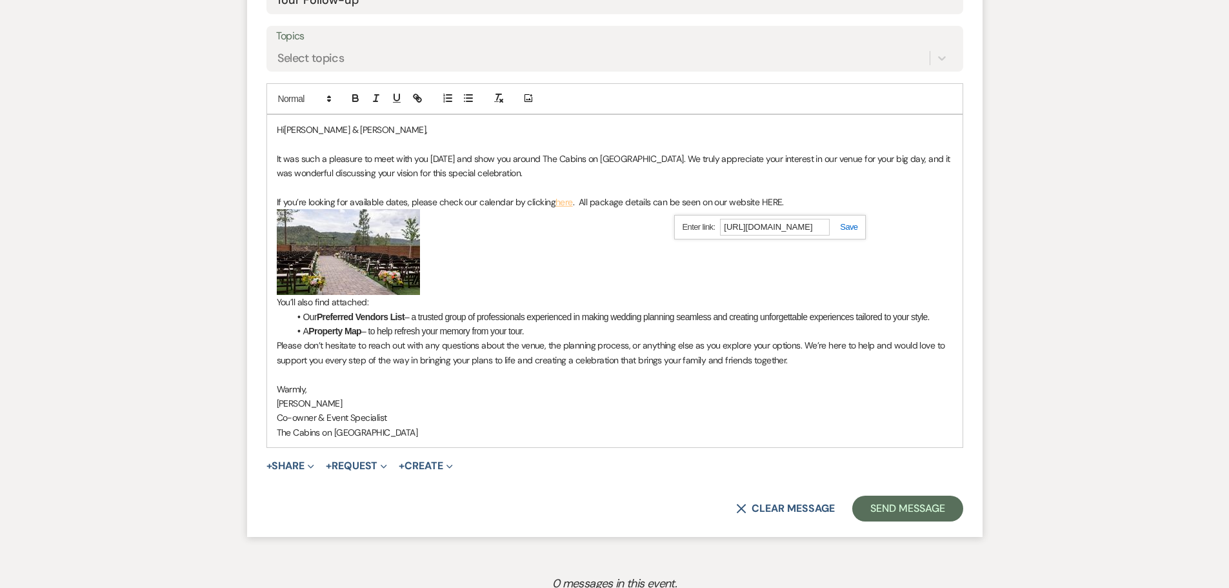
scroll to position [0, 0]
click at [850, 240] on div "[URL][DOMAIN_NAME]" at bounding box center [770, 227] width 192 height 25
click at [849, 232] on link at bounding box center [844, 227] width 28 height 10
click at [753, 295] on p "﻿ ﻿" at bounding box center [615, 252] width 676 height 86
click at [767, 208] on link "HERE" at bounding box center [769, 202] width 21 height 12
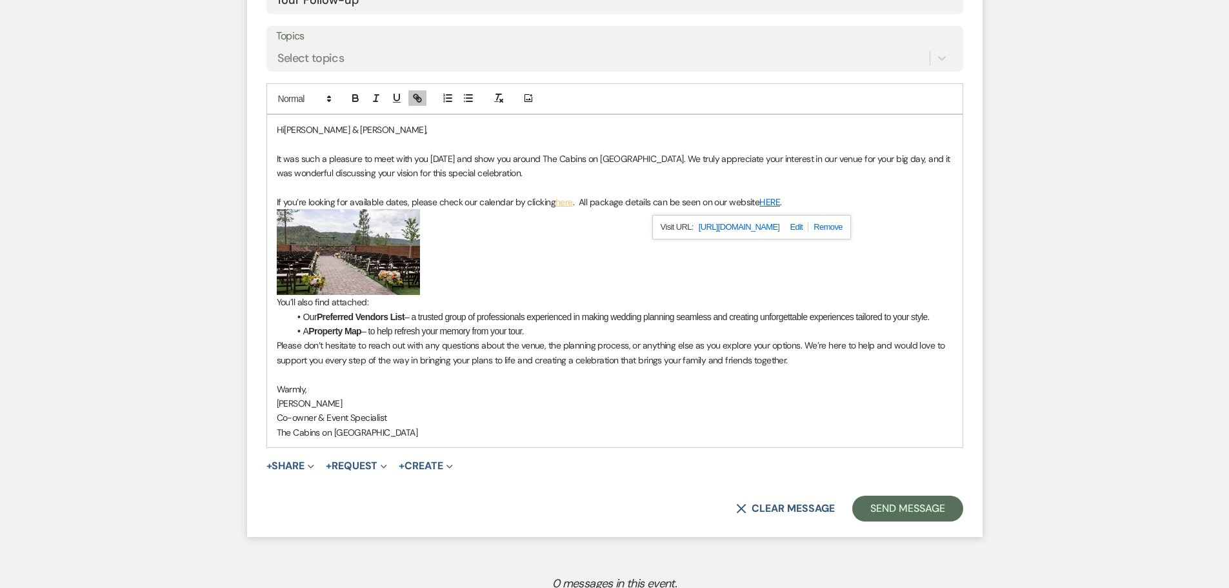
click at [599, 295] on p "﻿ ﻿" at bounding box center [615, 252] width 676 height 86
click at [304, 471] on button "+ Share Expand" at bounding box center [290, 466] width 48 height 10
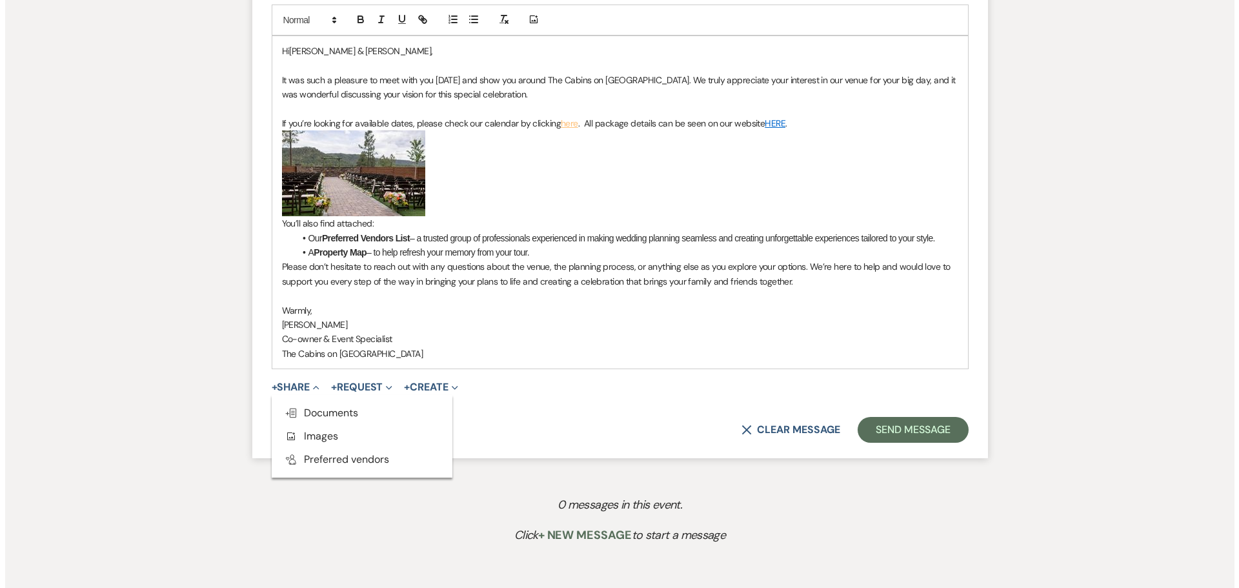
scroll to position [903, 0]
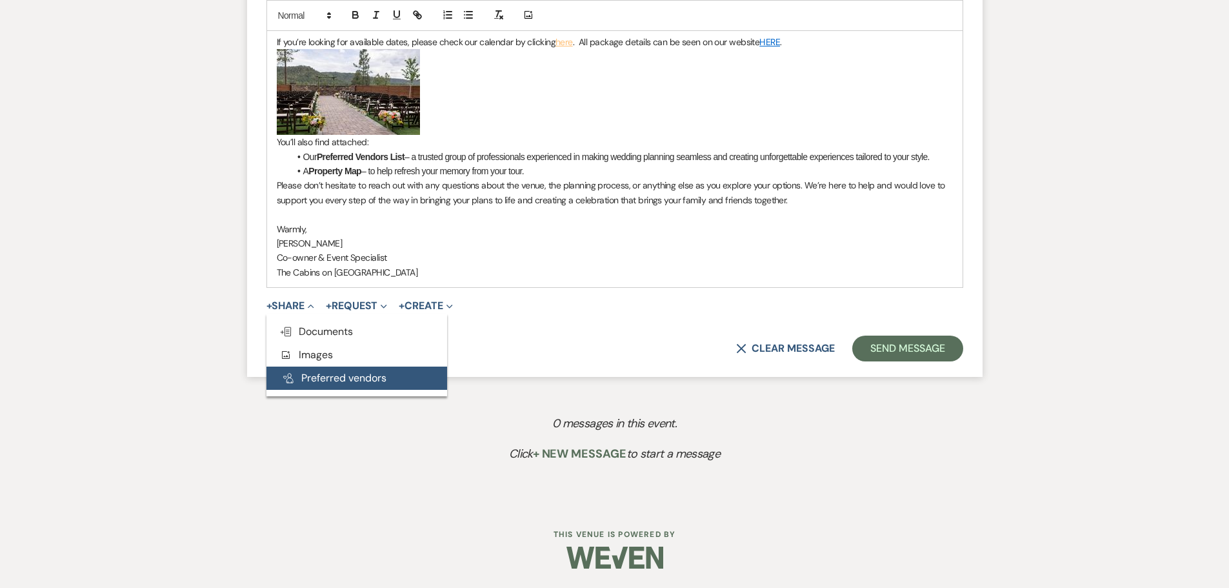
click at [328, 390] on button "Pref Vendors Preferred vendors" at bounding box center [356, 377] width 181 height 23
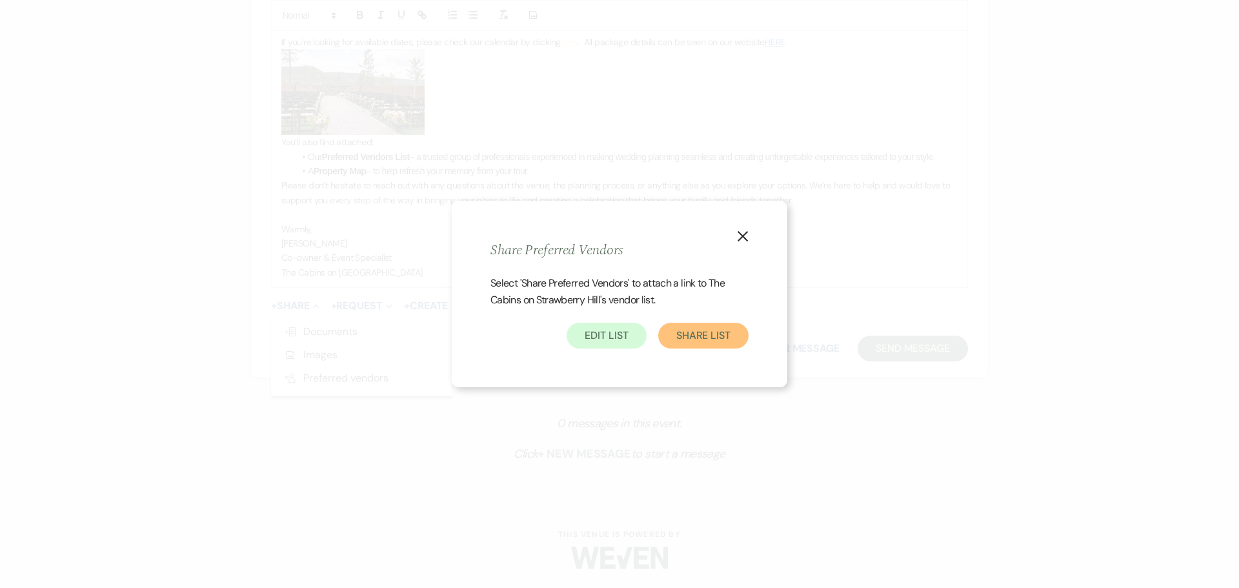
drag, startPoint x: 686, startPoint y: 347, endPoint x: 672, endPoint y: 339, distance: 15.9
click at [686, 347] on button "Share List" at bounding box center [703, 336] width 90 height 26
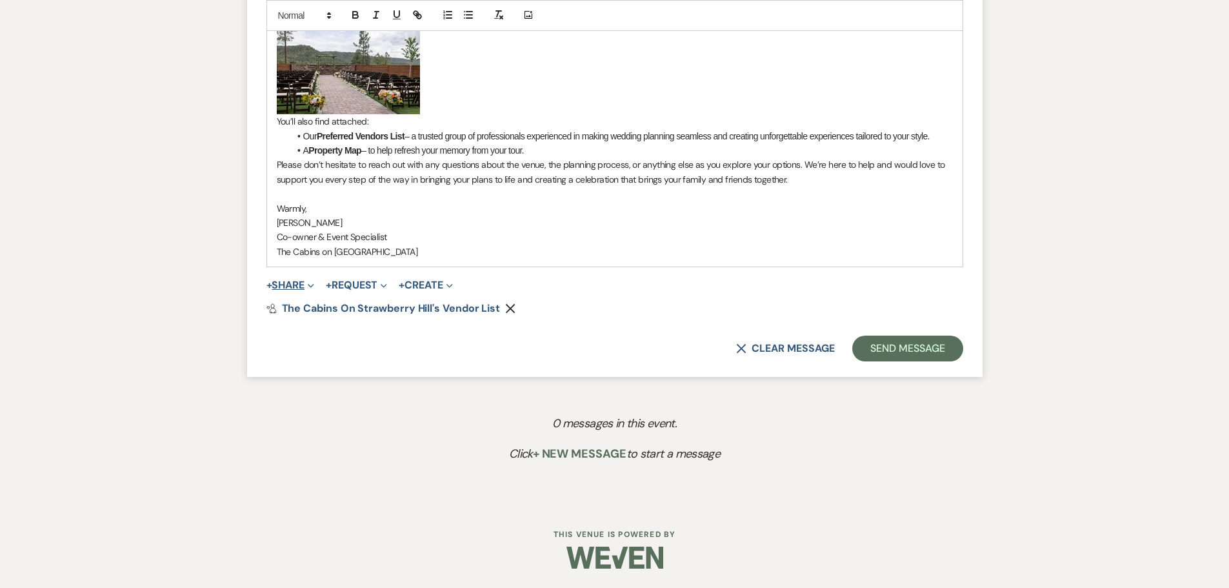
click at [315, 290] on button "+ Share Expand" at bounding box center [290, 285] width 48 height 10
click at [311, 317] on span "Doc Upload Documents" at bounding box center [319, 311] width 74 height 14
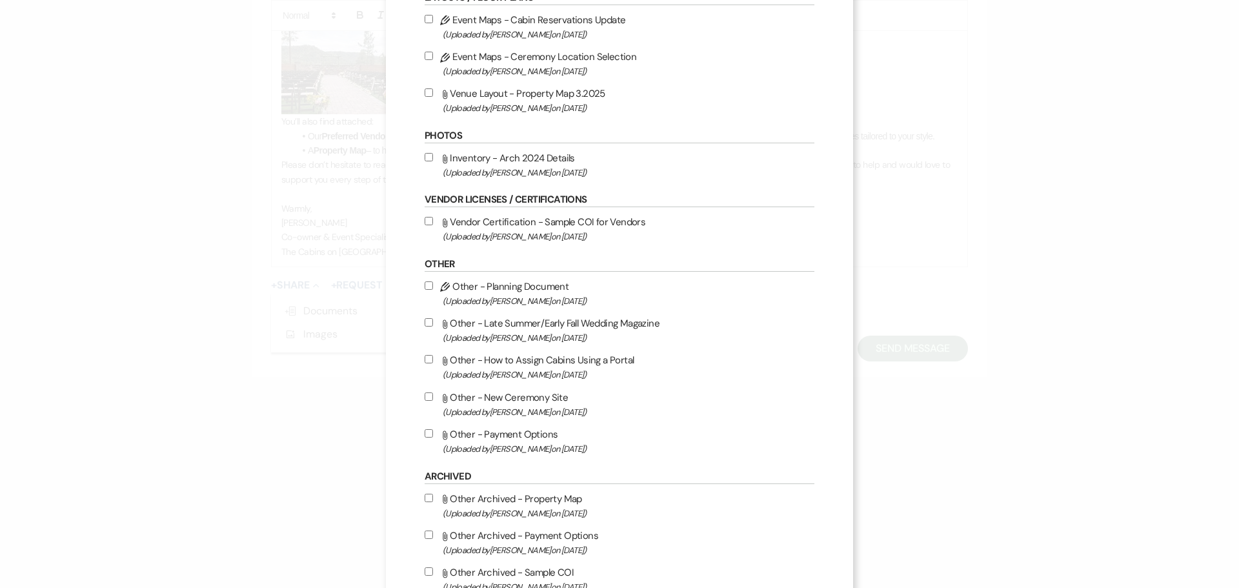
scroll to position [581, 0]
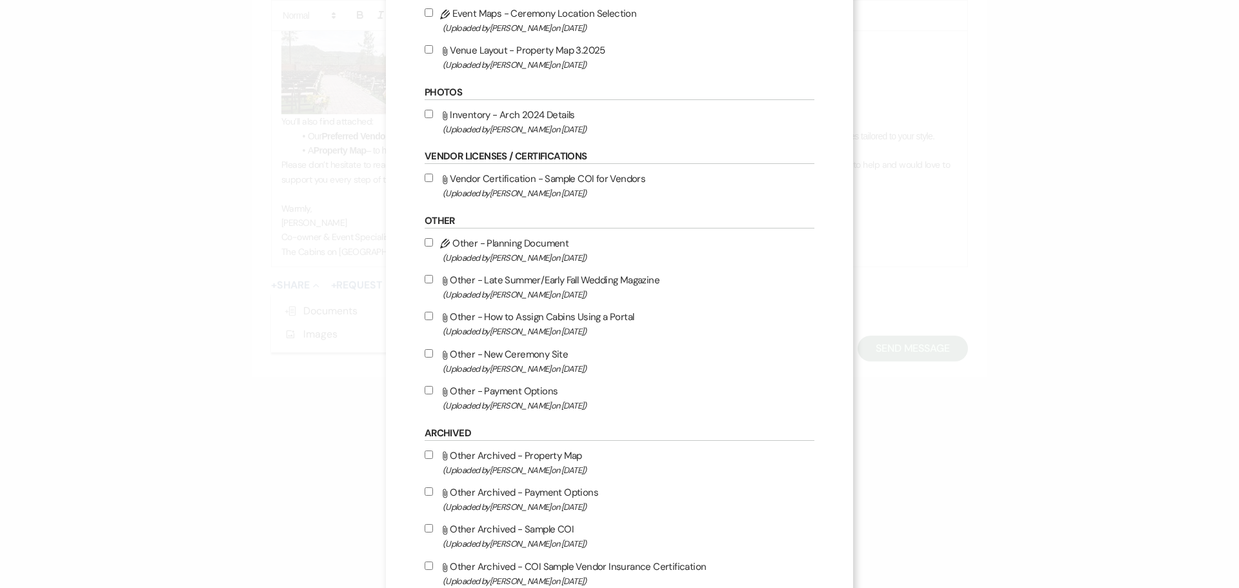
click at [430, 283] on input "Attach File Other - Late Summer/Early Fall Wedding Magazine (Uploaded by [PERSO…" at bounding box center [428, 279] width 8 height 8
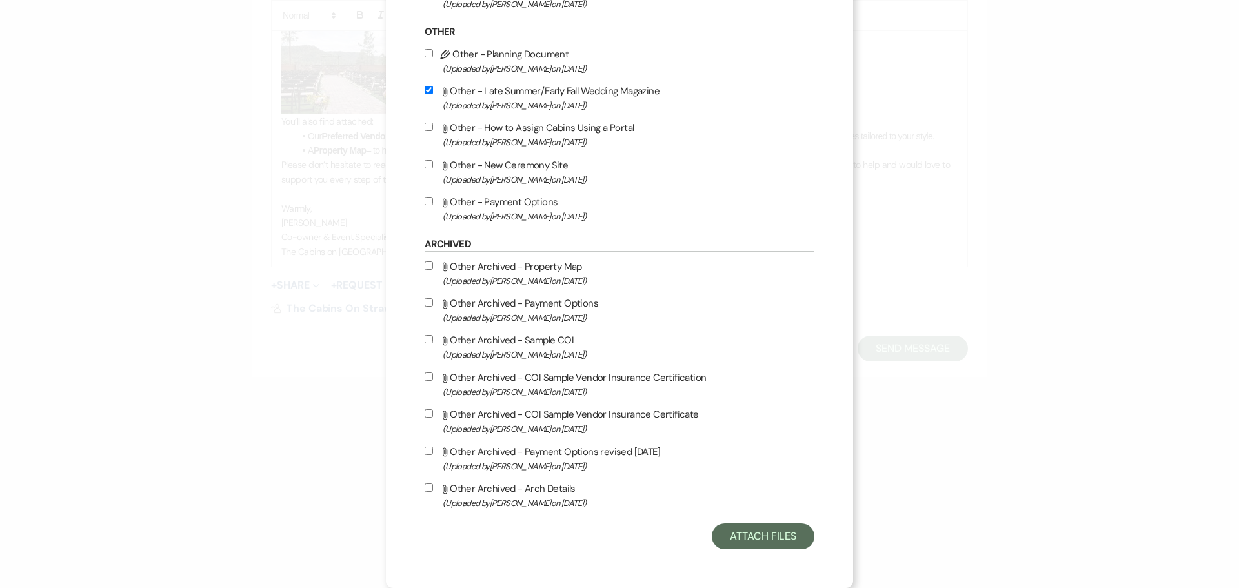
scroll to position [857, 0]
click at [728, 529] on button "Attach Files" at bounding box center [763, 536] width 103 height 26
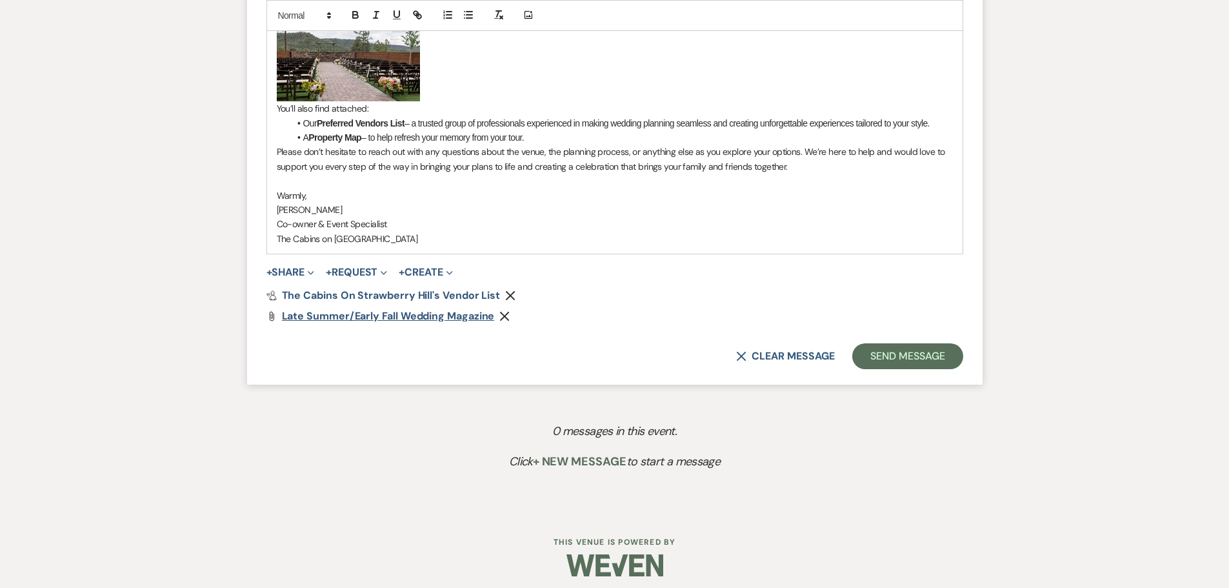
click at [359, 323] on span "Late Summer/Early Fall Wedding Magazine" at bounding box center [388, 316] width 213 height 14
click at [296, 277] on button "+ Share Expand" at bounding box center [290, 272] width 48 height 10
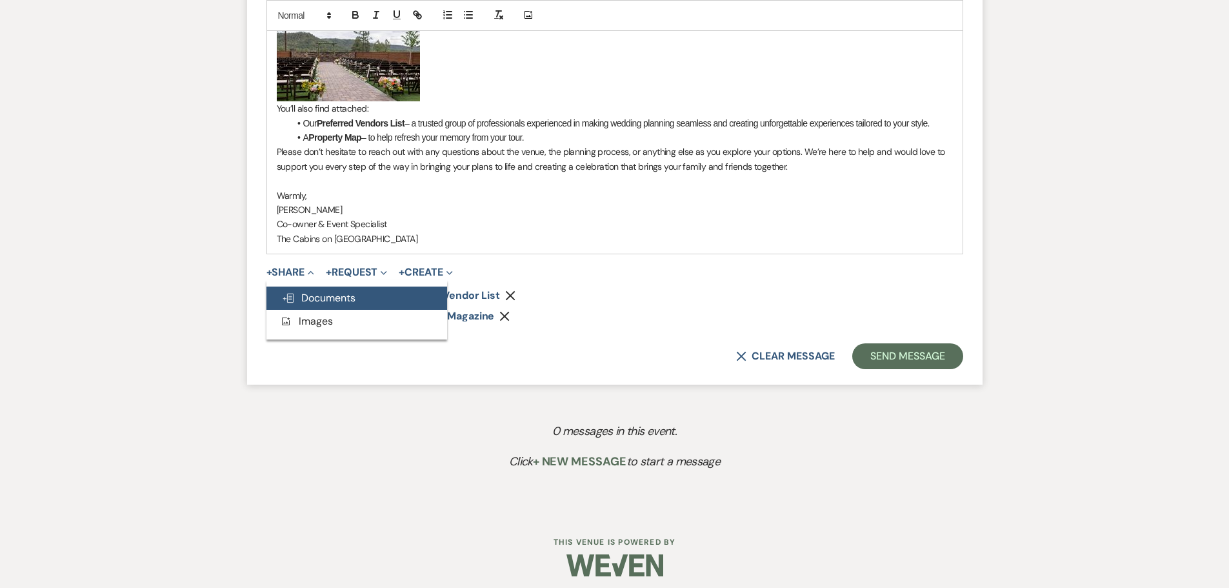
click at [298, 304] on span "Doc Upload Documents" at bounding box center [319, 298] width 74 height 14
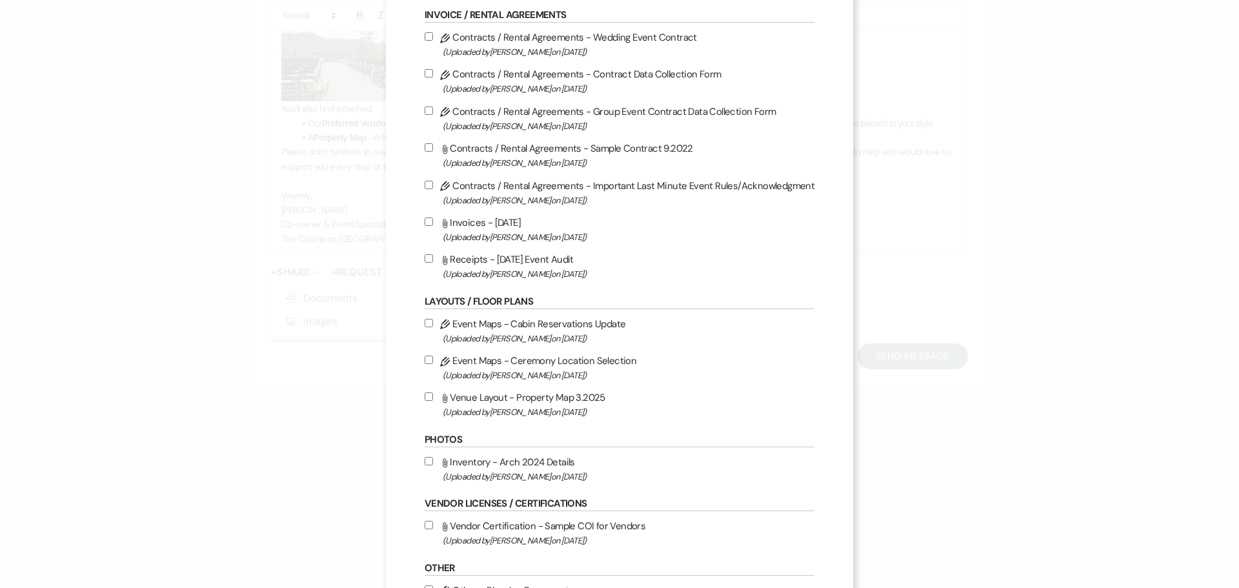
scroll to position [258, 0]
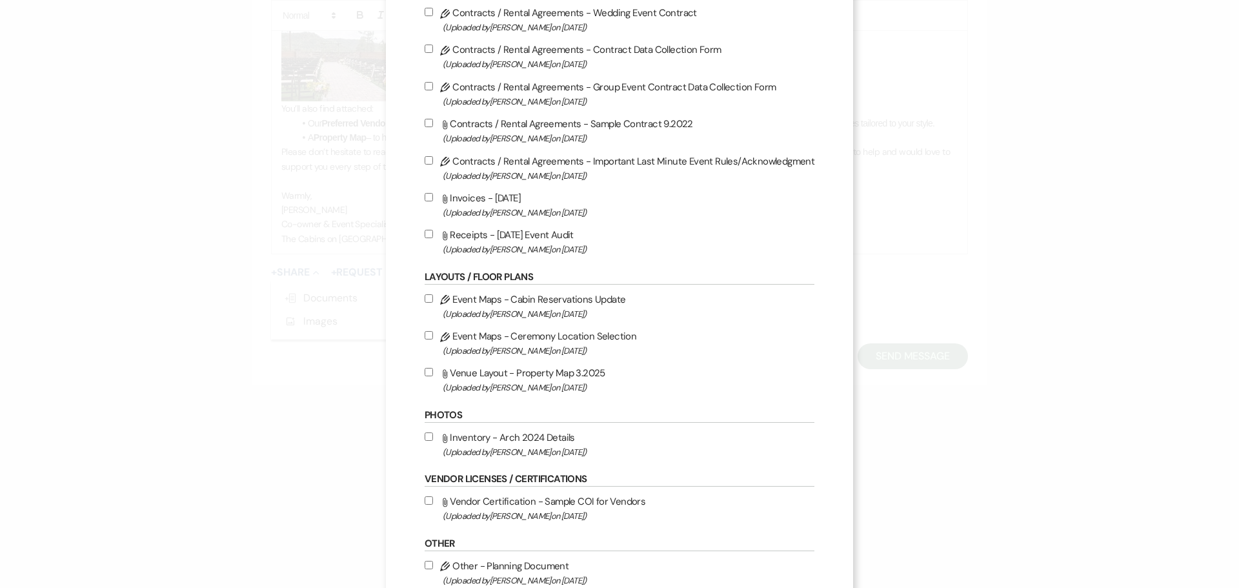
click at [430, 376] on input "Attach File Venue Layout - Property Map 3.2025 (Uploaded by [PERSON_NAME] on [D…" at bounding box center [428, 372] width 8 height 8
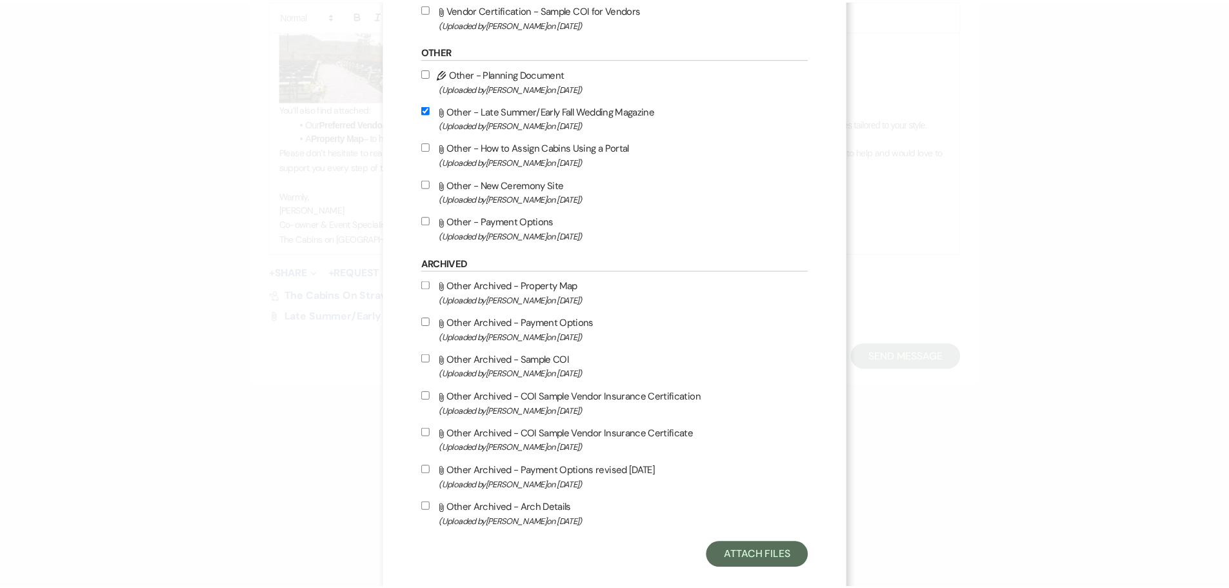
scroll to position [857, 0]
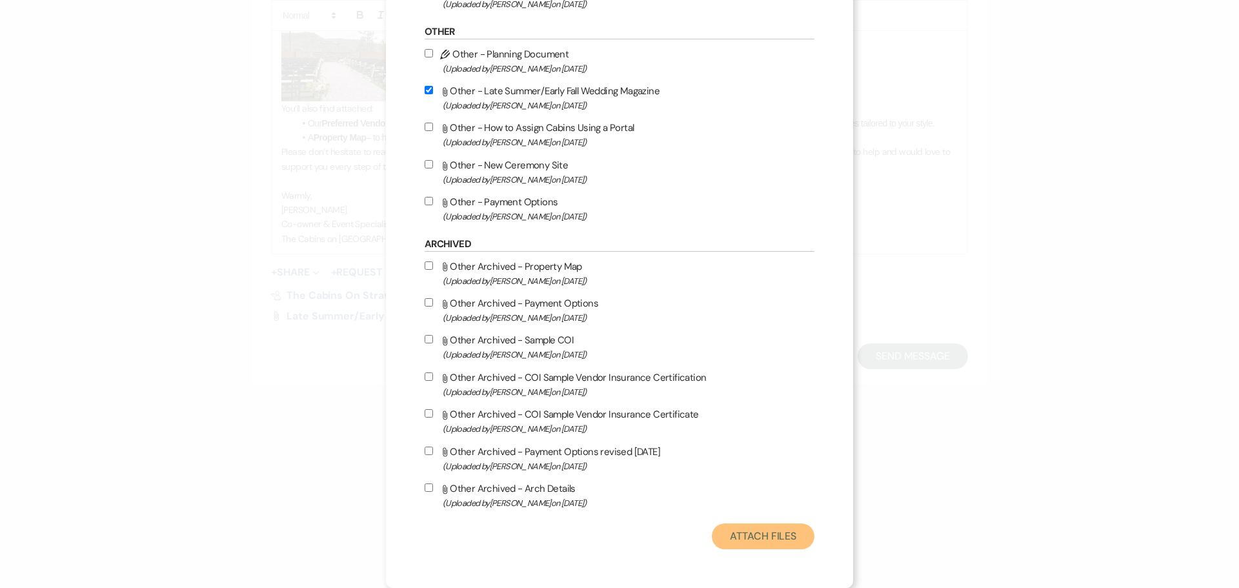
click at [732, 527] on button "Attach Files" at bounding box center [763, 536] width 103 height 26
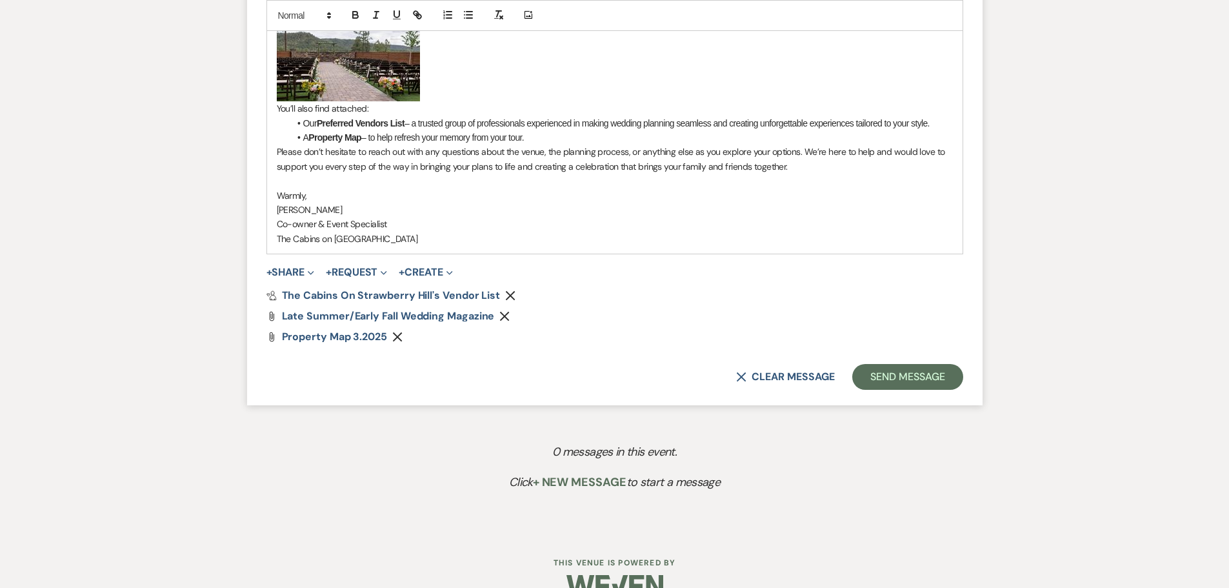
click at [343, 174] on p "Please don’t hesitate to reach out with any questions about the venue, the plan…" at bounding box center [615, 158] width 676 height 29
click at [275, 232] on div "Hi [PERSON_NAME] & [PERSON_NAME] , It was such a pleasure to meet with you [DAT…" at bounding box center [614, 87] width 695 height 332
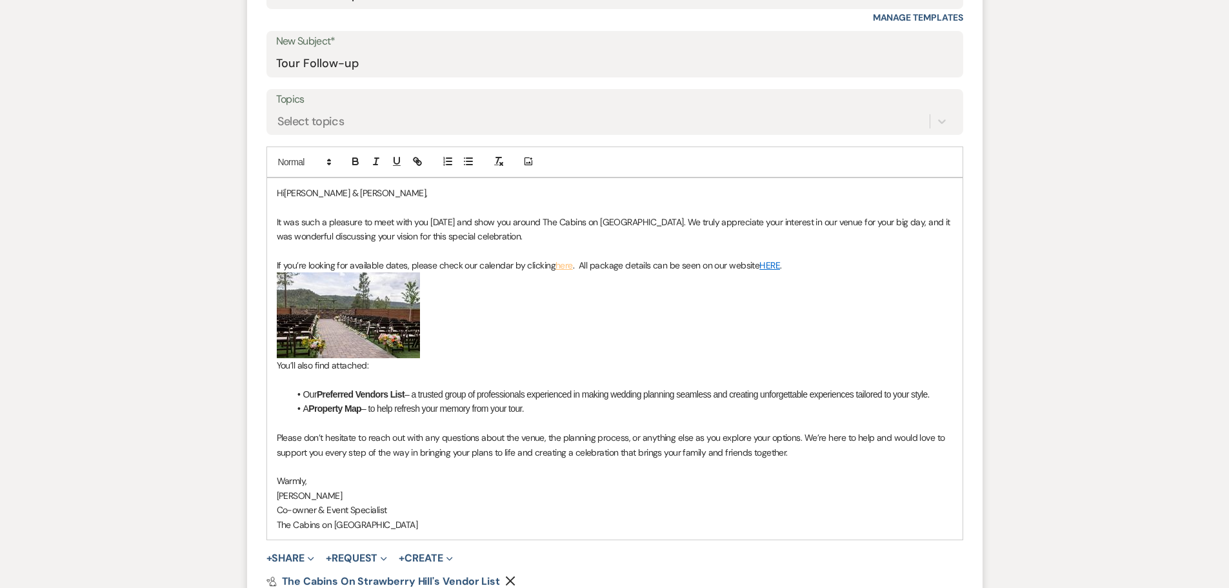
scroll to position [645, 0]
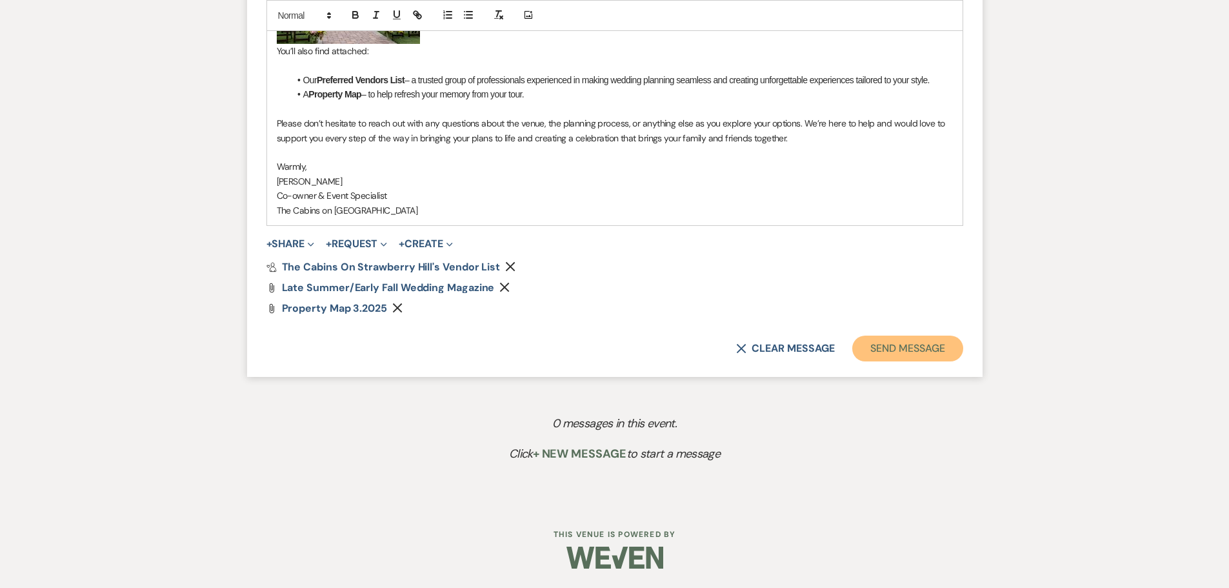
click at [880, 361] on button "Send Message" at bounding box center [907, 348] width 110 height 26
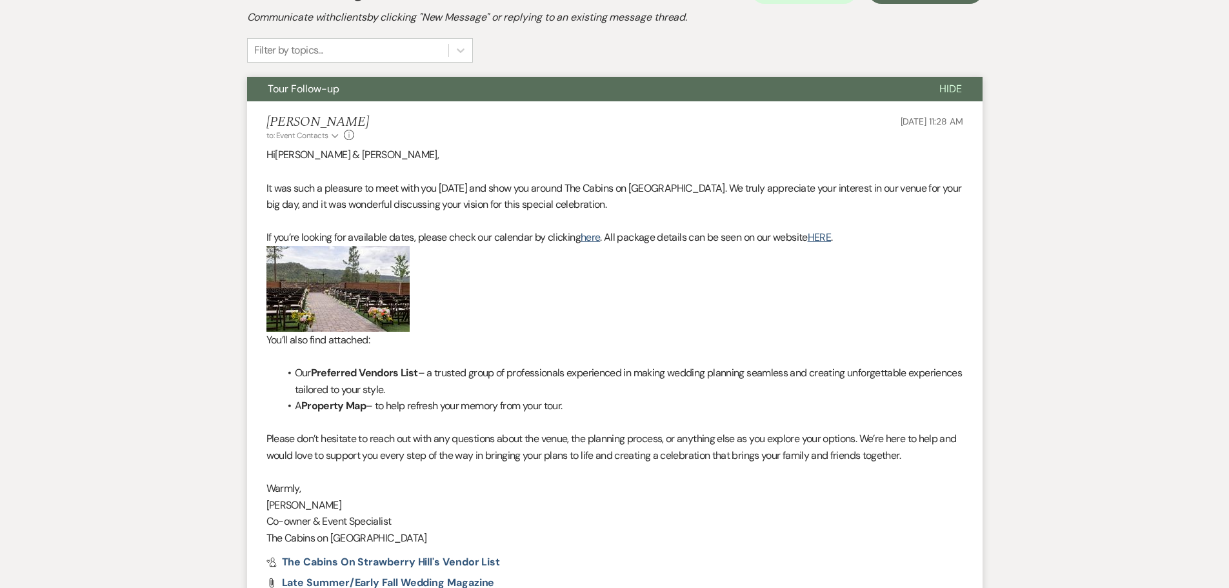
scroll to position [16, 0]
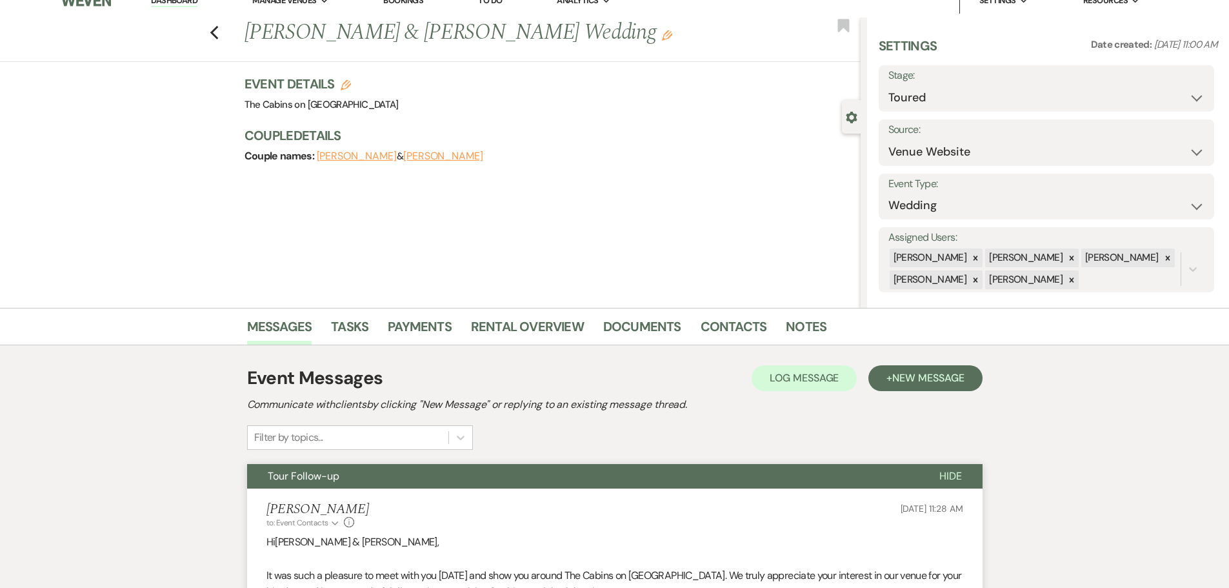
click at [939, 483] on span "Hide" at bounding box center [950, 476] width 23 height 14
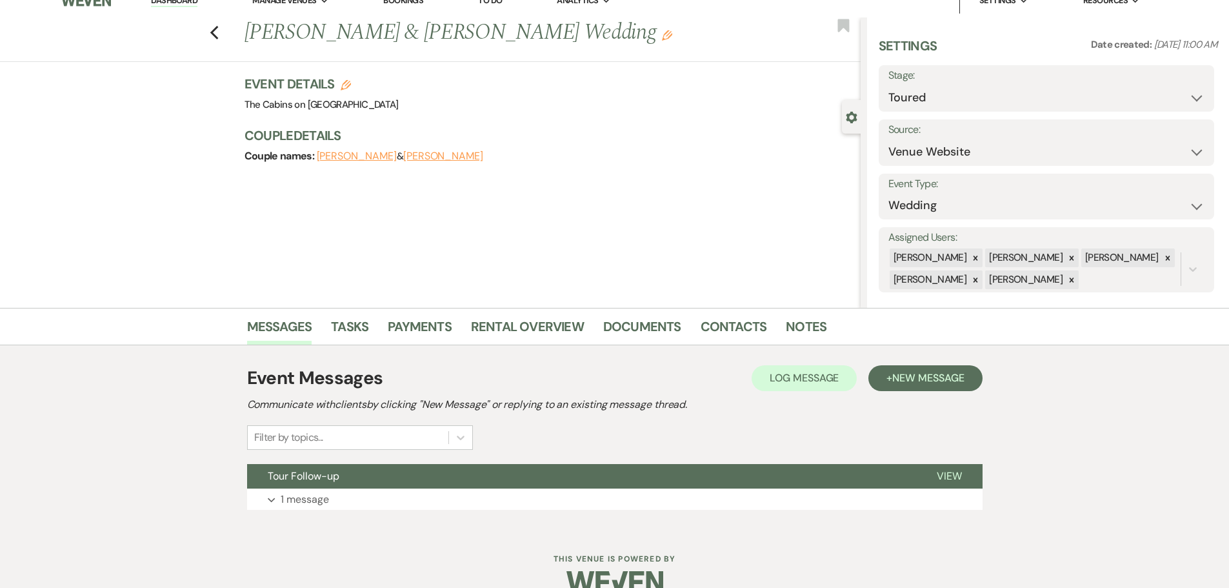
click at [191, 2] on link "Dashboard" at bounding box center [174, 1] width 46 height 12
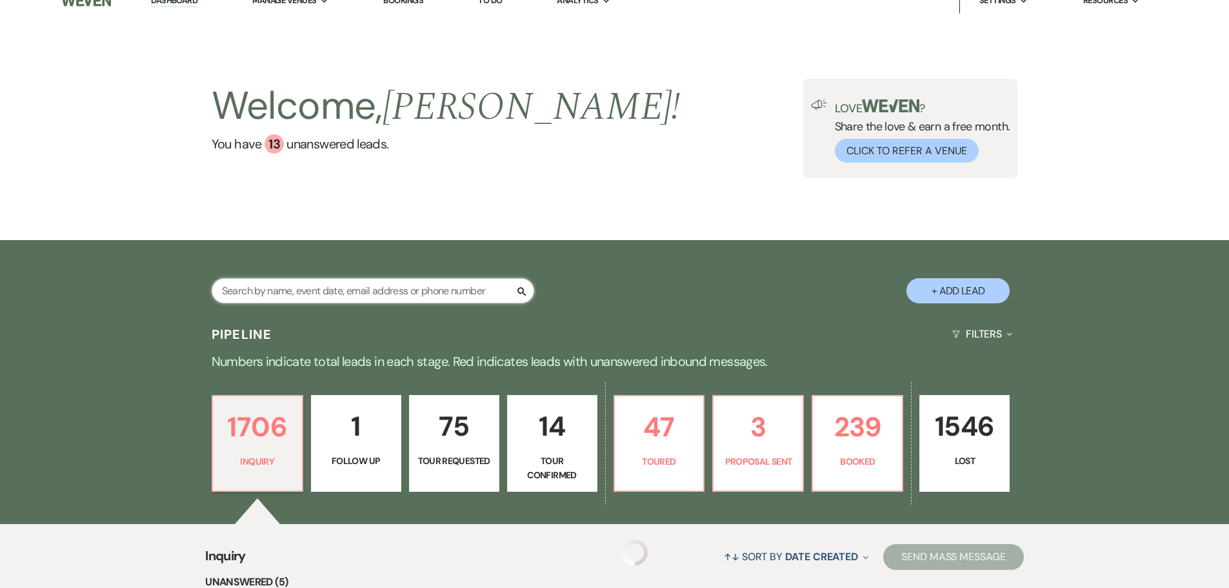
click at [265, 302] on input "text" at bounding box center [373, 290] width 323 height 25
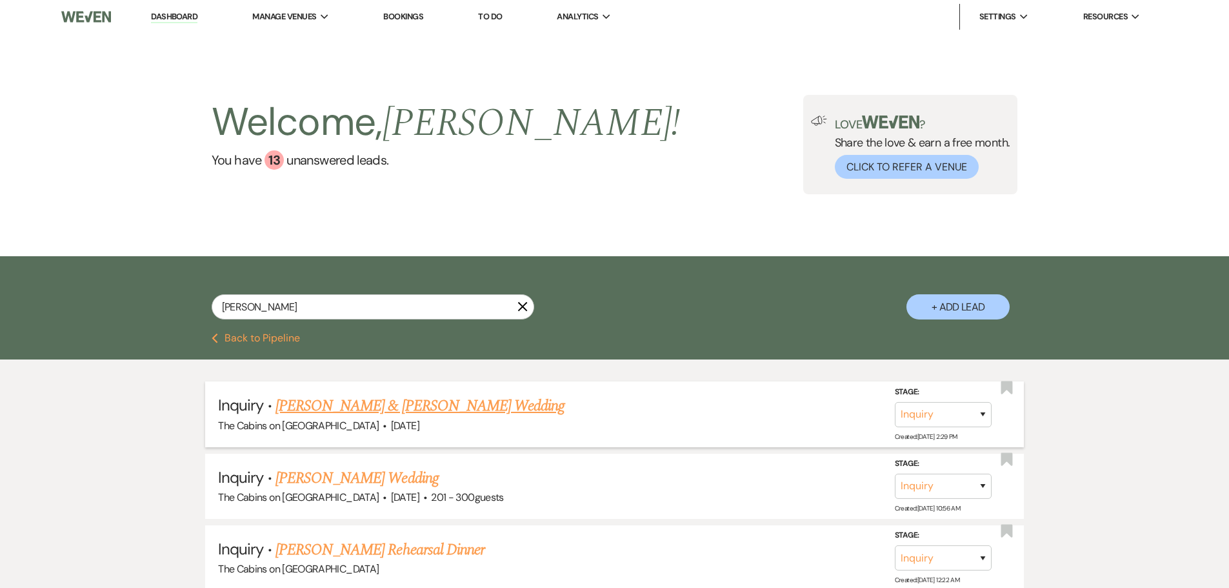
click at [367, 417] on link "[PERSON_NAME] & [PERSON_NAME] Wedding" at bounding box center [419, 405] width 289 height 23
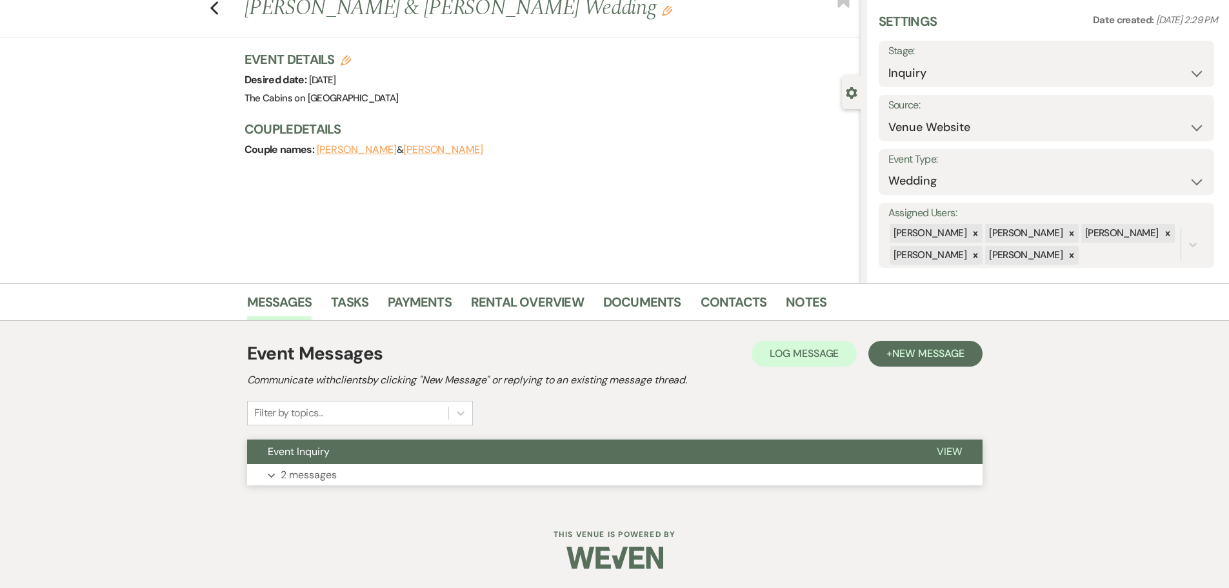
click at [308, 471] on p "2 messages" at bounding box center [309, 474] width 56 height 17
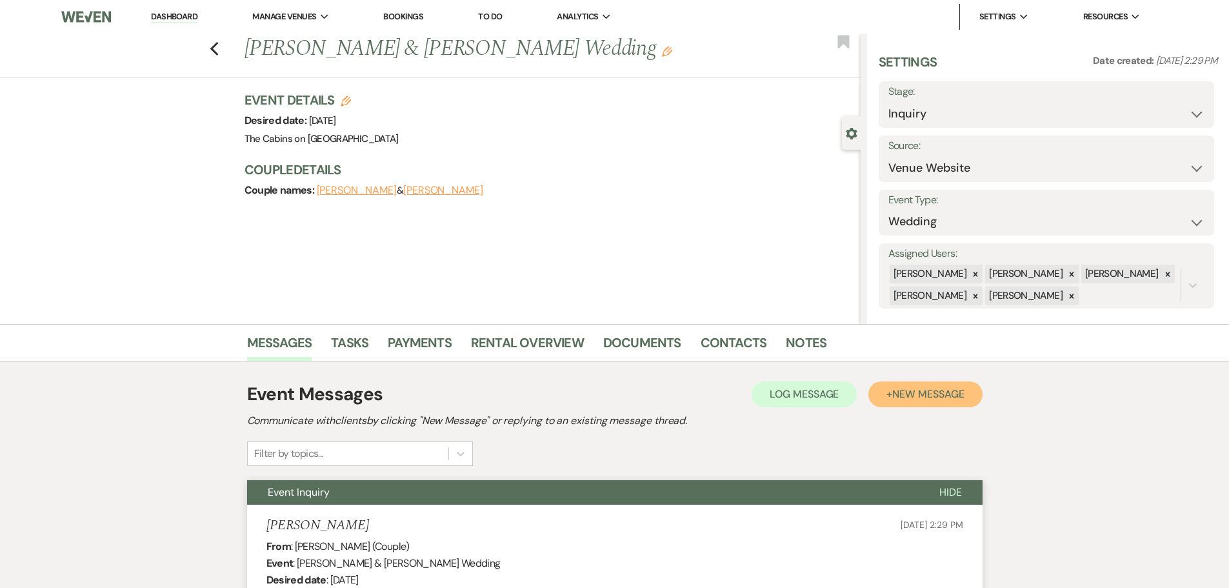
click at [911, 401] on span "New Message" at bounding box center [928, 394] width 72 height 14
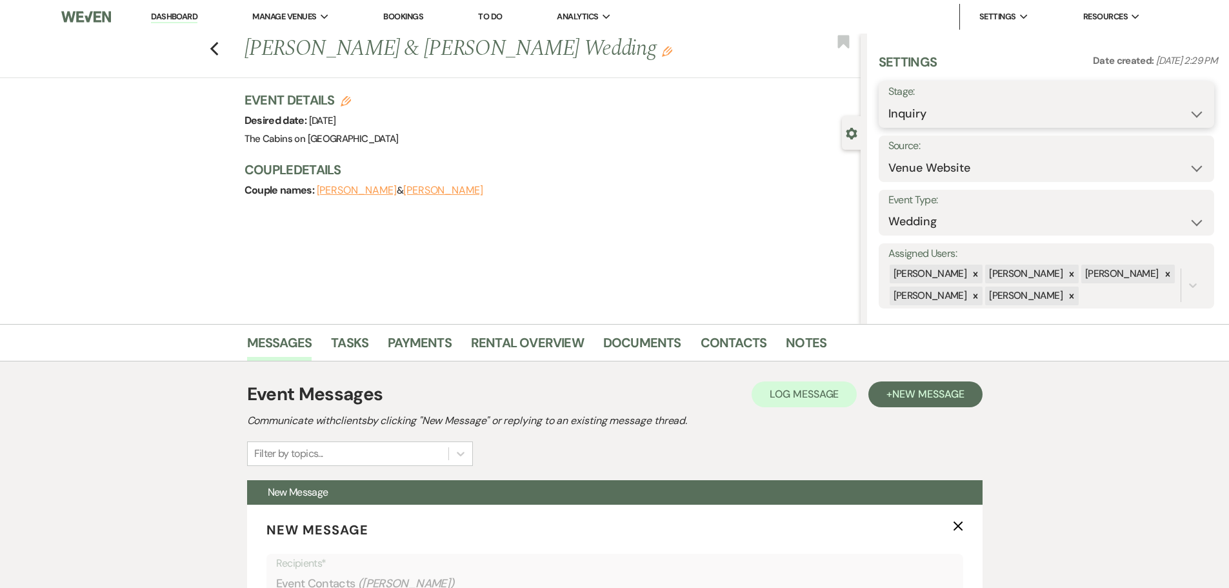
click at [935, 121] on select "Inquiry Follow Up Tour Requested Tour Confirmed Toured Proposal Sent Booked Lost" at bounding box center [1046, 113] width 316 height 25
click at [888, 110] on select "Inquiry Follow Up Tour Requested Tour Confirmed Toured Proposal Sent Booked Lost" at bounding box center [1046, 113] width 316 height 25
click at [1173, 104] on button "Save" at bounding box center [1177, 105] width 73 height 26
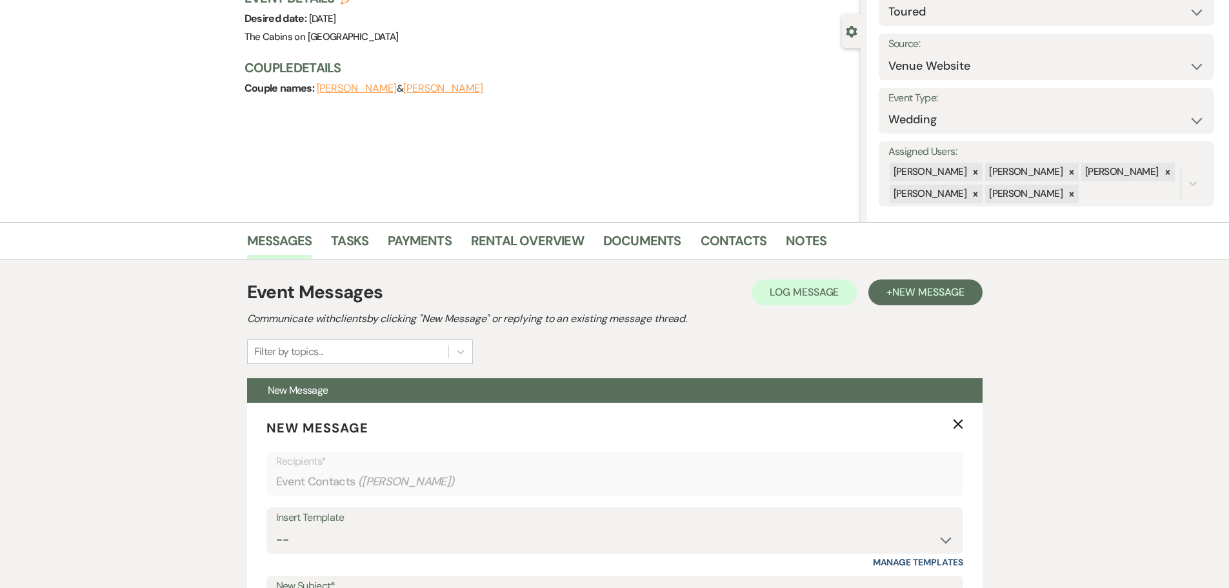
scroll to position [129, 0]
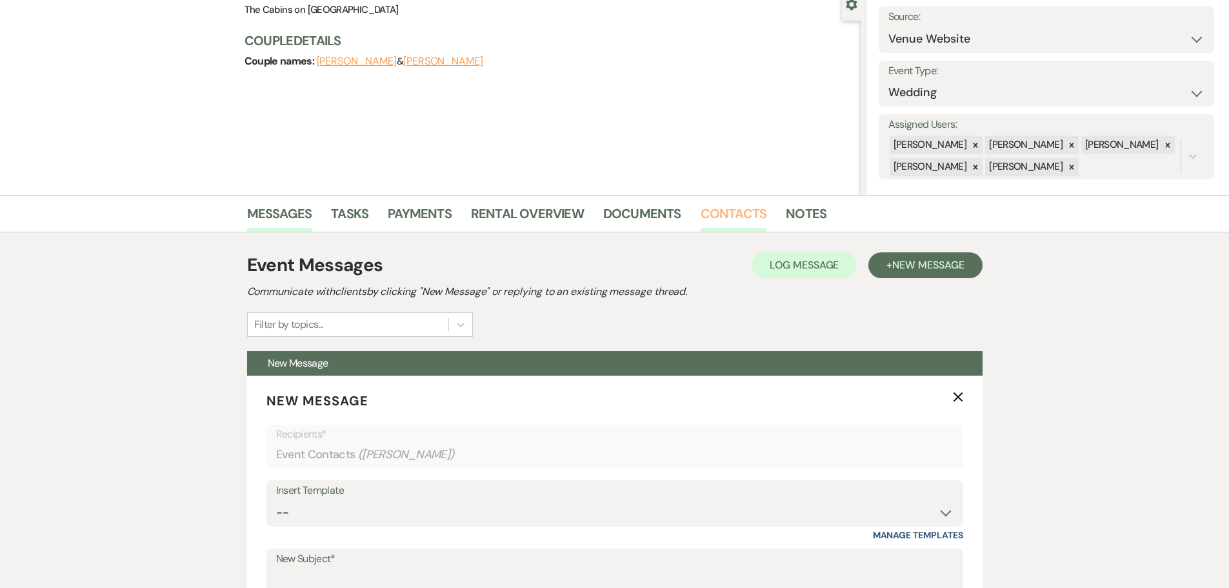
click at [737, 210] on link "Contacts" at bounding box center [734, 217] width 66 height 28
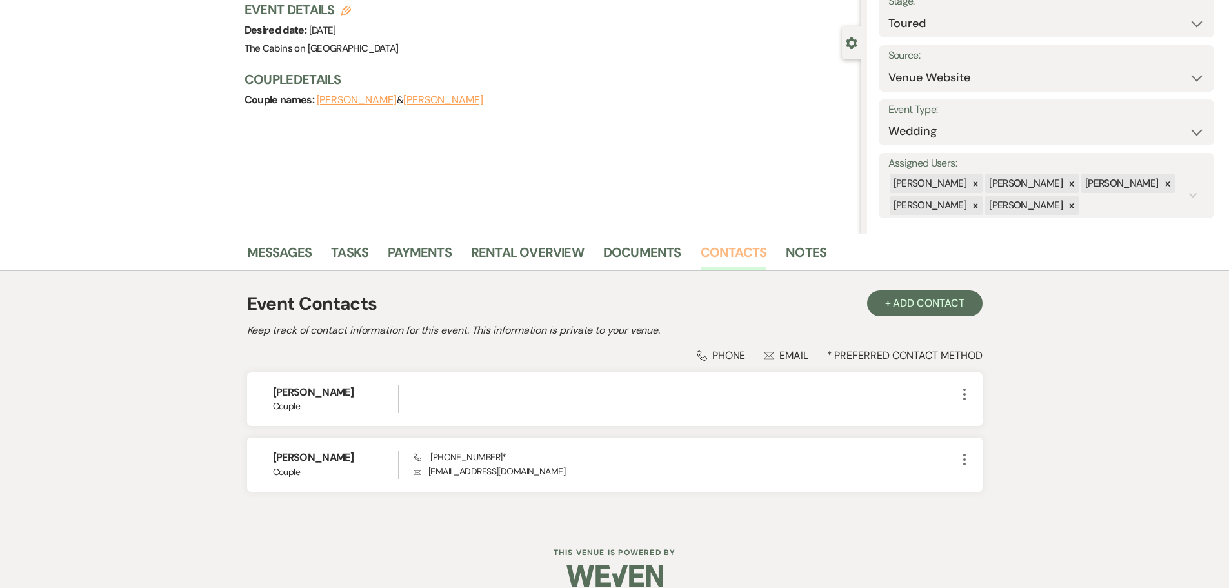
scroll to position [148, 0]
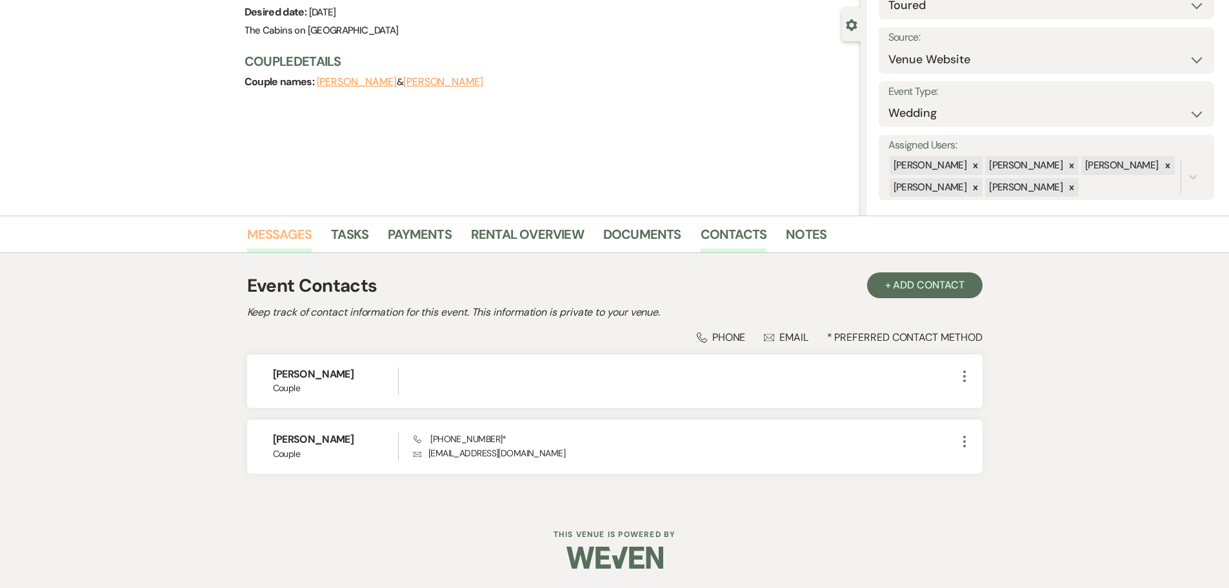
click at [274, 224] on link "Messages" at bounding box center [279, 238] width 65 height 28
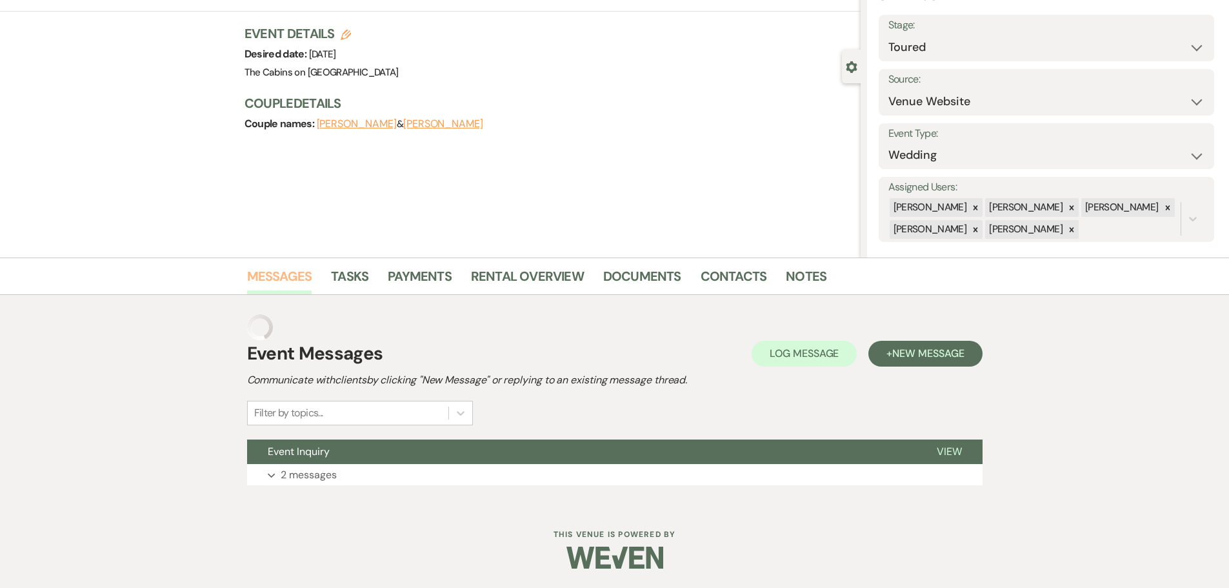
scroll to position [72, 0]
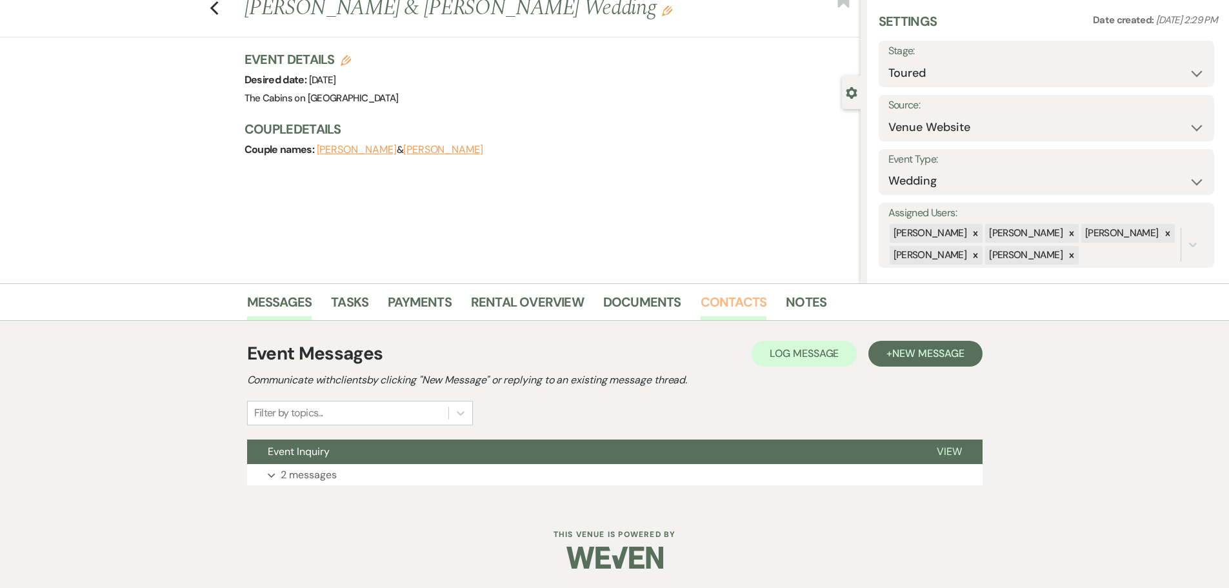
click at [732, 292] on link "Contacts" at bounding box center [734, 306] width 66 height 28
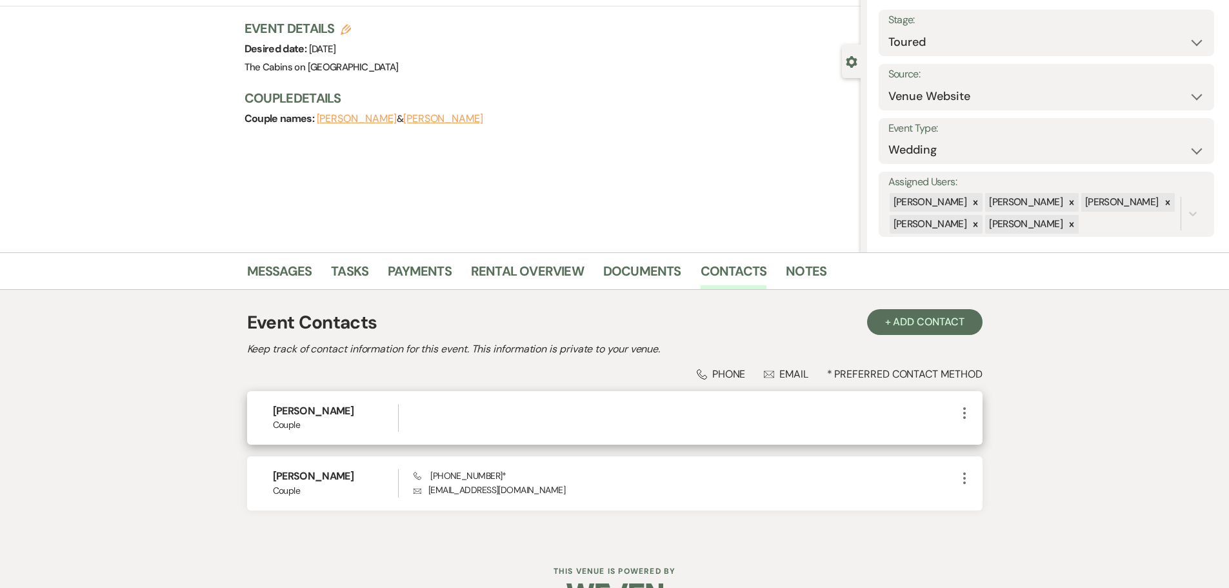
click at [960, 421] on icon "More" at bounding box center [964, 412] width 15 height 15
click at [993, 449] on button "Pencil Edit" at bounding box center [995, 438] width 77 height 22
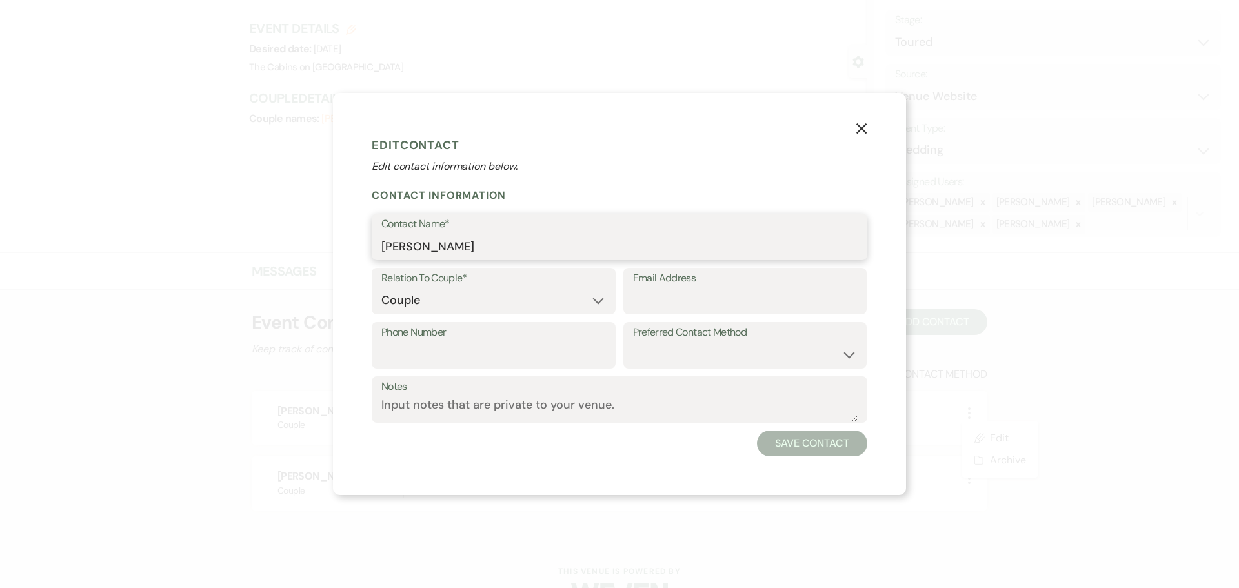
drag, startPoint x: 375, startPoint y: 237, endPoint x: 409, endPoint y: 235, distance: 34.3
click at [409, 235] on input "[PERSON_NAME]" at bounding box center [619, 246] width 476 height 25
click at [539, 421] on textarea "Notes" at bounding box center [619, 408] width 476 height 25
click at [867, 456] on button "Save Contact" at bounding box center [812, 443] width 110 height 26
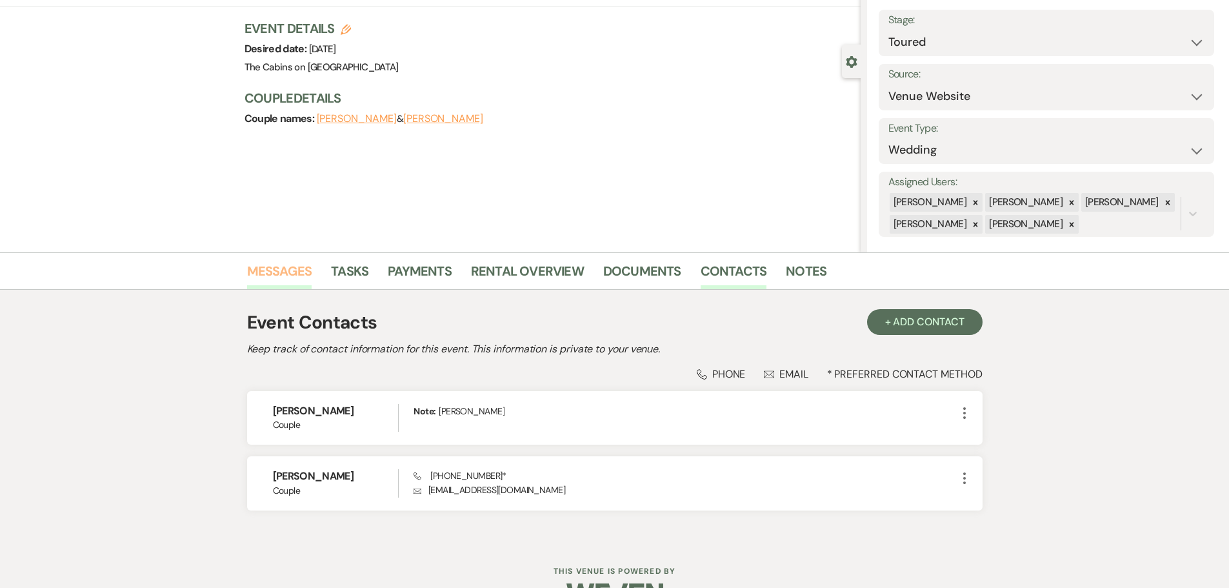
click at [274, 268] on link "Messages" at bounding box center [279, 275] width 65 height 28
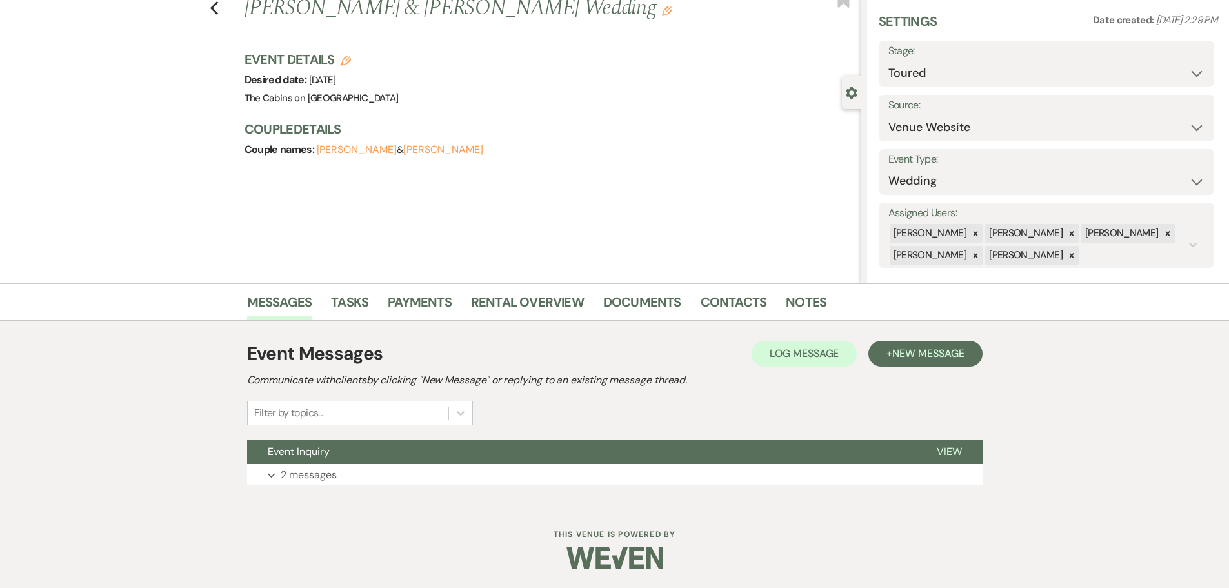
click at [868, 340] on div "Event Messages Log Log Message + New Message" at bounding box center [614, 353] width 735 height 27
click at [892, 346] on span "New Message" at bounding box center [928, 353] width 72 height 14
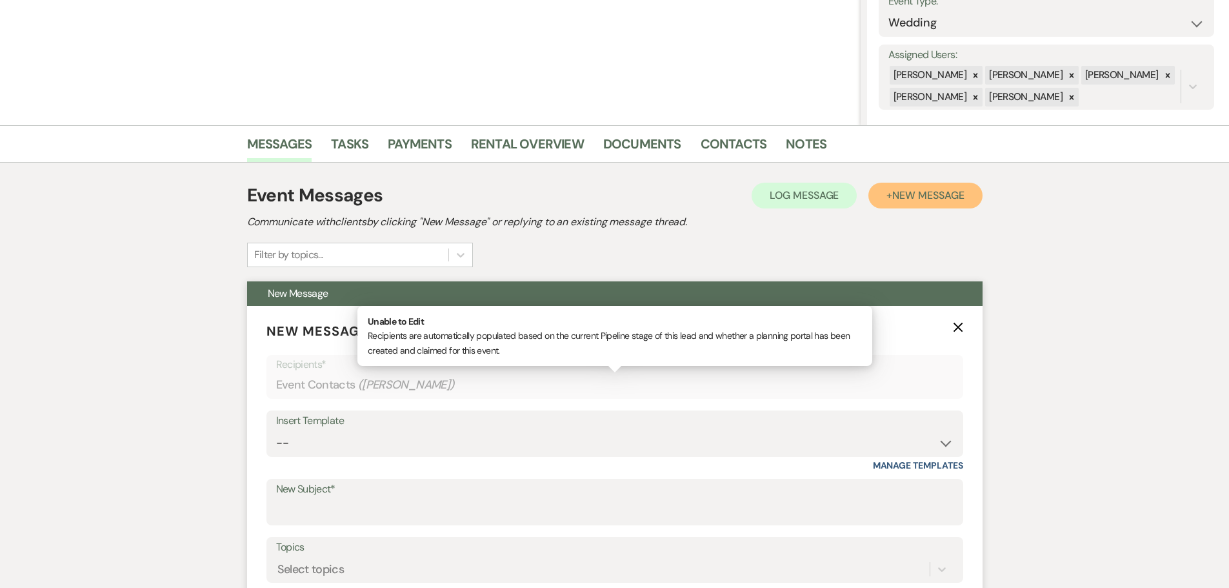
scroll to position [330, 0]
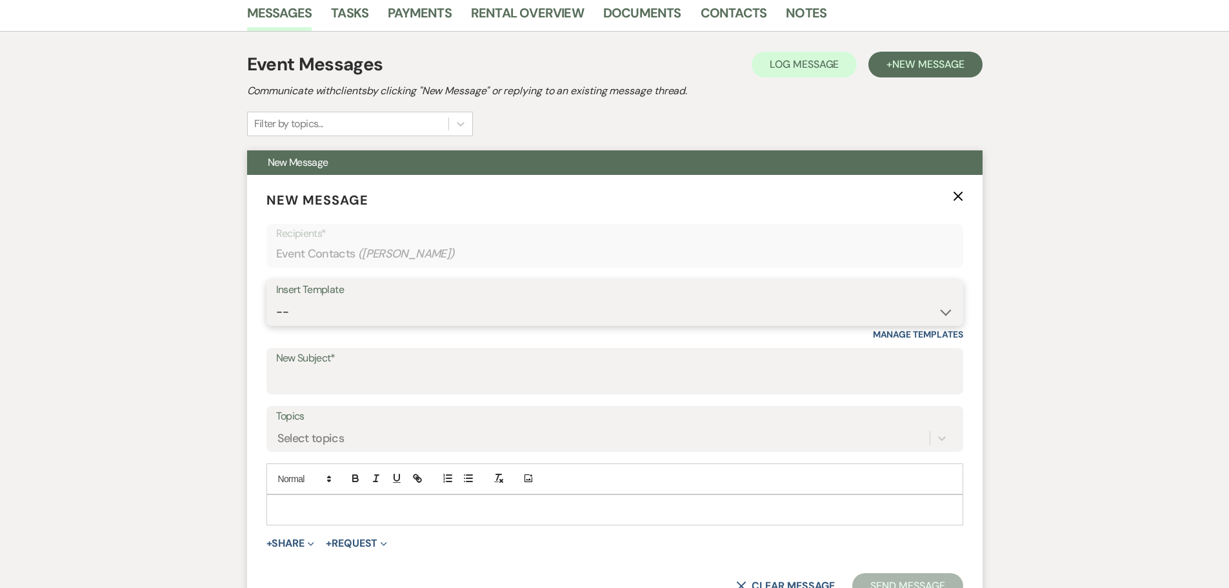
click at [335, 324] on select "-- Initial Inquiry Response Tour Request Response Follow Up Copy of Initial Inq…" at bounding box center [614, 311] width 677 height 25
click at [276, 324] on select "-- Initial Inquiry Response Tour Request Response Follow Up Copy of Initial Inq…" at bounding box center [614, 311] width 677 height 25
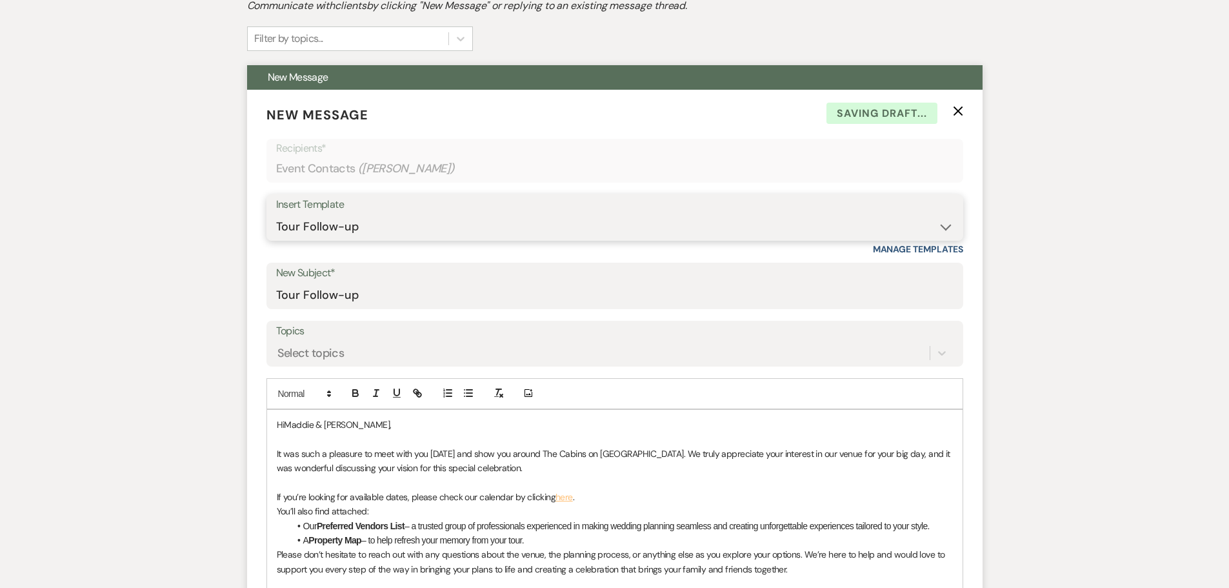
scroll to position [588, 0]
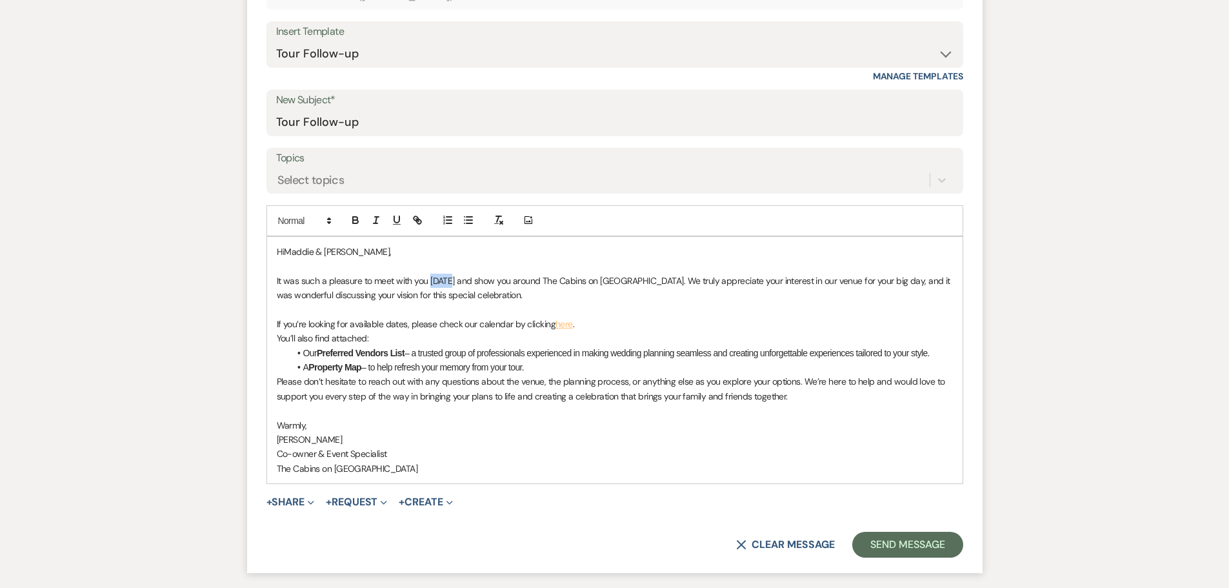
drag, startPoint x: 430, startPoint y: 359, endPoint x: 450, endPoint y: 357, distance: 20.1
click at [450, 303] on p "It was such a pleasure to meet with you [DATE] and show you around The Cabins o…" at bounding box center [615, 288] width 676 height 29
click at [606, 331] on p "If you’re looking for available dates, please check our calendar by clicking he…" at bounding box center [615, 324] width 676 height 14
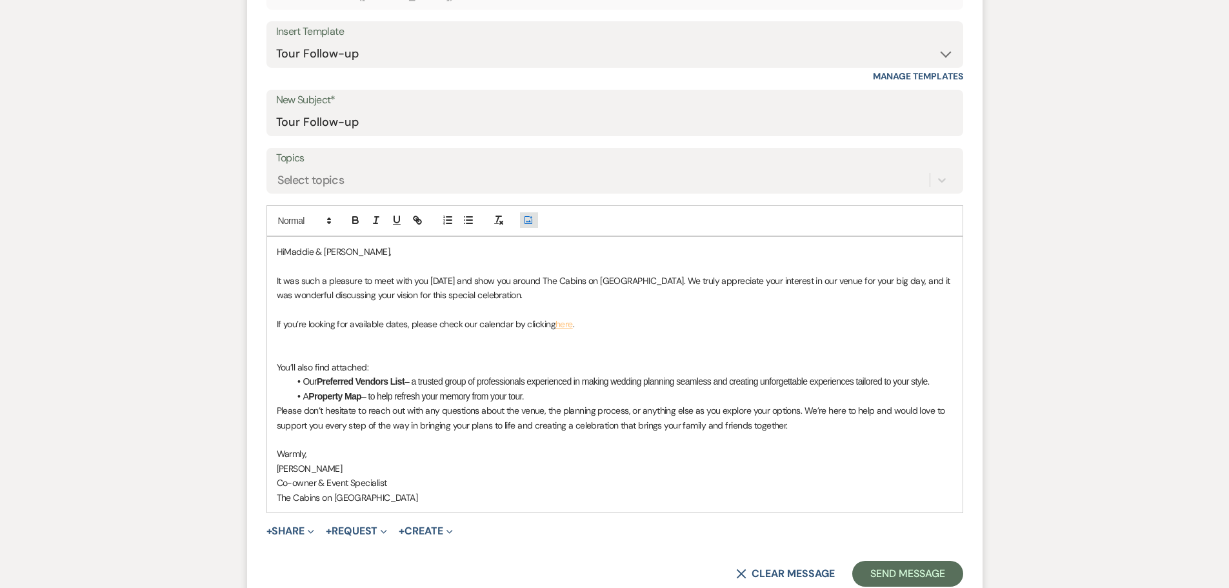
click at [528, 226] on icon "Add Photo" at bounding box center [528, 220] width 10 height 12
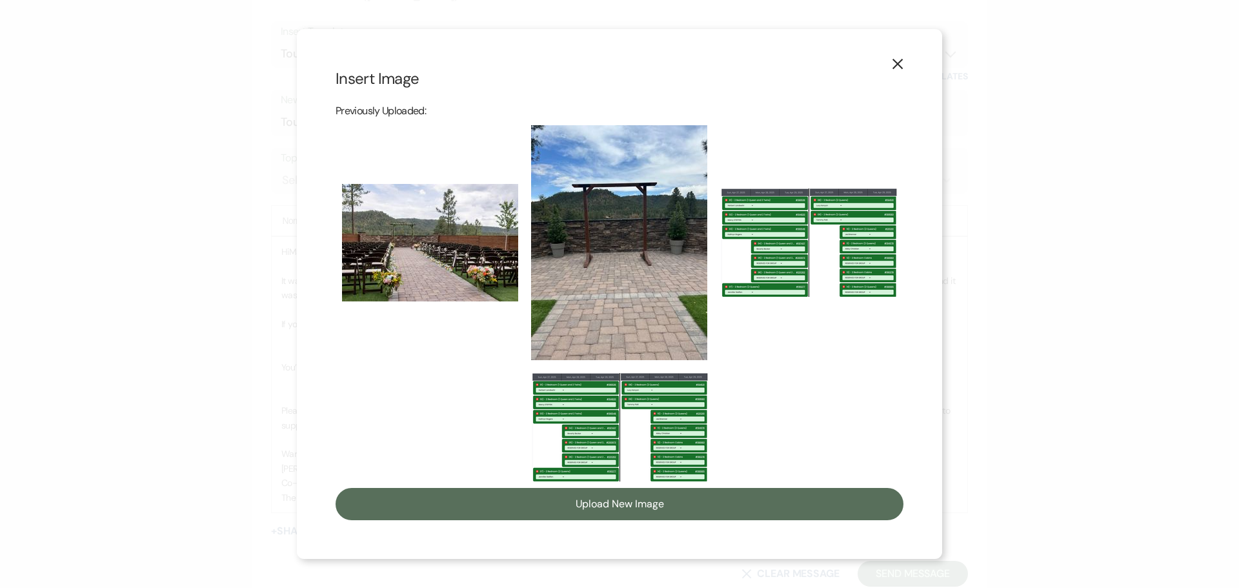
click at [561, 294] on img at bounding box center [619, 242] width 176 height 235
click at [0, 0] on input "checkbox" at bounding box center [0, 0] width 0 height 0
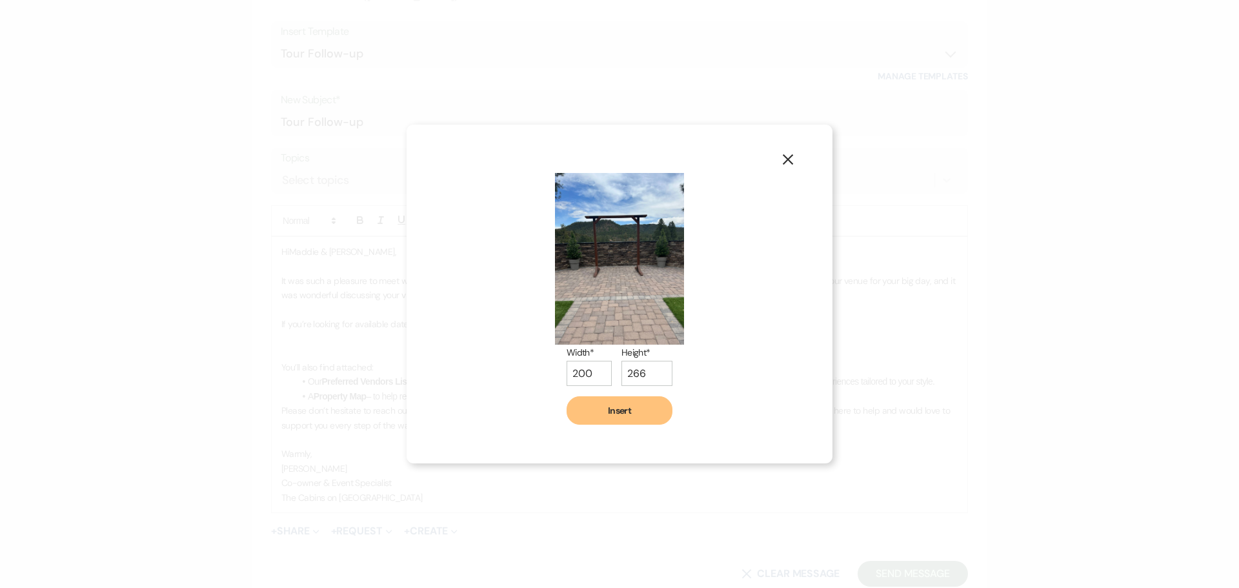
click at [782, 160] on use "button" at bounding box center [787, 159] width 10 height 10
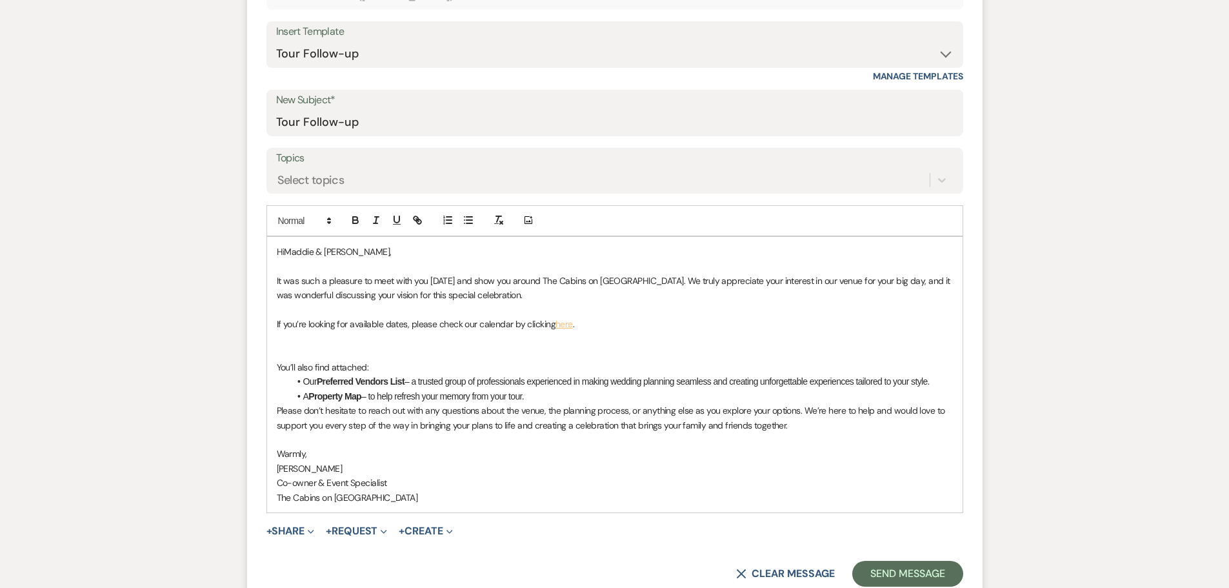
click at [417, 345] on p at bounding box center [615, 338] width 676 height 14
click at [528, 226] on icon "Add Photo" at bounding box center [528, 220] width 10 height 12
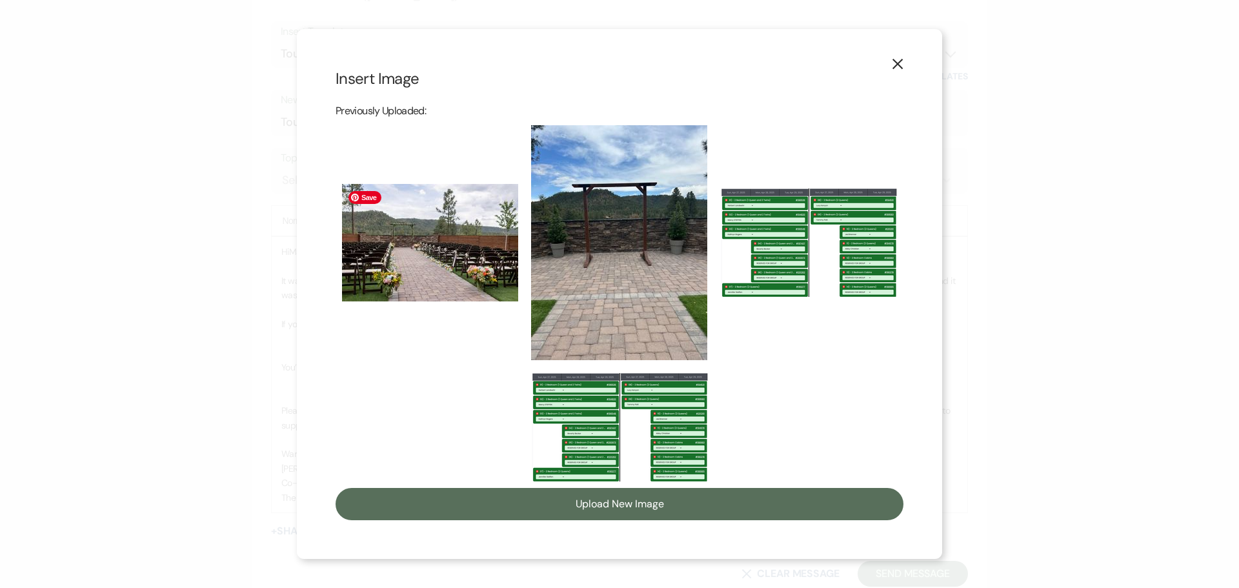
click at [427, 271] on img at bounding box center [430, 242] width 176 height 117
click at [0, 0] on input "checkbox" at bounding box center [0, 0] width 0 height 0
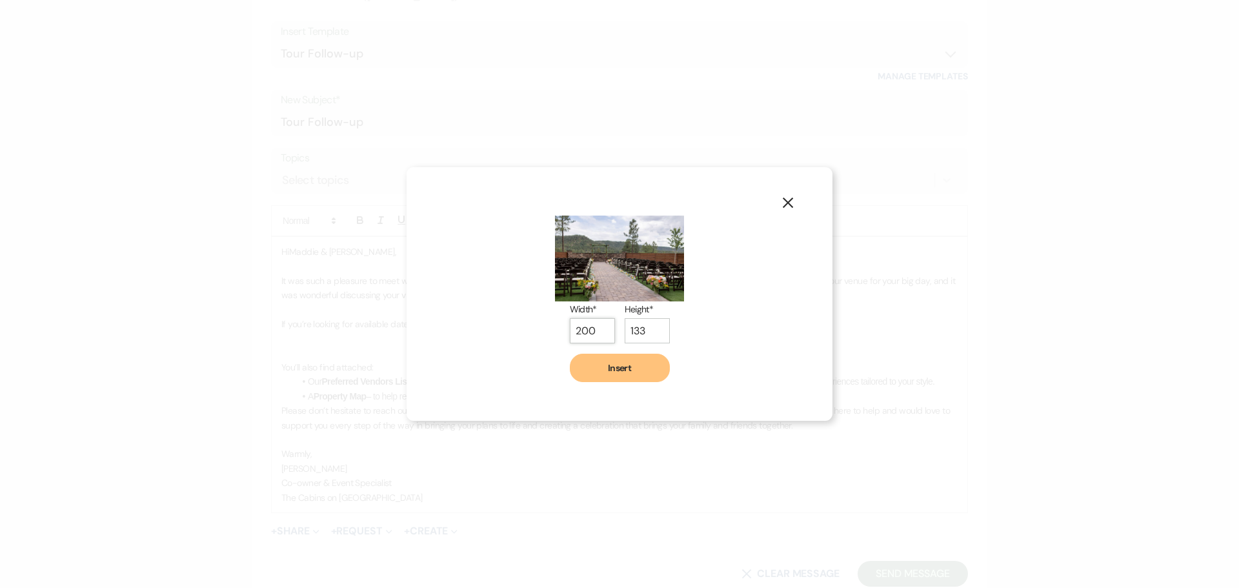
drag, startPoint x: 595, startPoint y: 333, endPoint x: 544, endPoint y: 325, distance: 51.5
click at [544, 325] on div "Width* 200 Height* 133 Insert" at bounding box center [619, 293] width 348 height 175
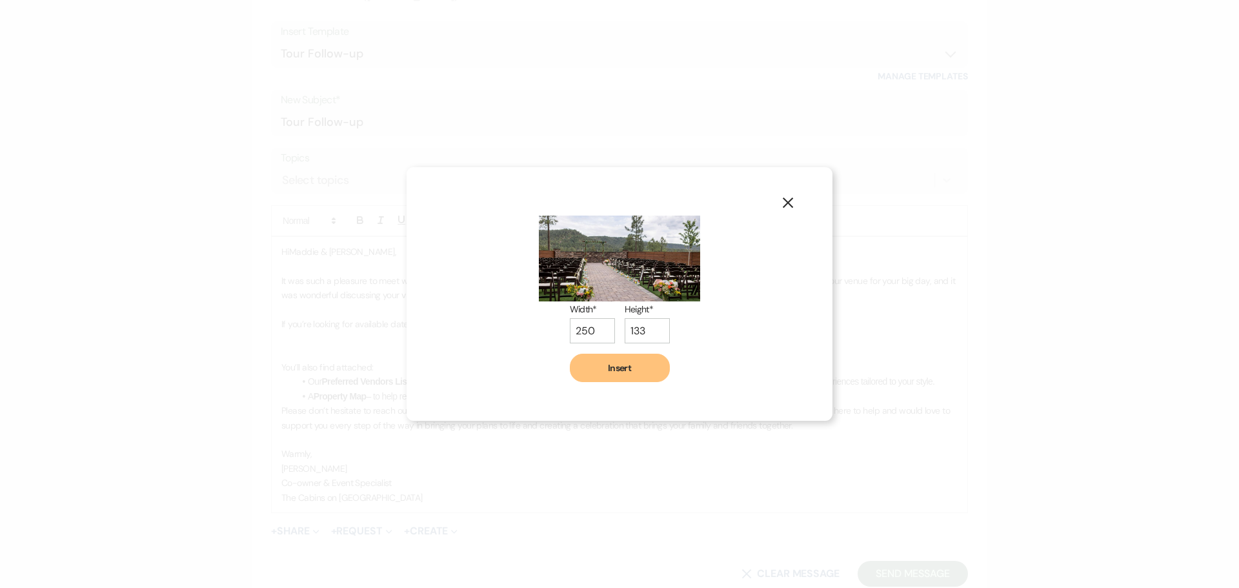
click at [626, 382] on button "Insert" at bounding box center [620, 368] width 100 height 28
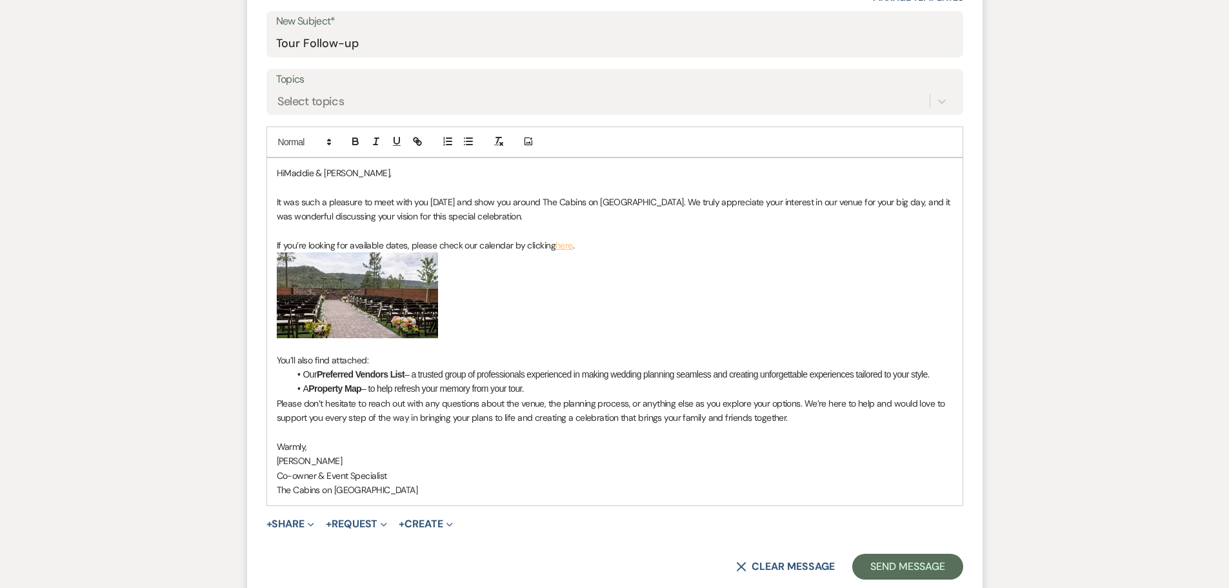
scroll to position [781, 0]
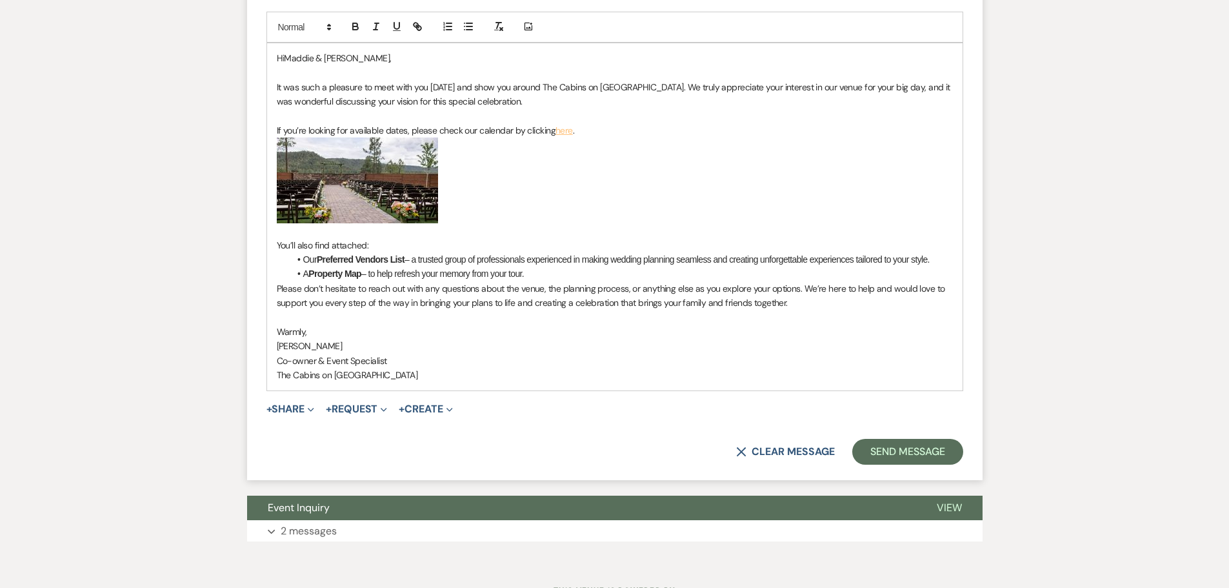
click at [277, 310] on p "Please don’t hesitate to reach out with any questions about the venue, the plan…" at bounding box center [615, 295] width 676 height 29
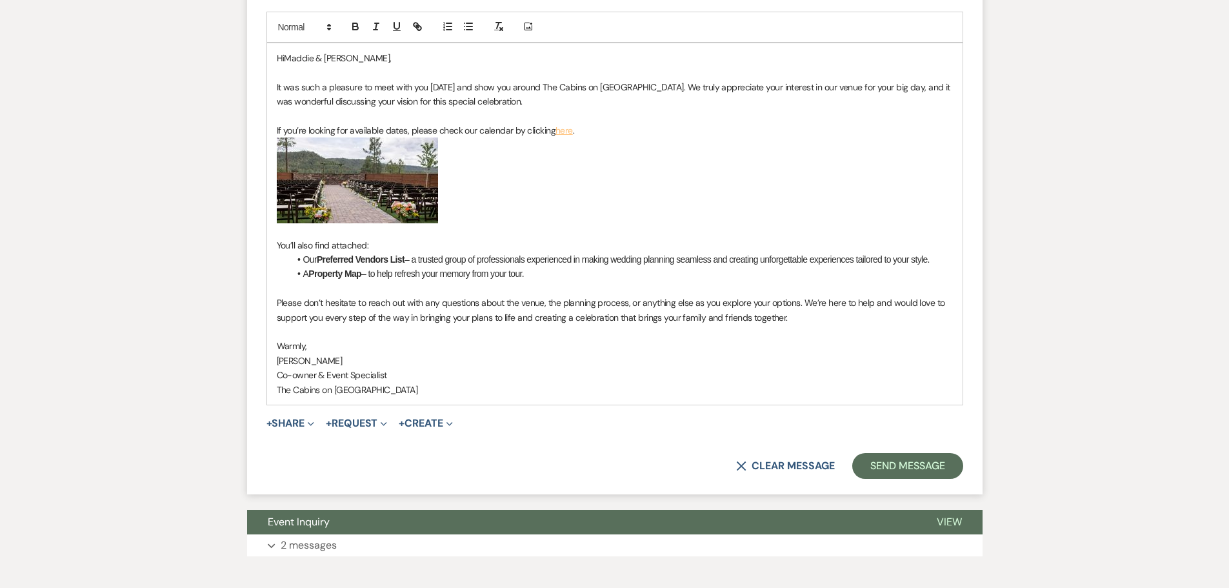
click at [624, 137] on p "If you’re looking for available dates, please check our calendar by clicking he…" at bounding box center [615, 130] width 676 height 14
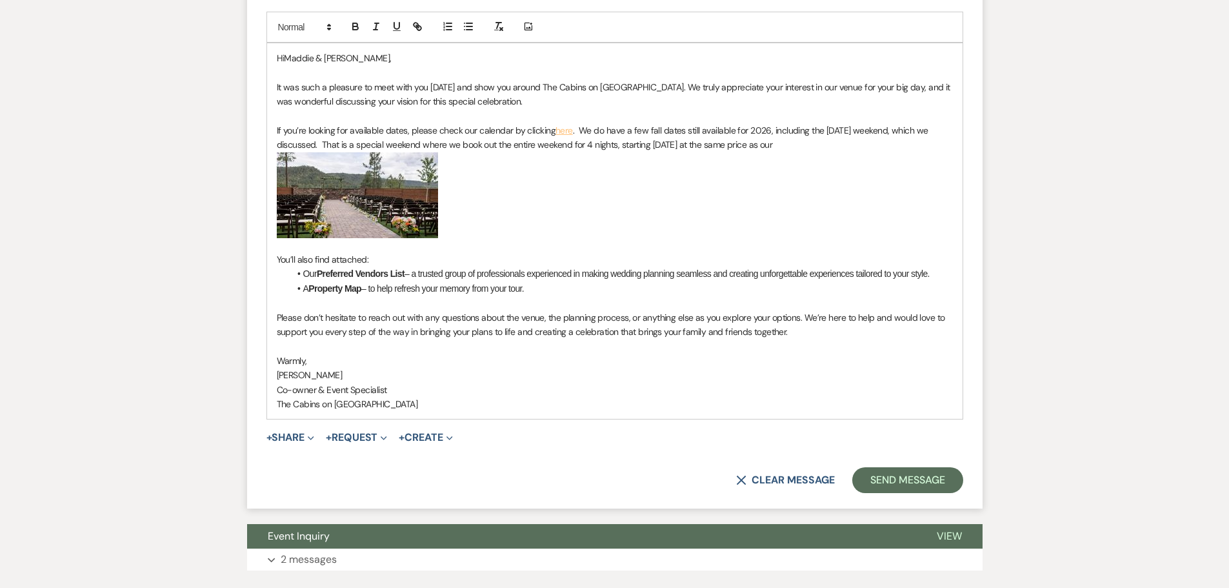
click at [802, 152] on p "If you’re looking for available dates, please check our calendar by clicking he…" at bounding box center [615, 137] width 676 height 29
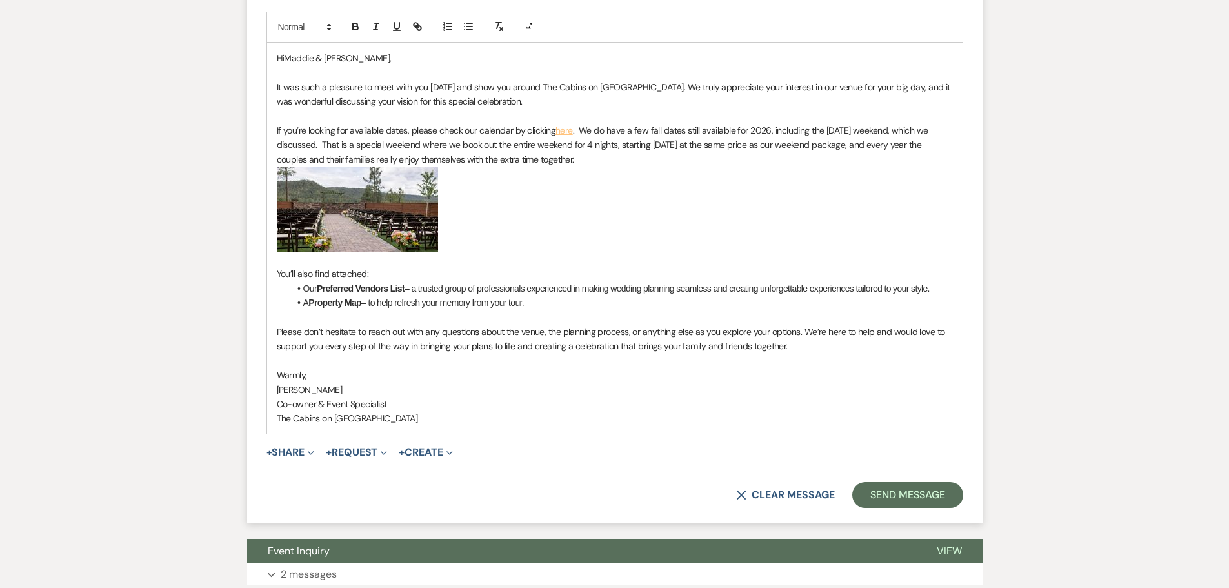
click at [597, 166] on p "If you’re looking for available dates, please check our calendar by clicking he…" at bounding box center [615, 144] width 676 height 43
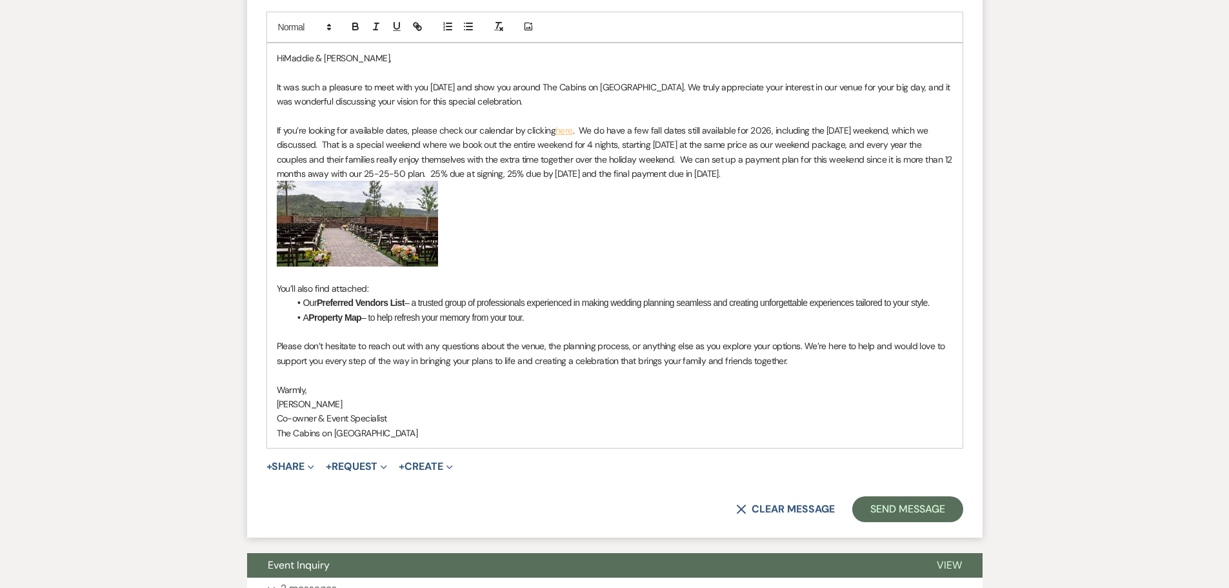
click at [579, 181] on p "If you’re looking for available dates, please check our calendar by clicking he…" at bounding box center [615, 152] width 676 height 58
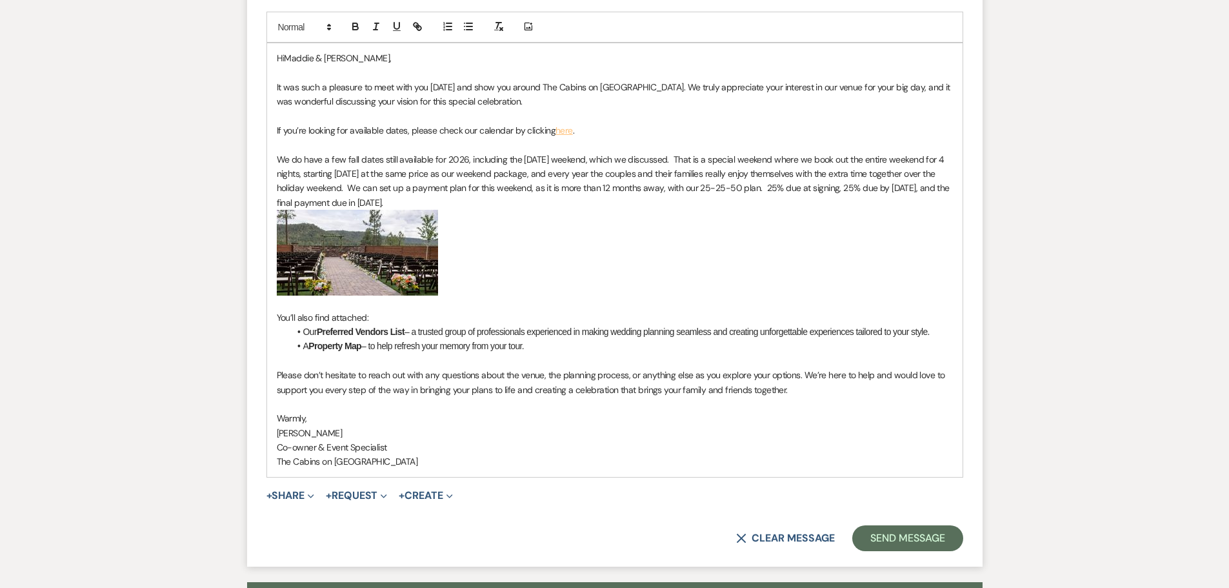
click at [486, 210] on p "We do have a few fall dates still available for 2026, including the [DATE] week…" at bounding box center [615, 181] width 676 height 58
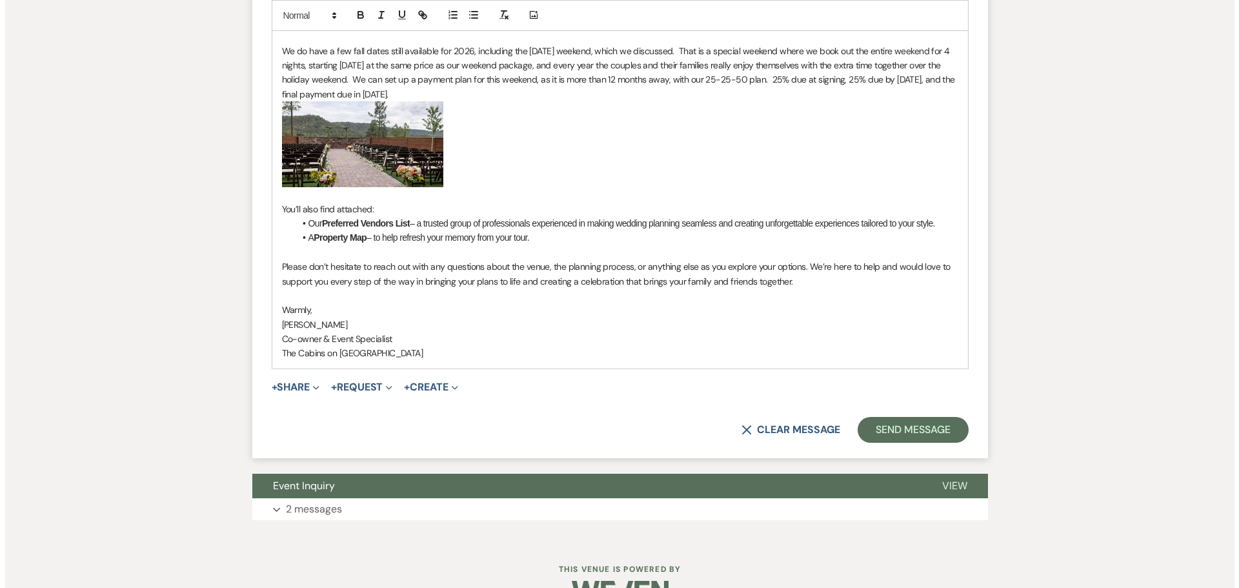
scroll to position [910, 0]
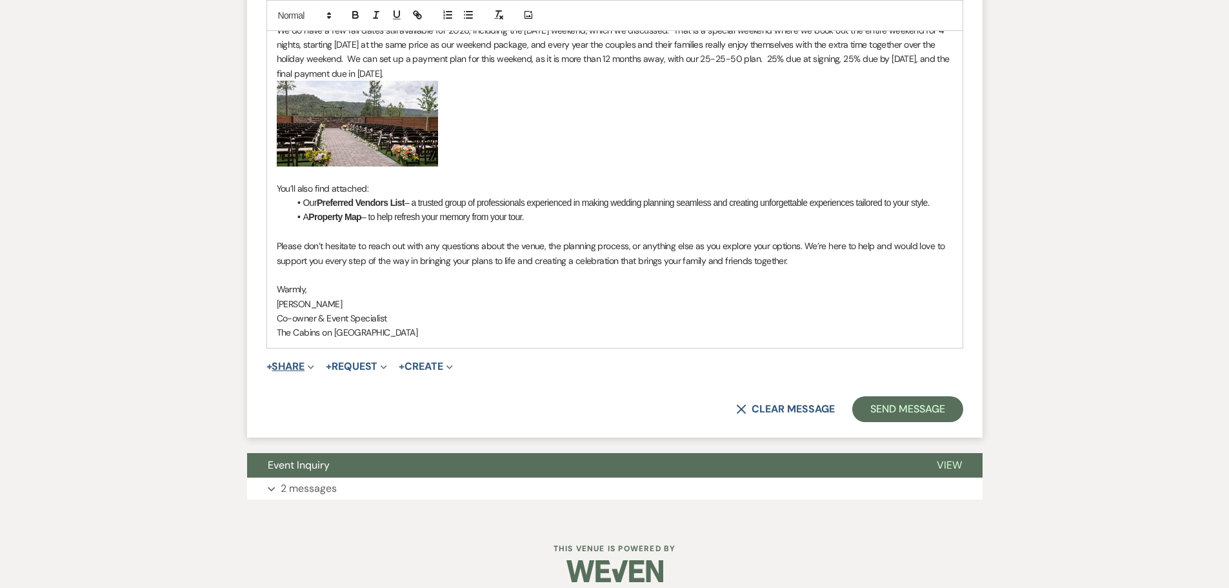
click at [302, 372] on button "+ Share Expand" at bounding box center [290, 366] width 48 height 10
click at [317, 450] on button "Pref Vendors Preferred vendors" at bounding box center [356, 438] width 181 height 23
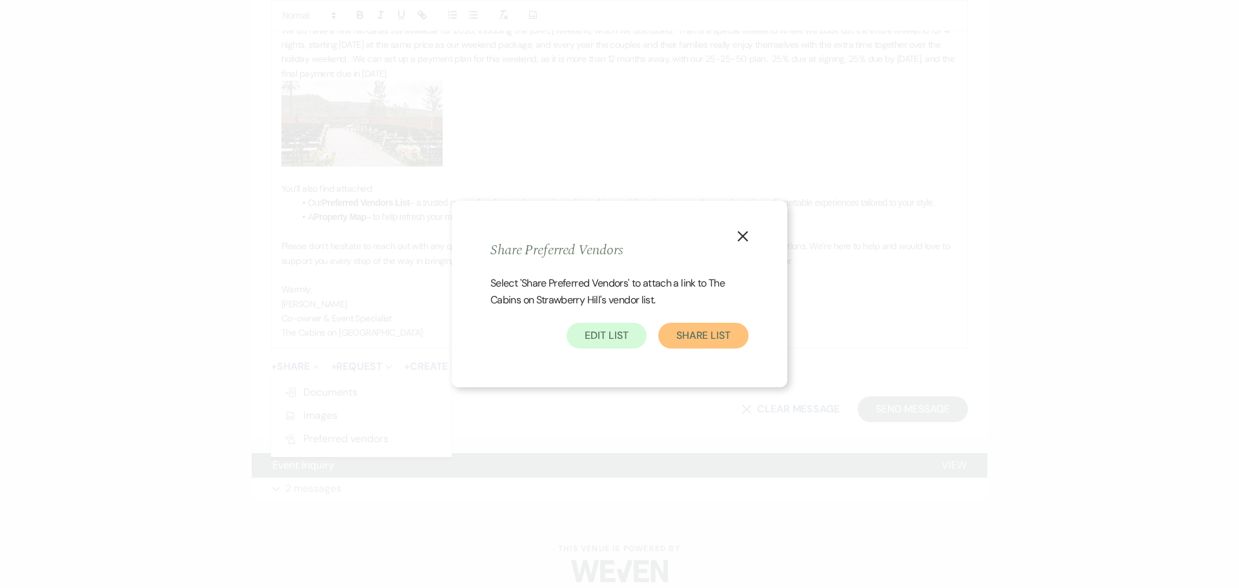
click at [675, 348] on button "Share List" at bounding box center [703, 336] width 90 height 26
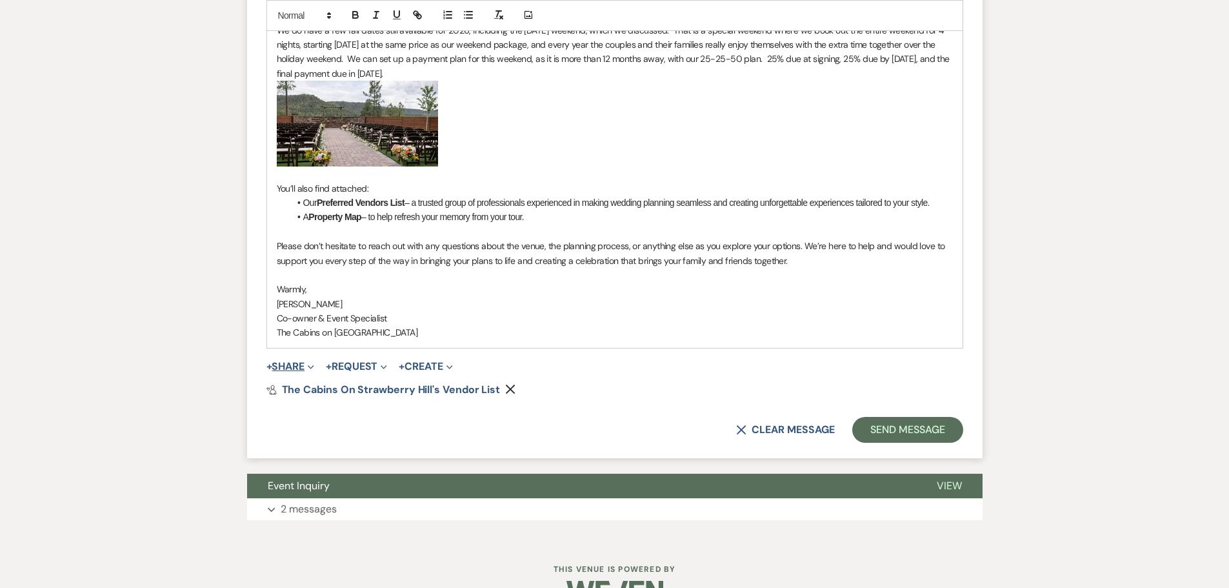
click at [281, 372] on button "+ Share Expand" at bounding box center [290, 366] width 48 height 10
click at [303, 399] on span "Doc Upload Documents" at bounding box center [319, 392] width 74 height 14
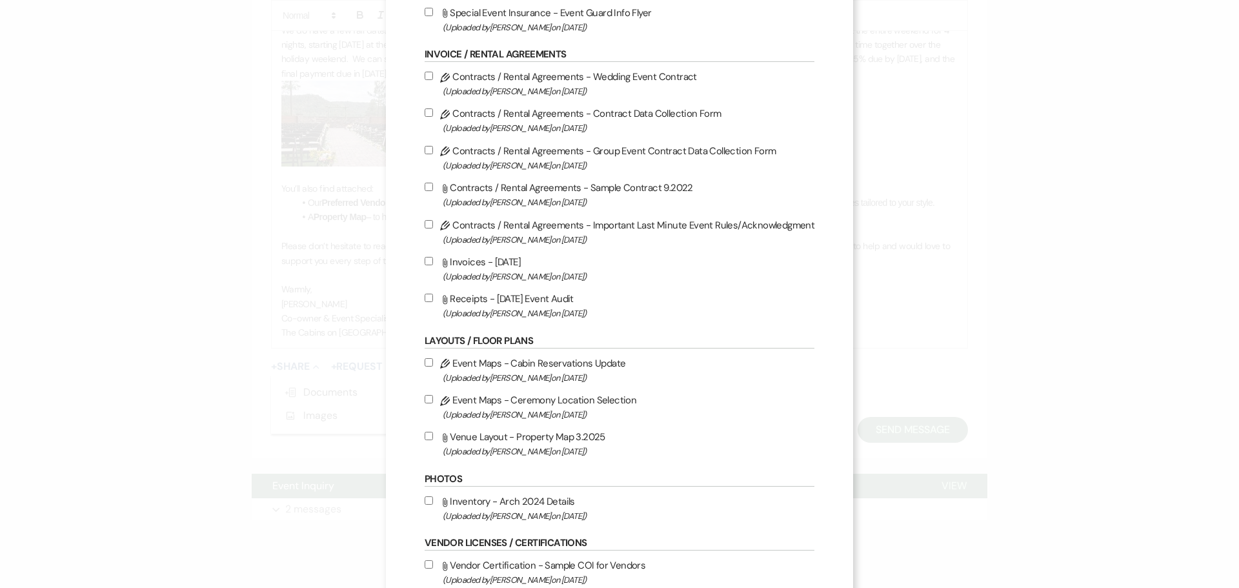
scroll to position [452, 0]
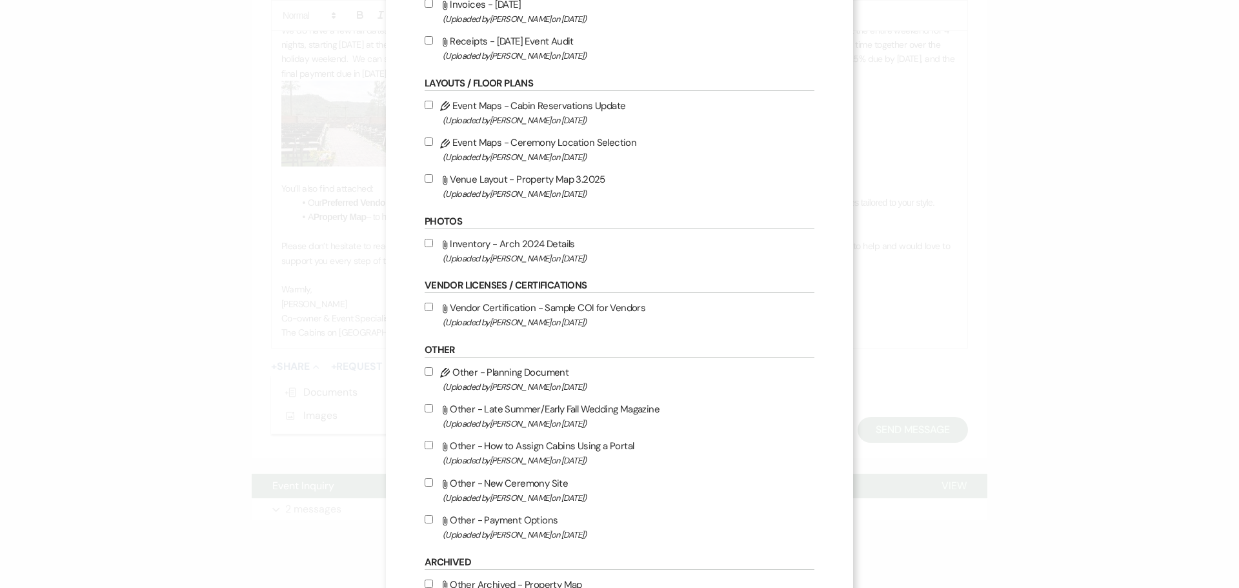
click at [432, 183] on input "Attach File Venue Layout - Property Map 3.2025 (Uploaded by [PERSON_NAME] on [D…" at bounding box center [428, 178] width 8 height 8
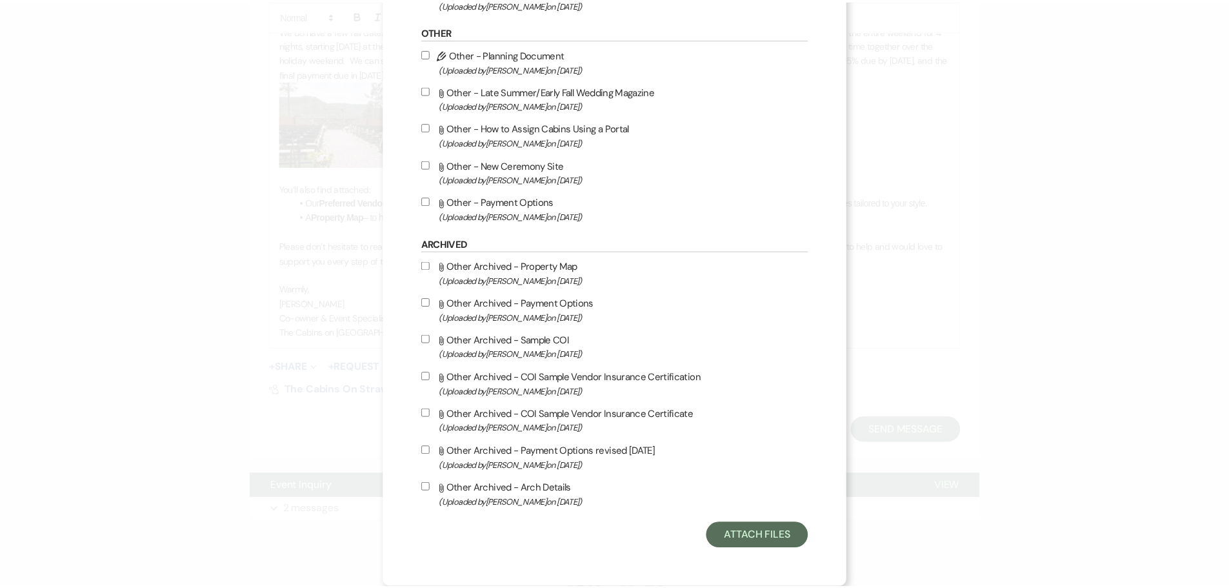
scroll to position [857, 0]
click at [751, 536] on button "Attach Files" at bounding box center [763, 536] width 103 height 26
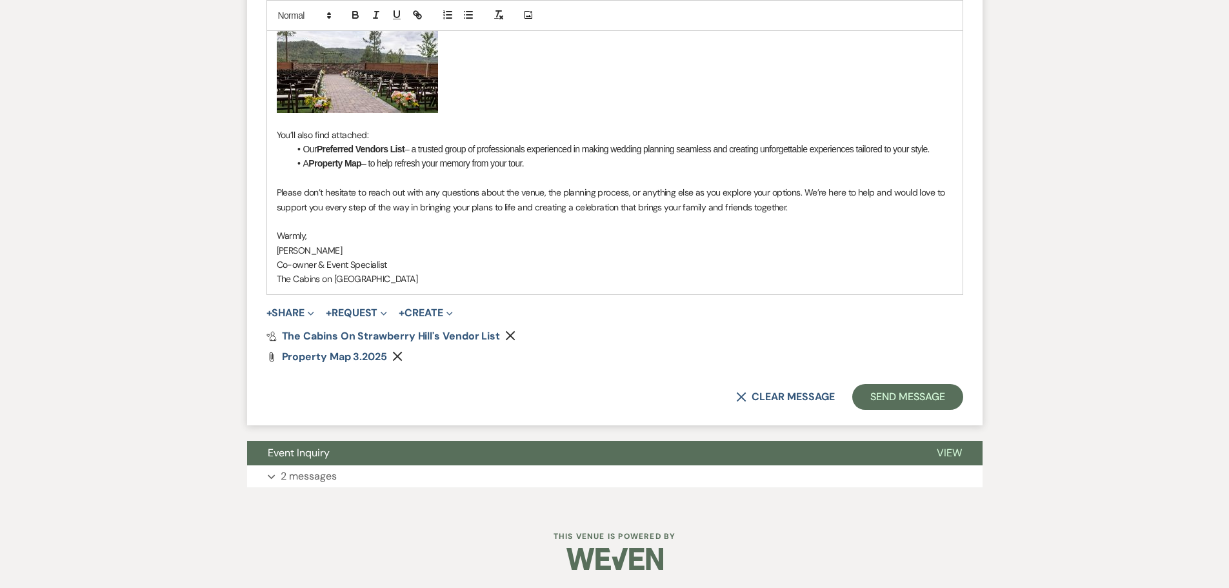
scroll to position [975, 0]
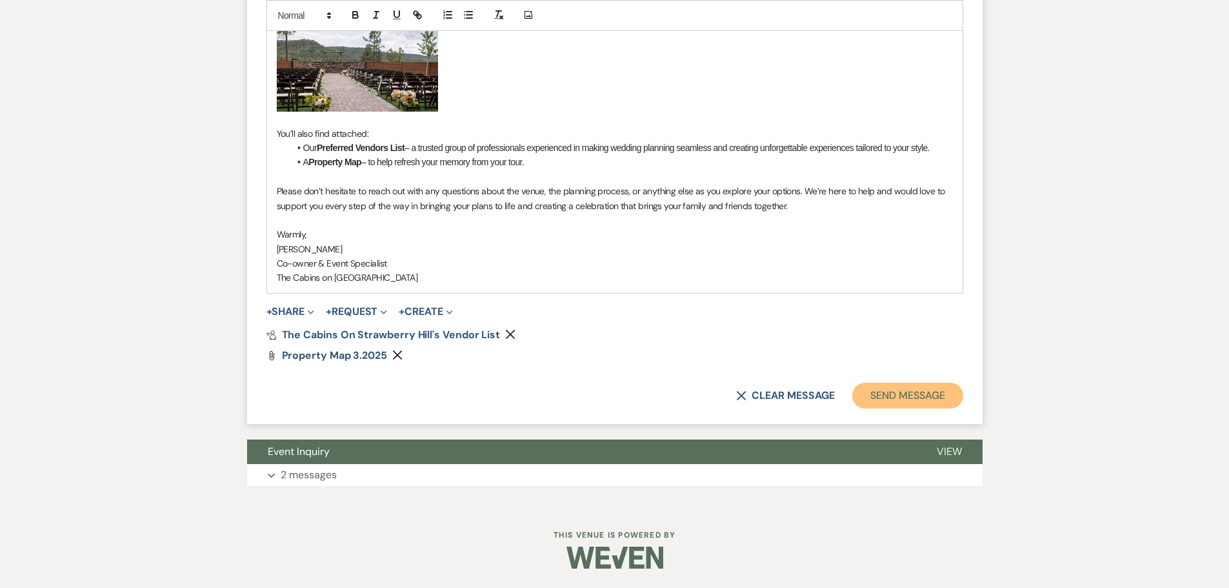
click at [895, 408] on button "Send Message" at bounding box center [907, 396] width 110 height 26
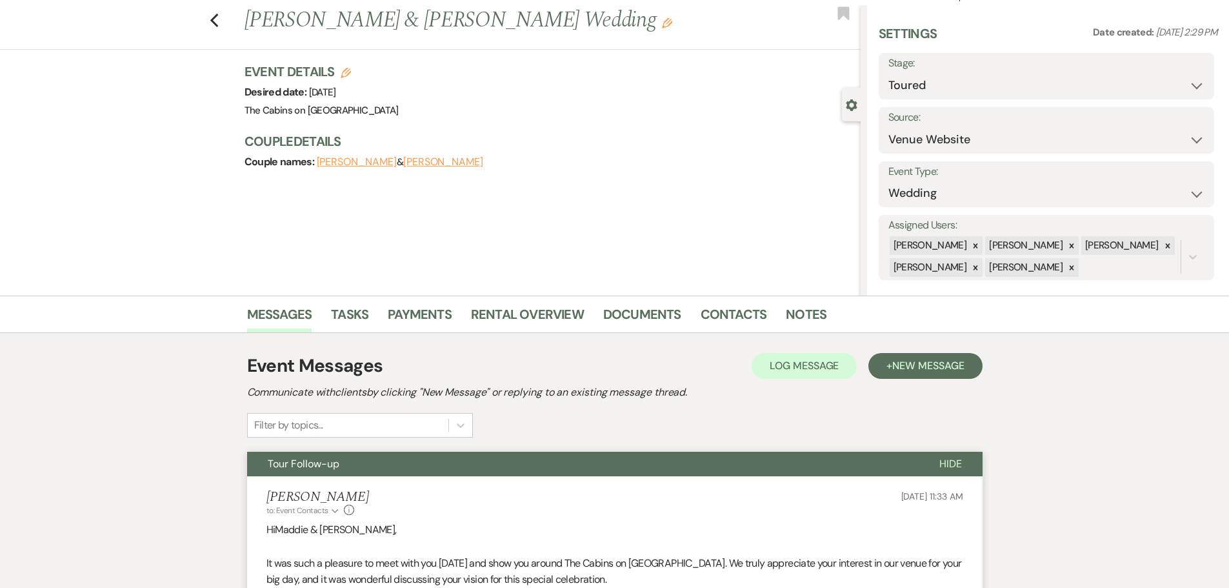
scroll to position [0, 0]
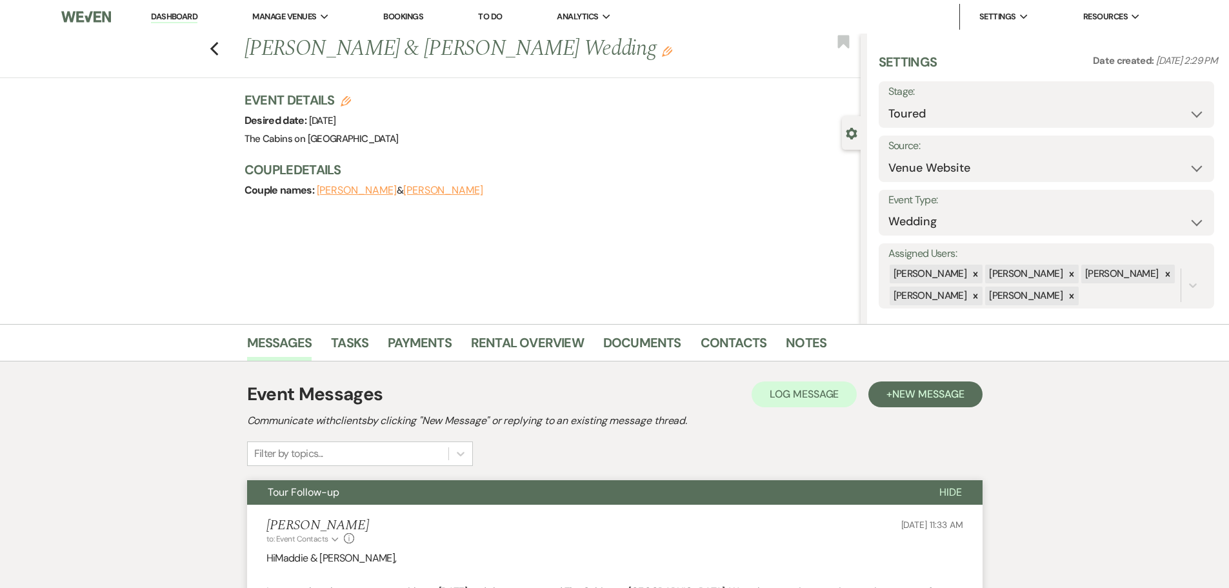
click at [950, 499] on span "Hide" at bounding box center [950, 492] width 23 height 14
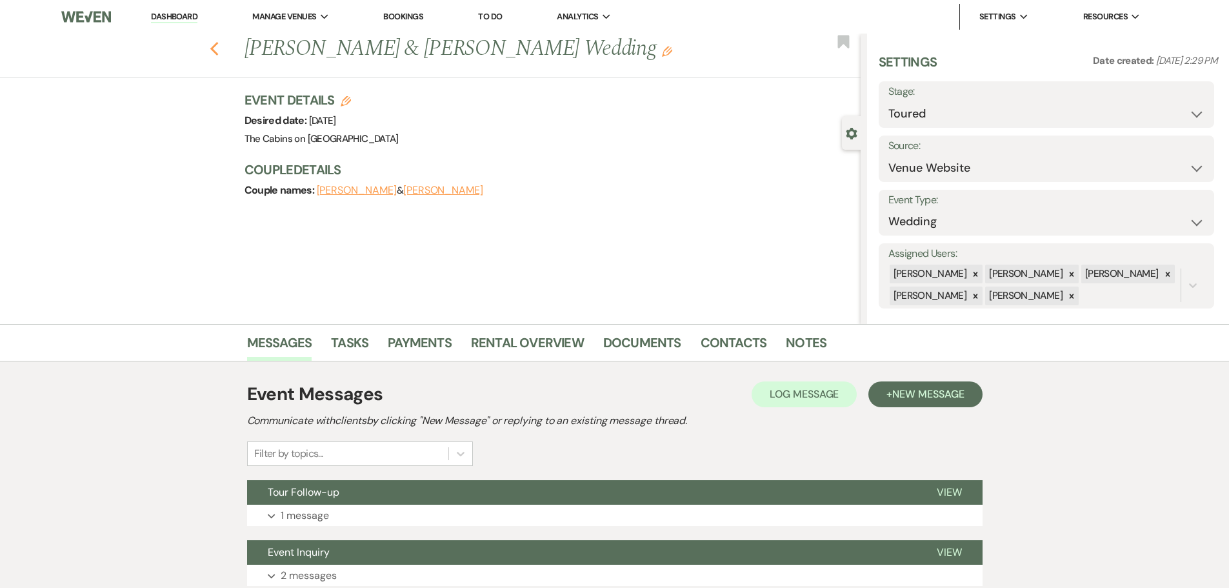
click at [215, 53] on use "button" at bounding box center [214, 49] width 8 height 14
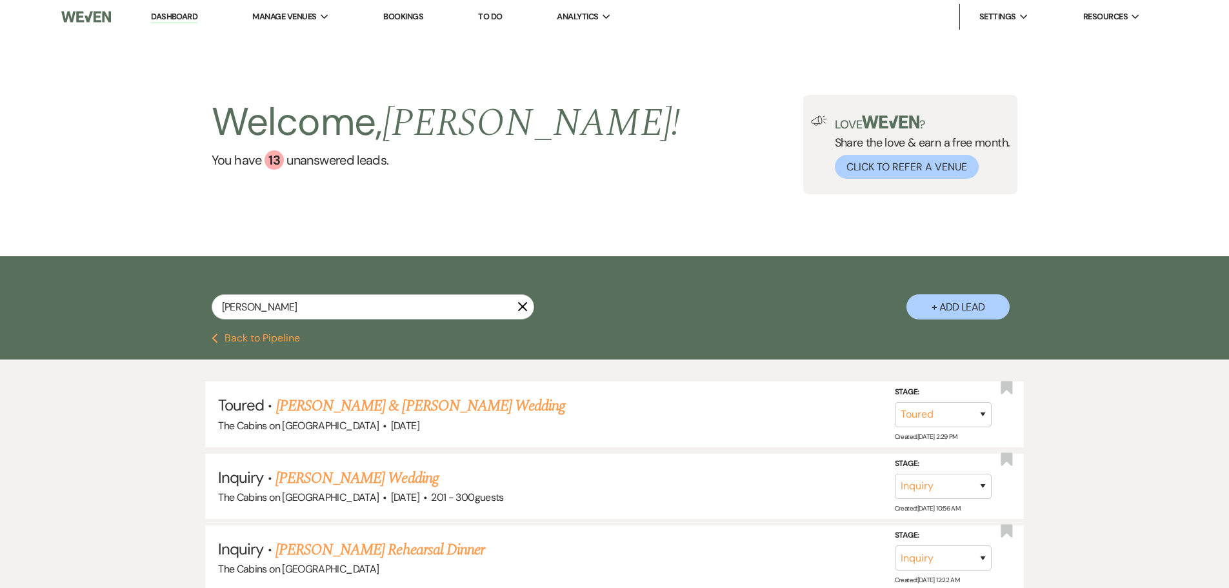
click at [239, 343] on button "Previous Back to Pipeline" at bounding box center [256, 338] width 88 height 10
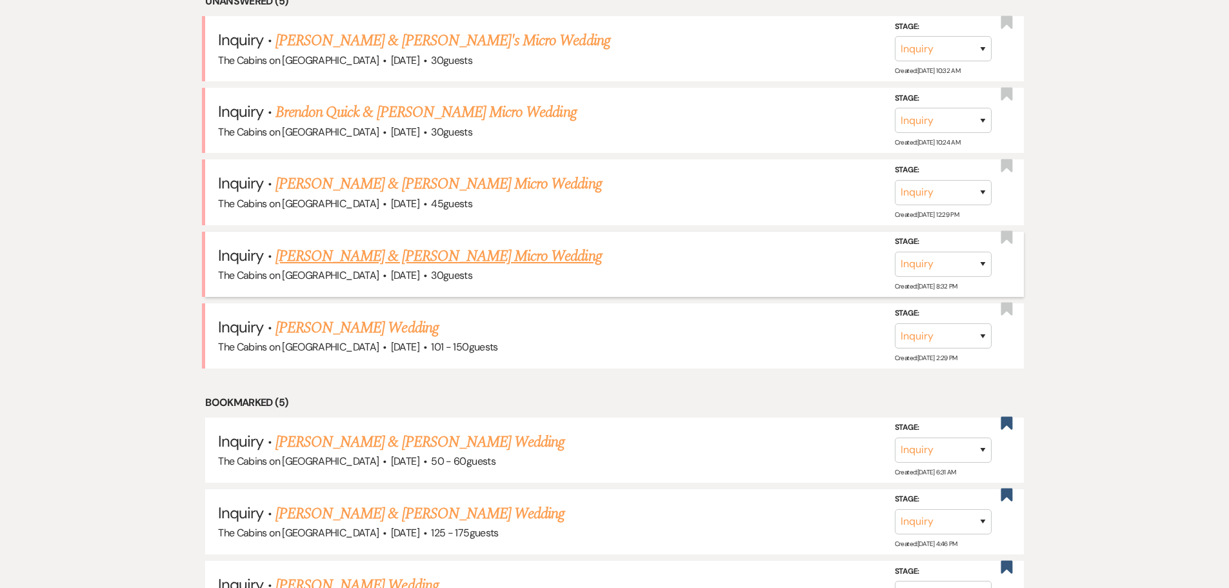
scroll to position [532, 0]
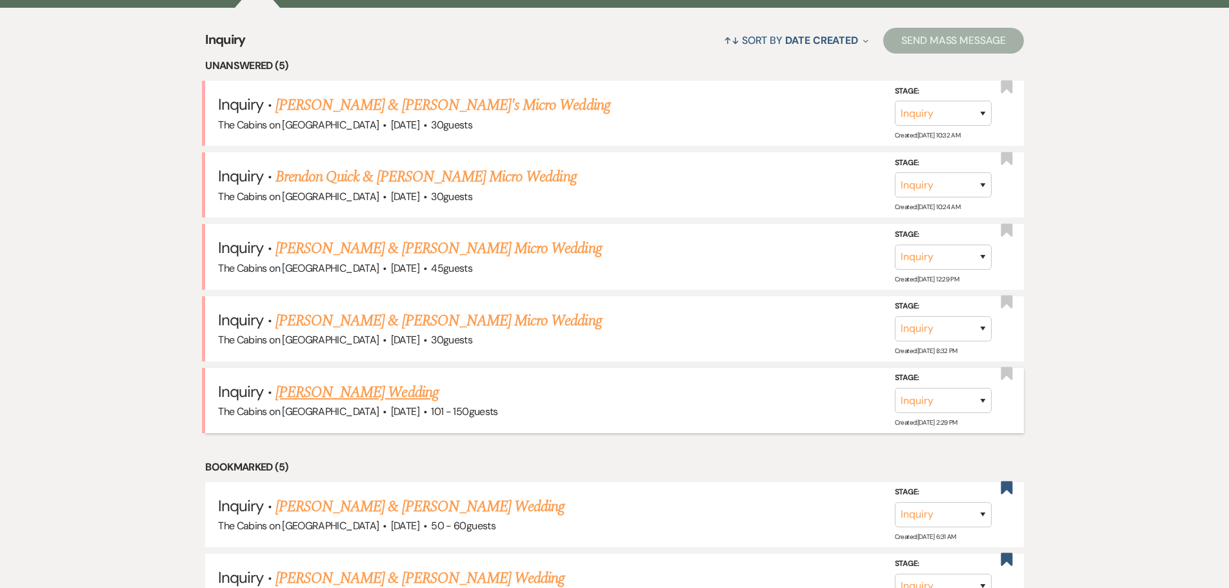
click at [422, 404] on link "[PERSON_NAME] Wedding" at bounding box center [356, 392] width 163 height 23
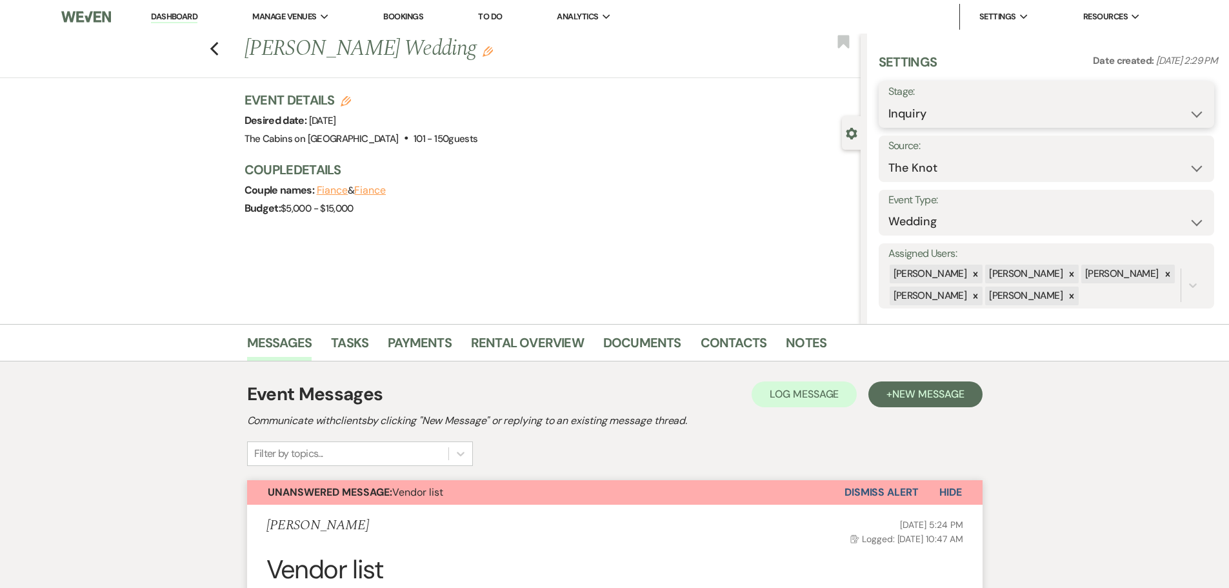
click at [909, 120] on select "Inquiry Follow Up Tour Requested Tour Confirmed Toured Proposal Sent Booked Lost" at bounding box center [1046, 113] width 316 height 25
click at [888, 110] on select "Inquiry Follow Up Tour Requested Tour Confirmed Toured Proposal Sent Booked Lost" at bounding box center [1046, 113] width 316 height 25
click at [1164, 117] on button "Save" at bounding box center [1177, 105] width 73 height 26
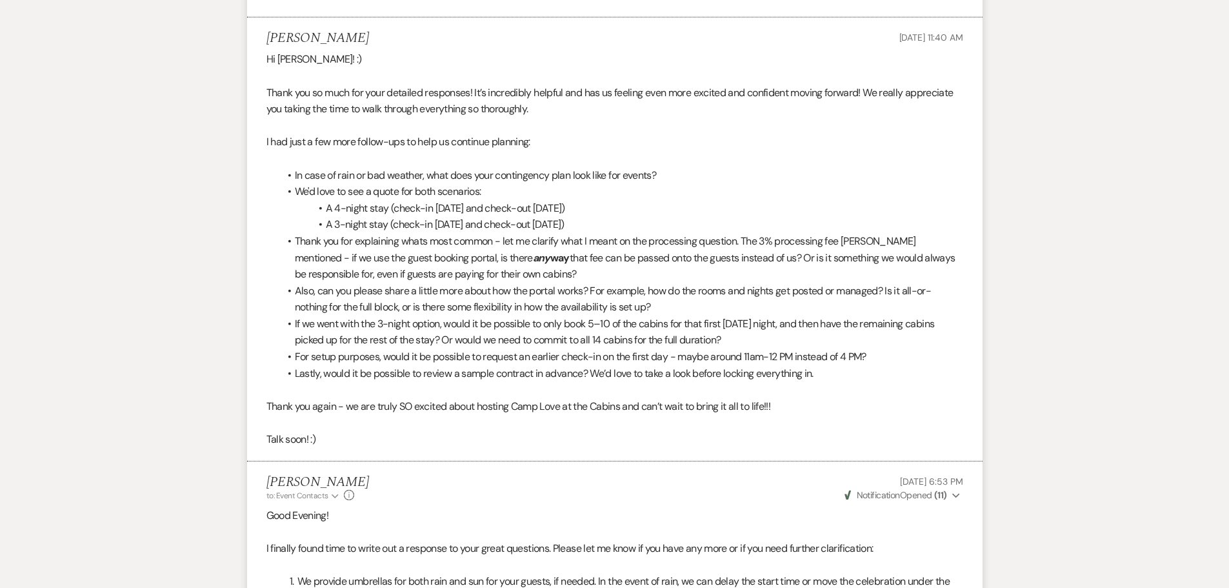
scroll to position [3548, 0]
